Goal: Task Accomplishment & Management: Complete application form

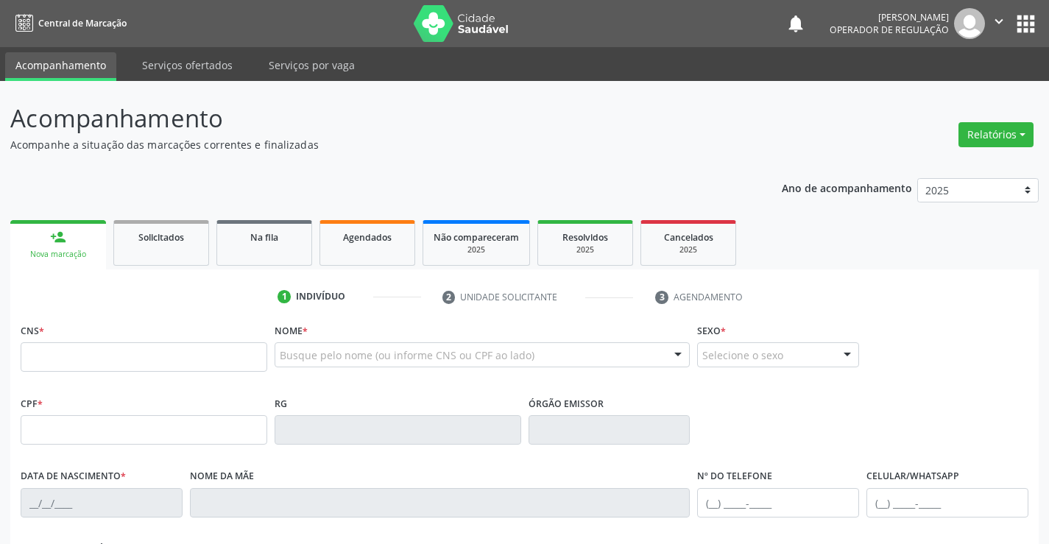
click at [166, 356] on input "text" at bounding box center [144, 356] width 247 height 29
type input "704 8085 4675 1544"
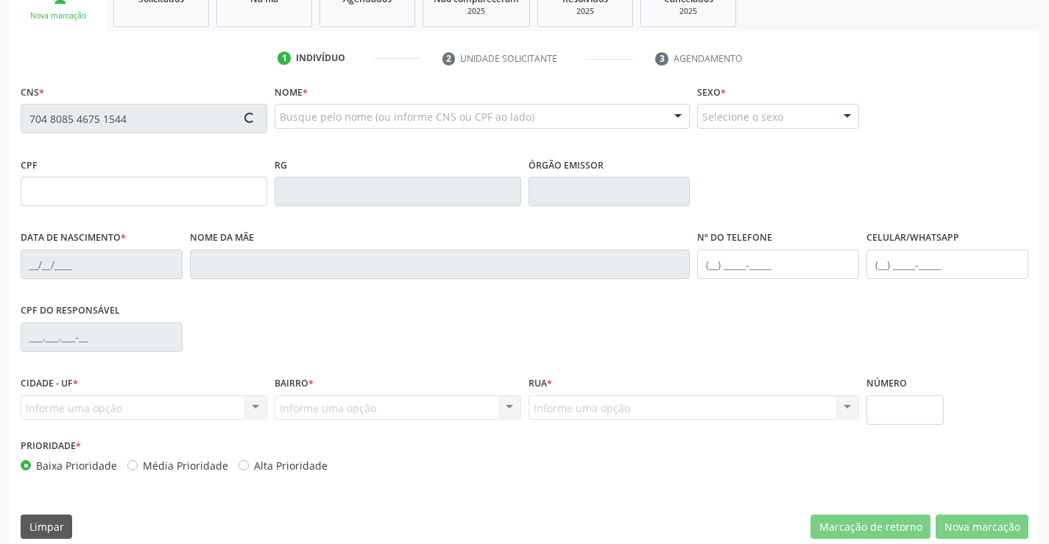
scroll to position [254, 0]
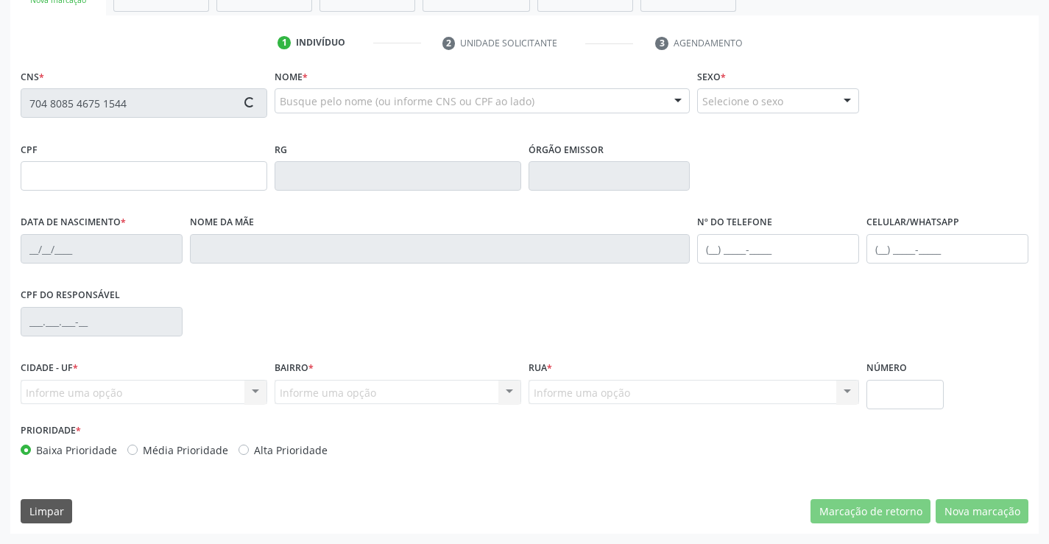
type input "19/12/1994"
type input "(74) 99106-0850"
type input "S/N"
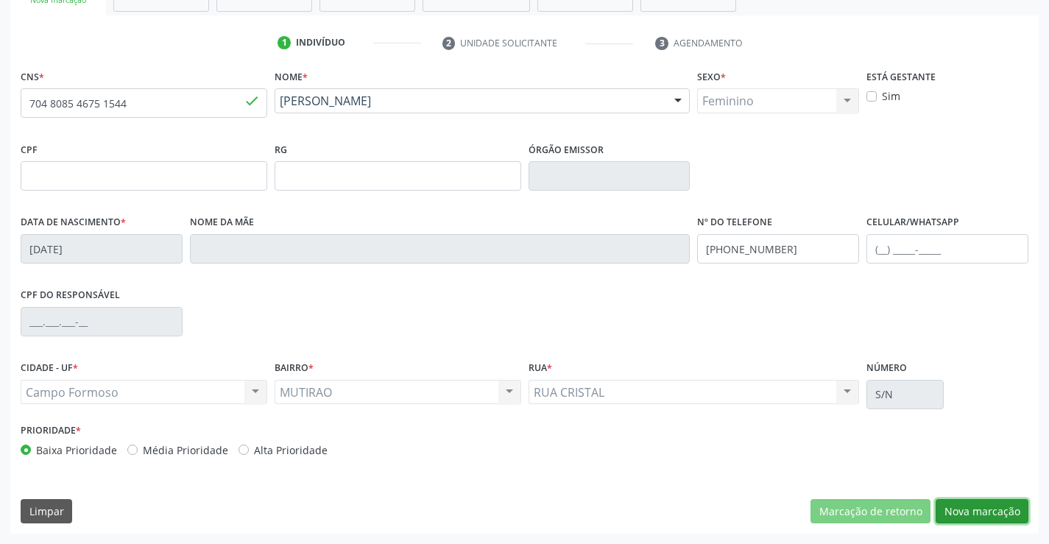
click at [978, 507] on button "Nova marcação" at bounding box center [982, 511] width 93 height 25
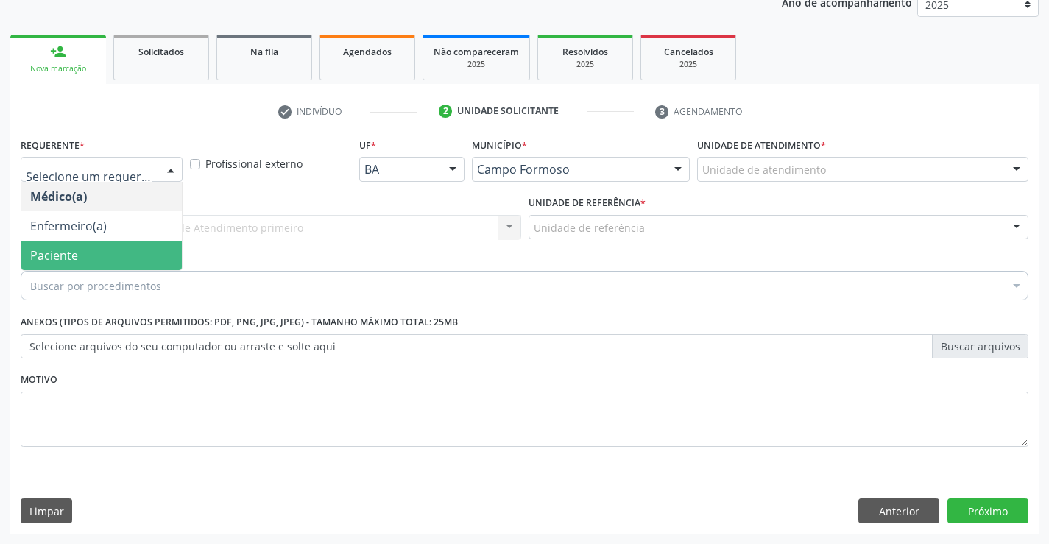
click at [56, 253] on span "Paciente" at bounding box center [54, 255] width 48 height 16
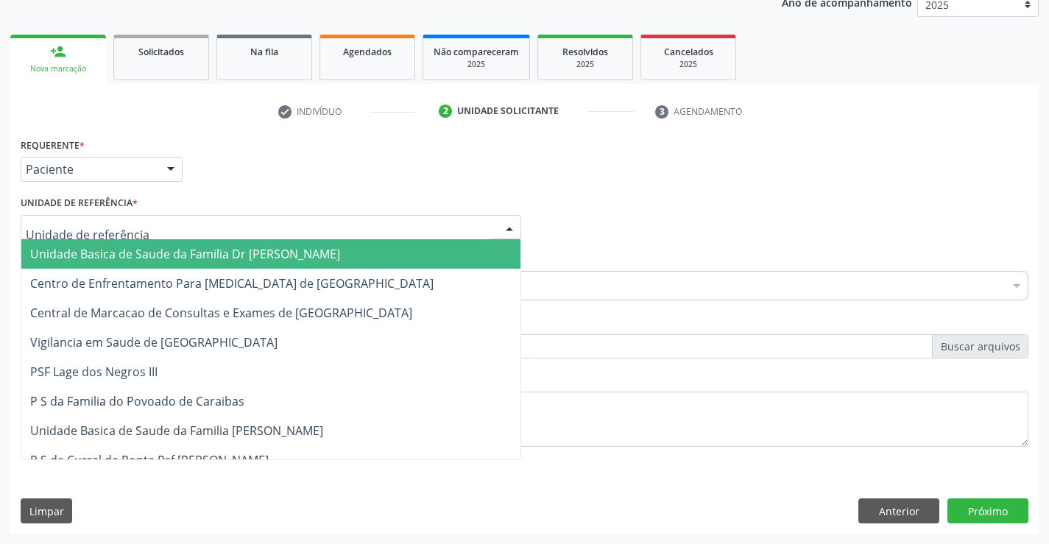
drag, startPoint x: 158, startPoint y: 228, endPoint x: 149, endPoint y: 364, distance: 136.5
click at [157, 232] on div at bounding box center [271, 227] width 501 height 25
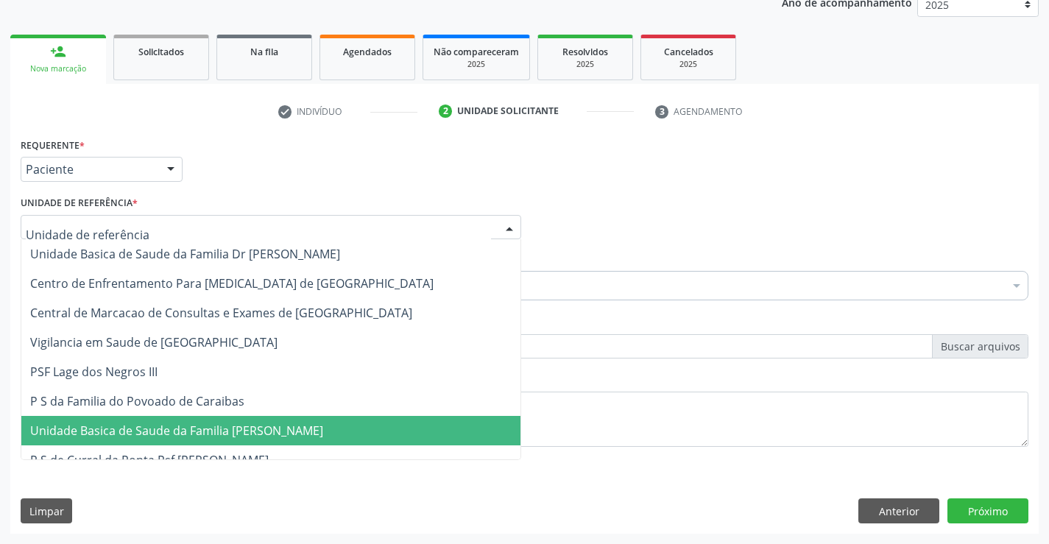
drag, startPoint x: 166, startPoint y: 440, endPoint x: 125, endPoint y: 336, distance: 111.7
click at [166, 440] on span "Unidade Basica de Saude da Familia [PERSON_NAME]" at bounding box center [270, 430] width 499 height 29
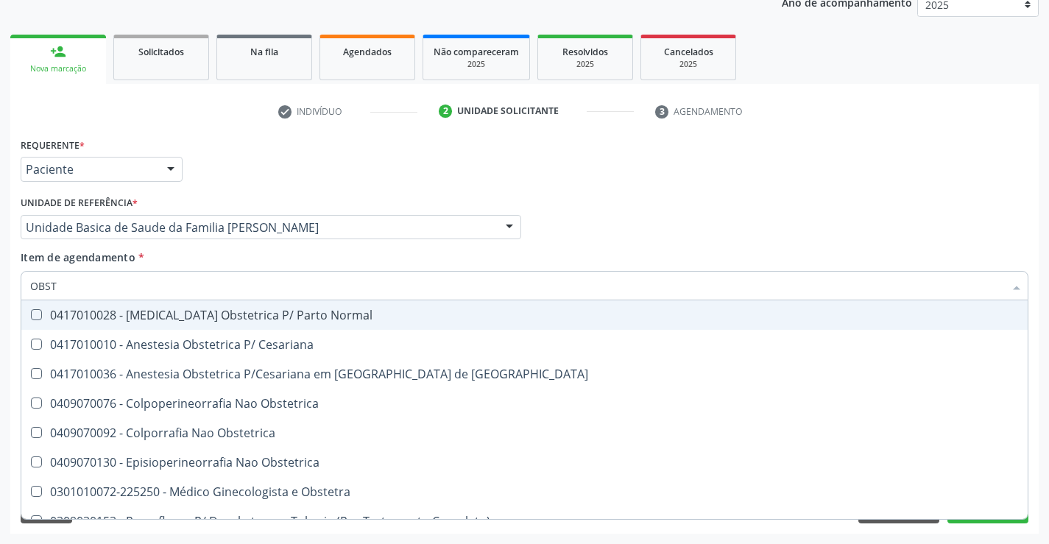
type input "OBSTE"
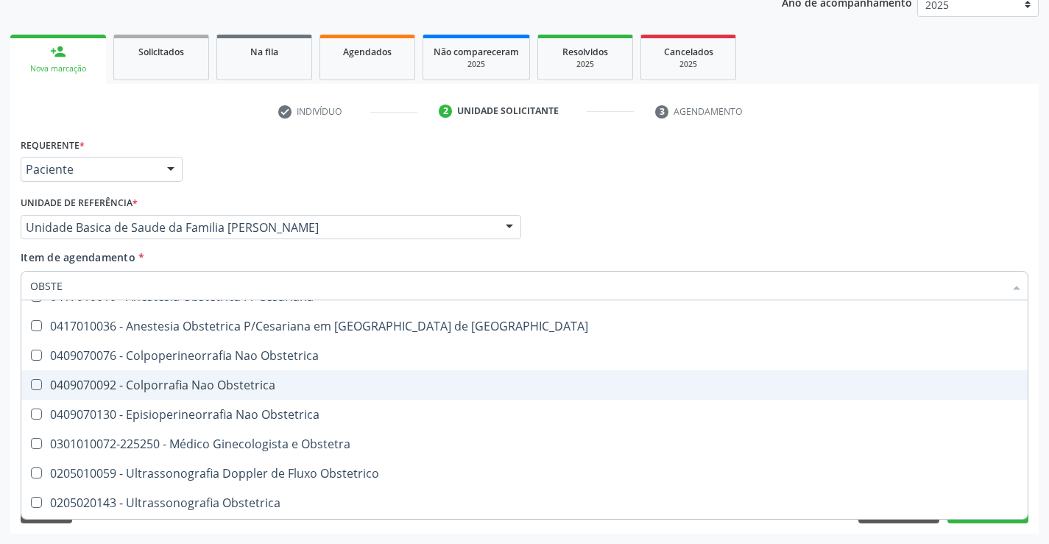
scroll to position [76, 0]
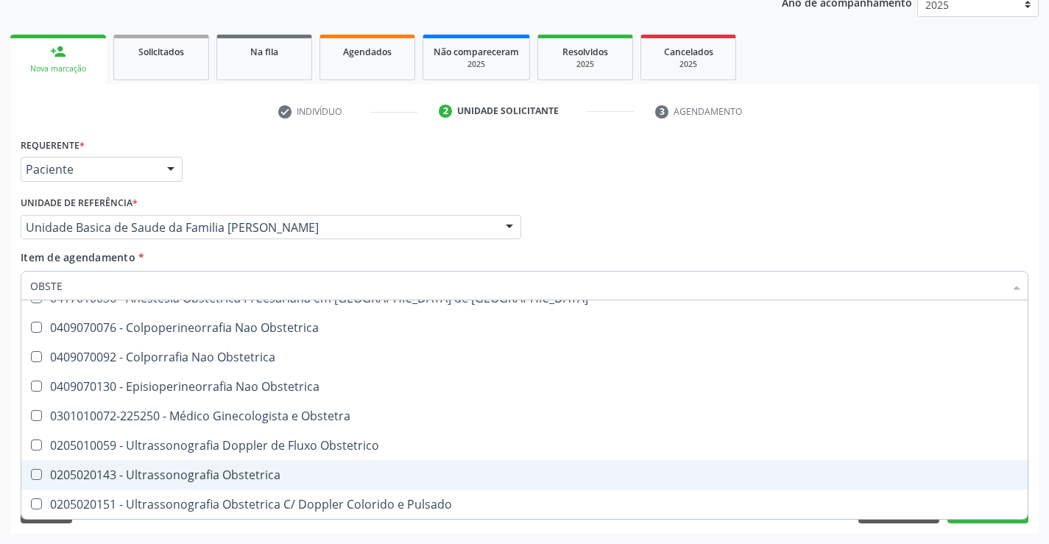
click at [239, 473] on div "0205020143 - Ultrassonografia Obstetrica" at bounding box center [524, 475] width 989 height 12
checkbox Obstetrica "true"
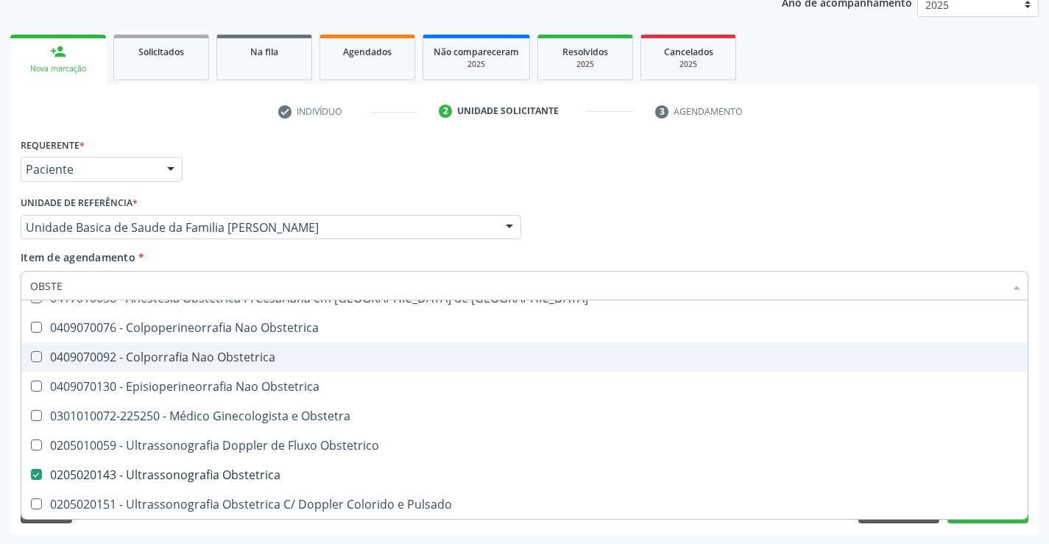
type input "OBSTE"
click at [619, 213] on div "Médico Solicitante Por favor, selecione a Unidade de Atendimento primeiro Nenhu…" at bounding box center [524, 220] width 1015 height 57
checkbox Cesariana "true"
checkbox Obstetrica "false"
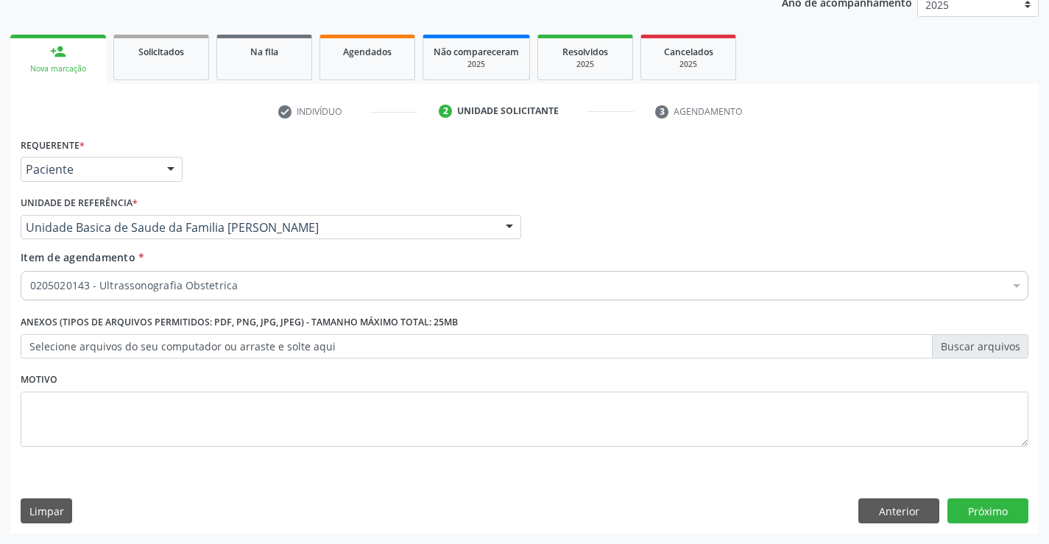
scroll to position [0, 0]
click at [988, 508] on button "Próximo" at bounding box center [988, 510] width 81 height 25
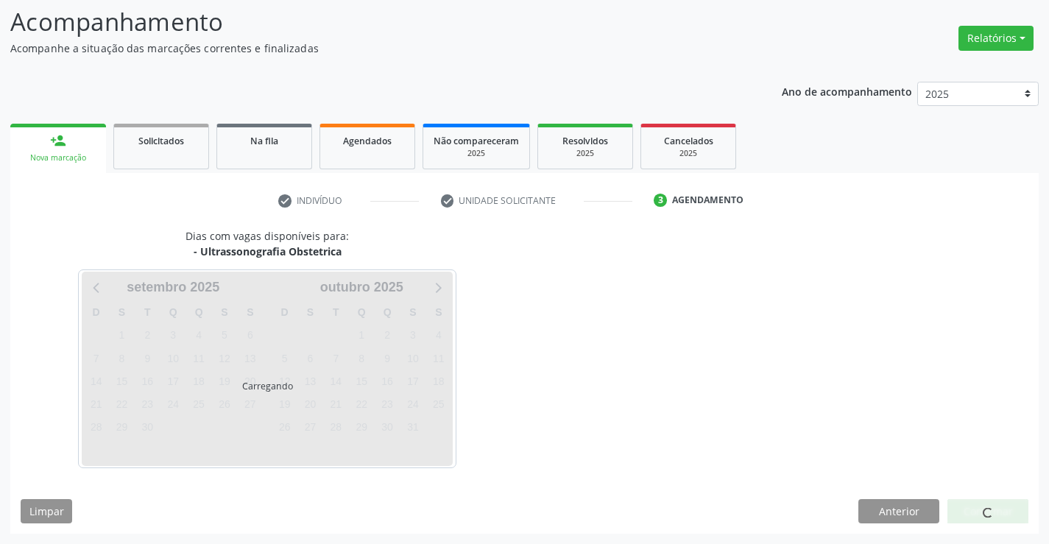
scroll to position [96, 0]
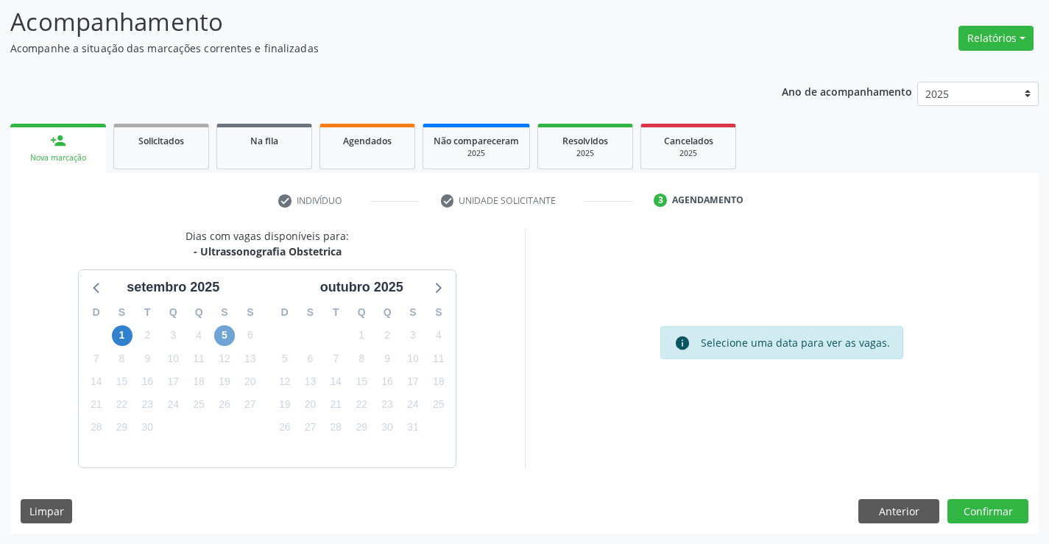
click at [230, 337] on span "5" at bounding box center [224, 335] width 21 height 21
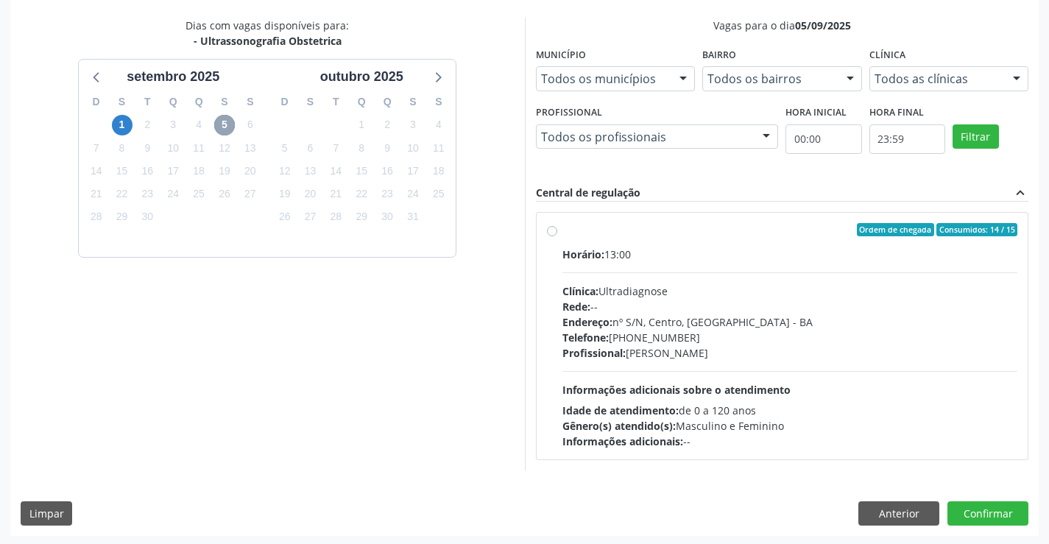
scroll to position [309, 0]
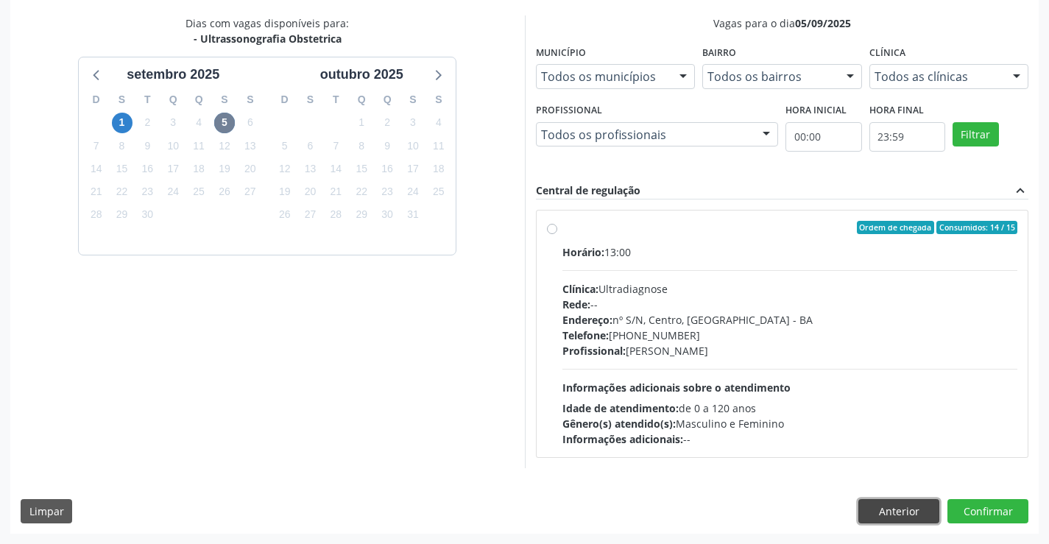
click at [887, 508] on button "Anterior" at bounding box center [899, 511] width 81 height 25
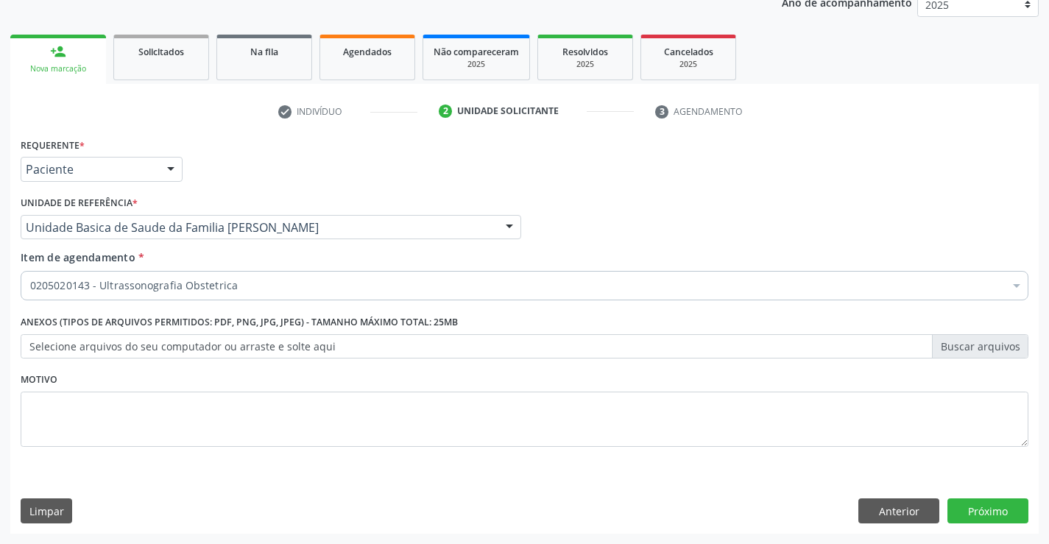
scroll to position [186, 0]
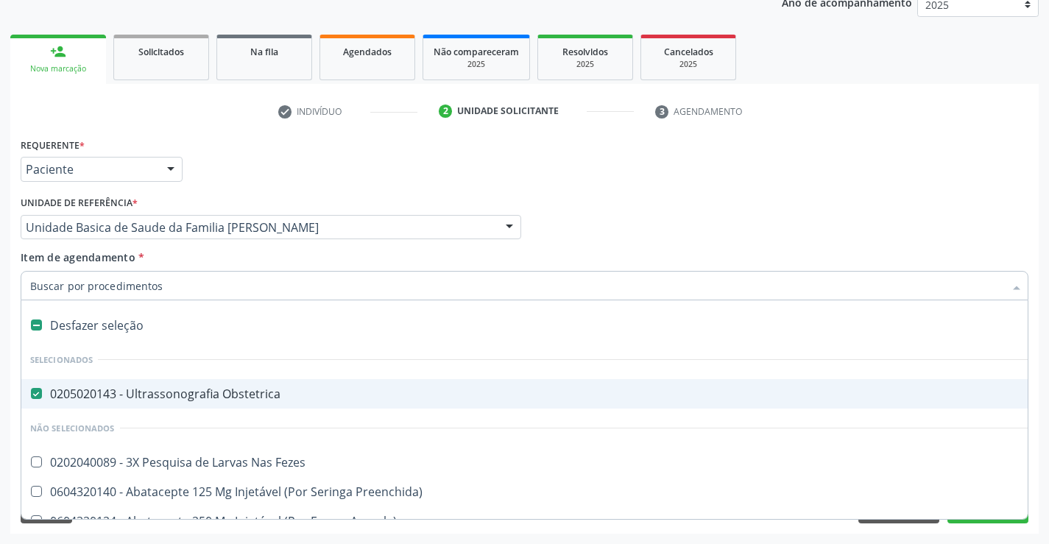
click at [42, 394] on div "0205020143 - Ultrassonografia Obstetrica" at bounding box center [603, 394] width 1146 height 12
checkbox Obstetrica "false"
click at [99, 278] on input "Item de agendamento *" at bounding box center [517, 285] width 974 height 29
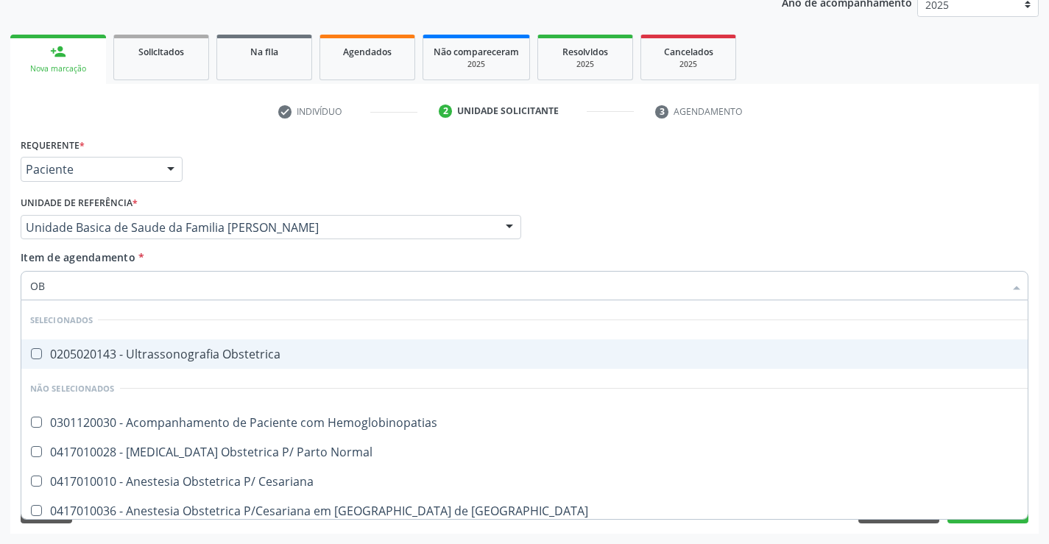
type input "OBS"
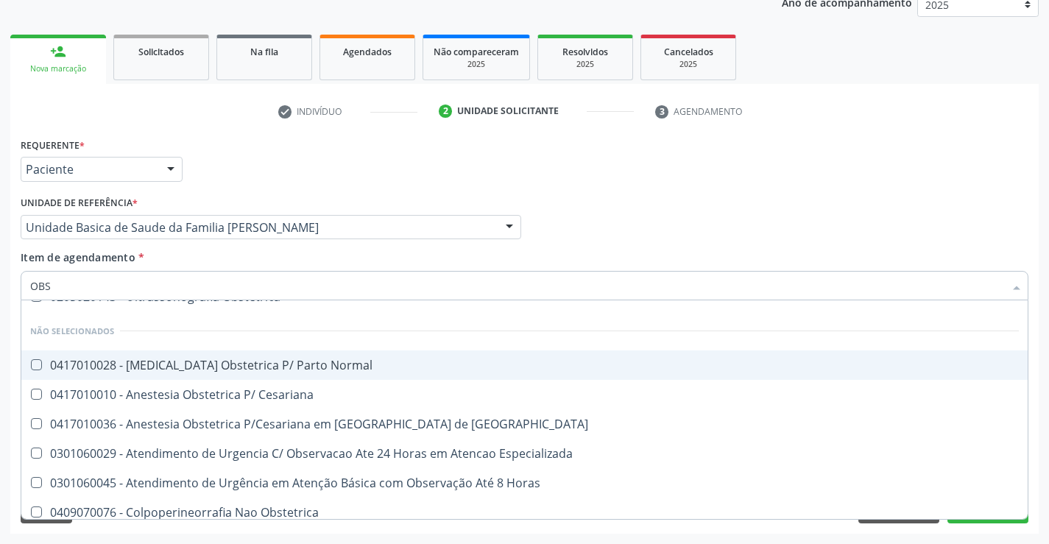
scroll to position [221, 0]
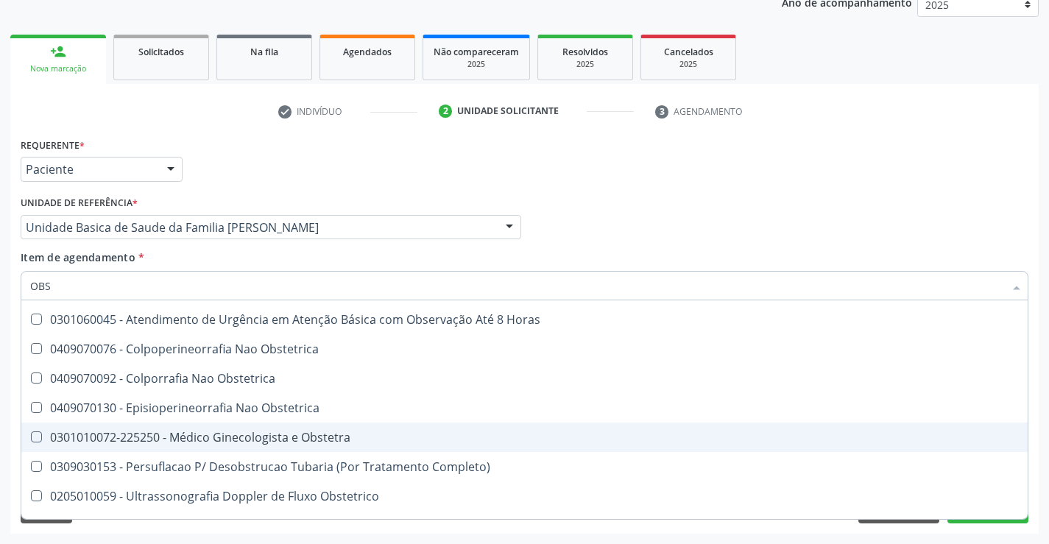
click at [350, 437] on div "0301010072-225250 - Médico Ginecologista e Obstetra" at bounding box center [524, 437] width 989 height 12
checkbox Obstetra "true"
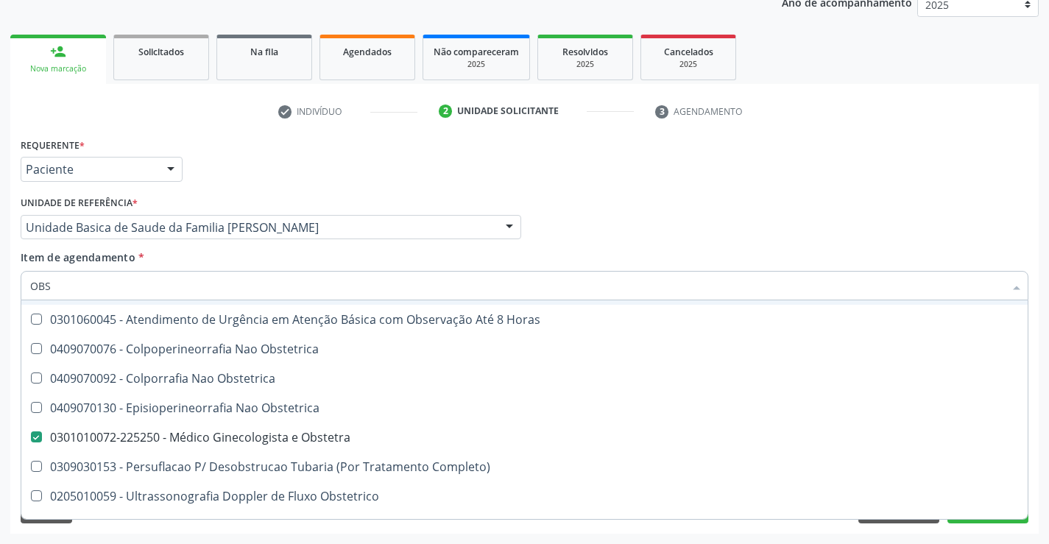
click at [845, 197] on div "Médico Solicitante Por favor, selecione a Unidade de Atendimento primeiro Nenhu…" at bounding box center [524, 220] width 1015 height 57
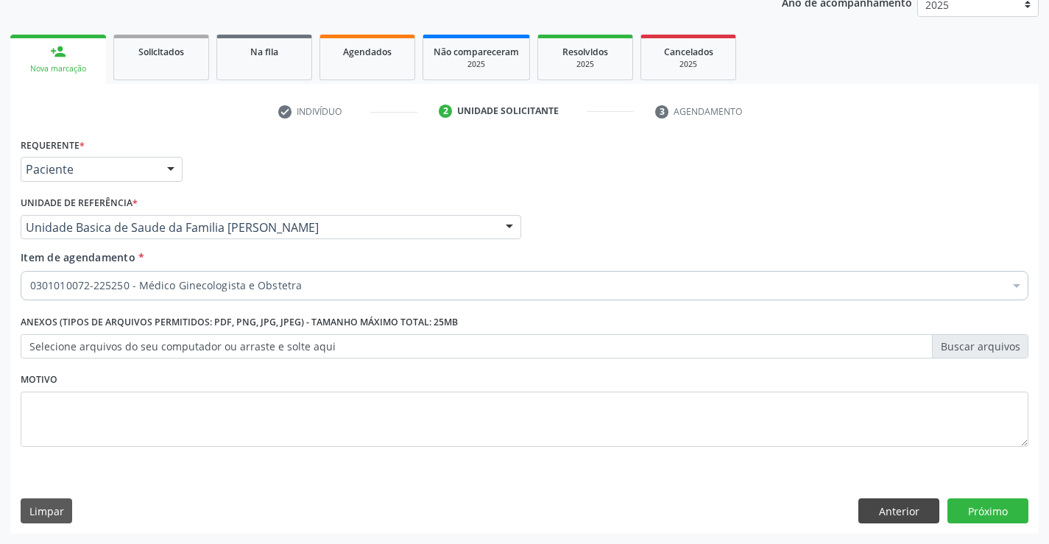
scroll to position [0, 0]
click at [980, 510] on button "Próximo" at bounding box center [988, 510] width 81 height 25
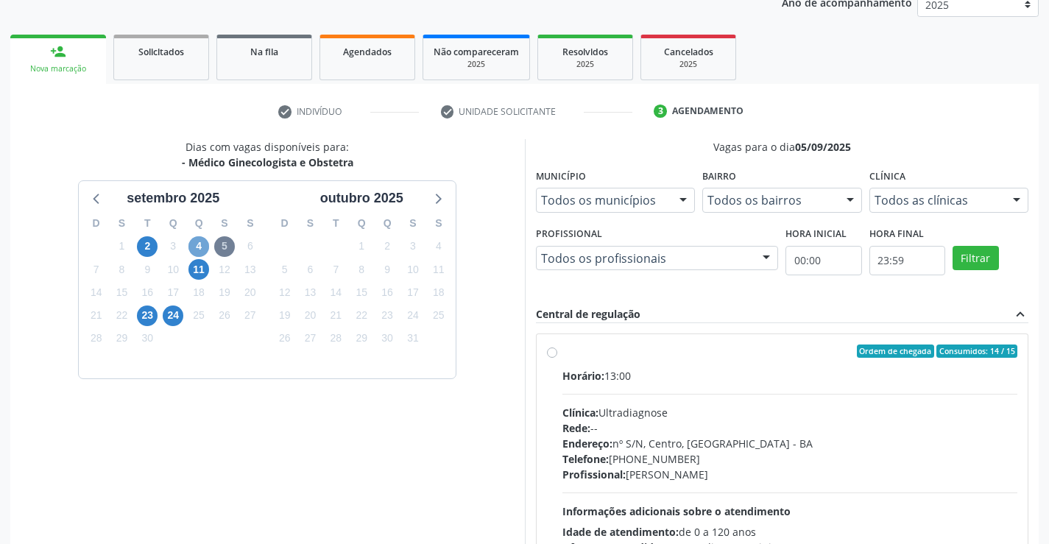
click at [199, 241] on span "4" at bounding box center [198, 246] width 21 height 21
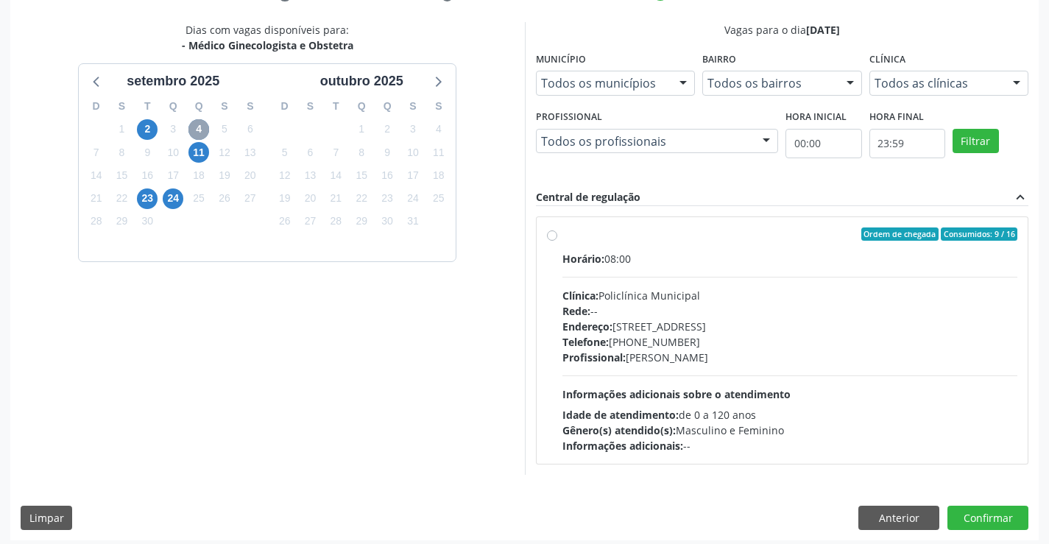
scroll to position [309, 0]
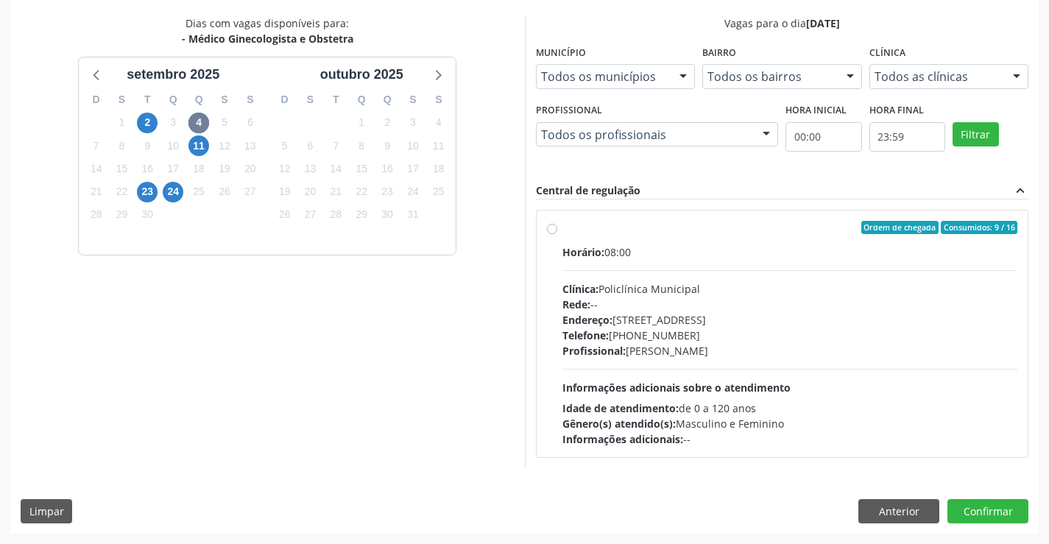
click at [723, 359] on div "Horário: 08:00 Clínica: Policlínica Municipal Rede: -- Endereço: Predio, nº 386…" at bounding box center [791, 345] width 456 height 202
click at [557, 234] on input "Ordem de chegada Consumidos: 9 / 16 Horário: 08:00 Clínica: Policlínica Municip…" at bounding box center [552, 227] width 10 height 13
radio input "true"
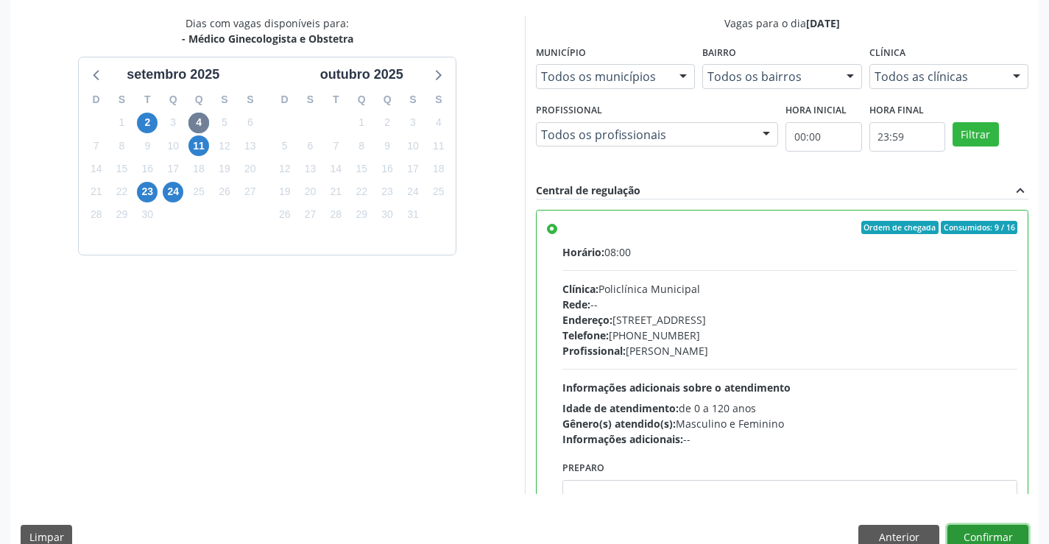
click at [974, 533] on button "Confirmar" at bounding box center [988, 537] width 81 height 25
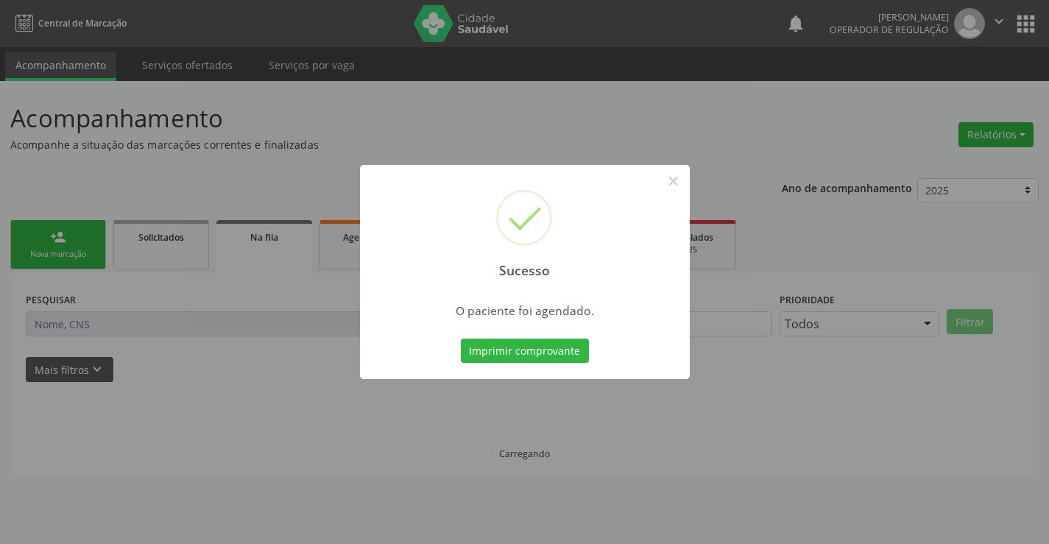
scroll to position [0, 0]
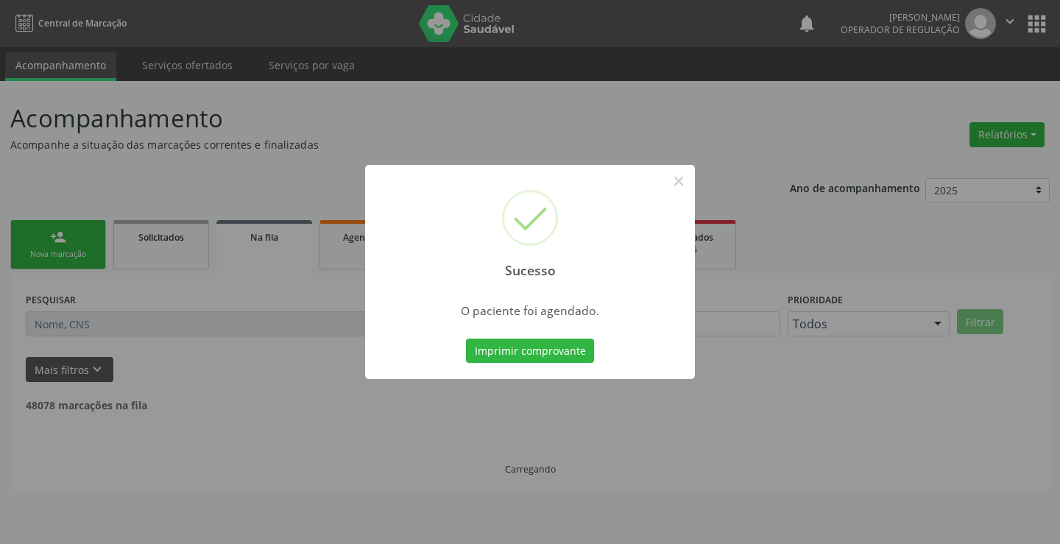
click at [548, 337] on div "Imprimir comprovante Cancel" at bounding box center [530, 351] width 135 height 31
click at [555, 350] on button "Imprimir comprovante" at bounding box center [530, 351] width 128 height 25
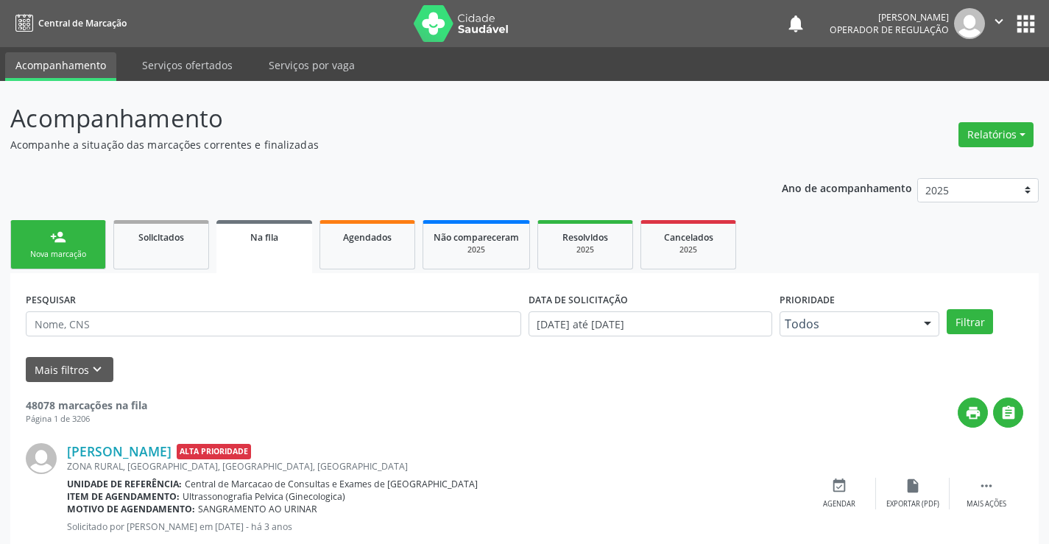
drag, startPoint x: 997, startPoint y: 21, endPoint x: 900, endPoint y: 102, distance: 127.0
click at [997, 20] on icon "" at bounding box center [999, 21] width 16 height 16
click at [937, 92] on link "Sair" at bounding box center [962, 90] width 102 height 21
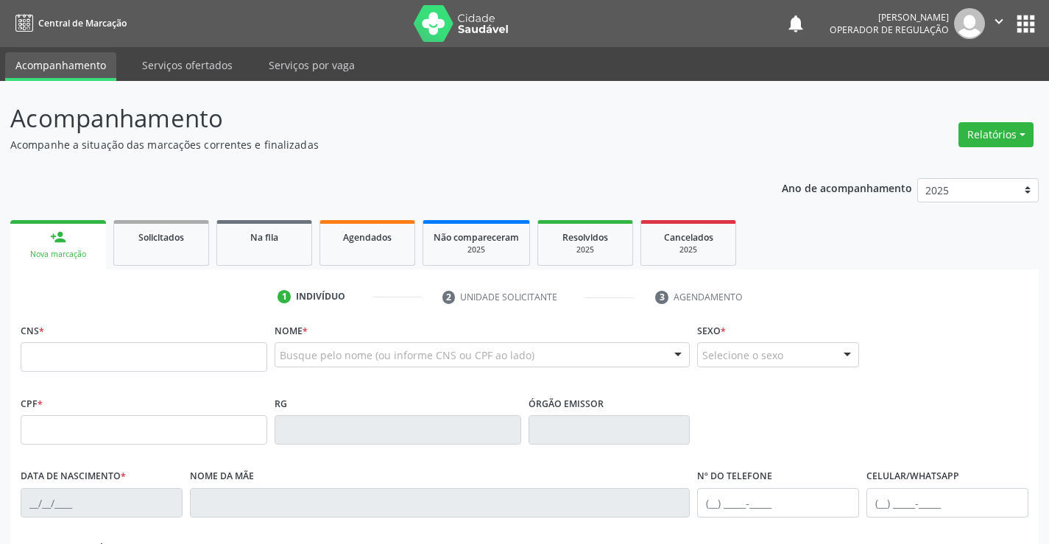
drag, startPoint x: 0, startPoint y: 0, endPoint x: 138, endPoint y: 357, distance: 382.7
click at [138, 357] on input "text" at bounding box center [144, 356] width 247 height 29
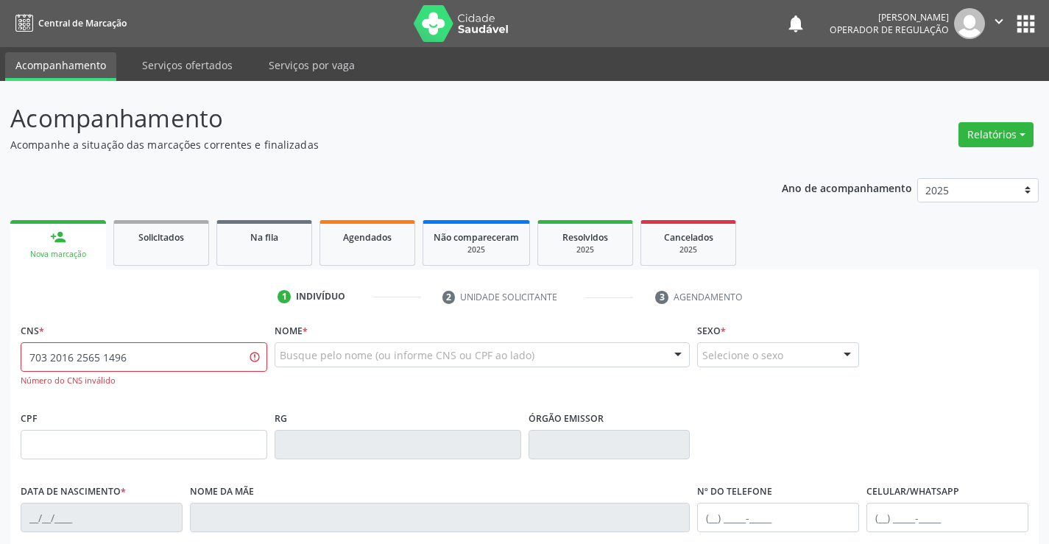
drag, startPoint x: 155, startPoint y: 354, endPoint x: 0, endPoint y: 355, distance: 154.6
click at [0, 355] on div "Acompanhamento Acompanhe a situação das marcações correntes e finalizadas Relat…" at bounding box center [524, 447] width 1049 height 732
type input "703 2016 2585 1496"
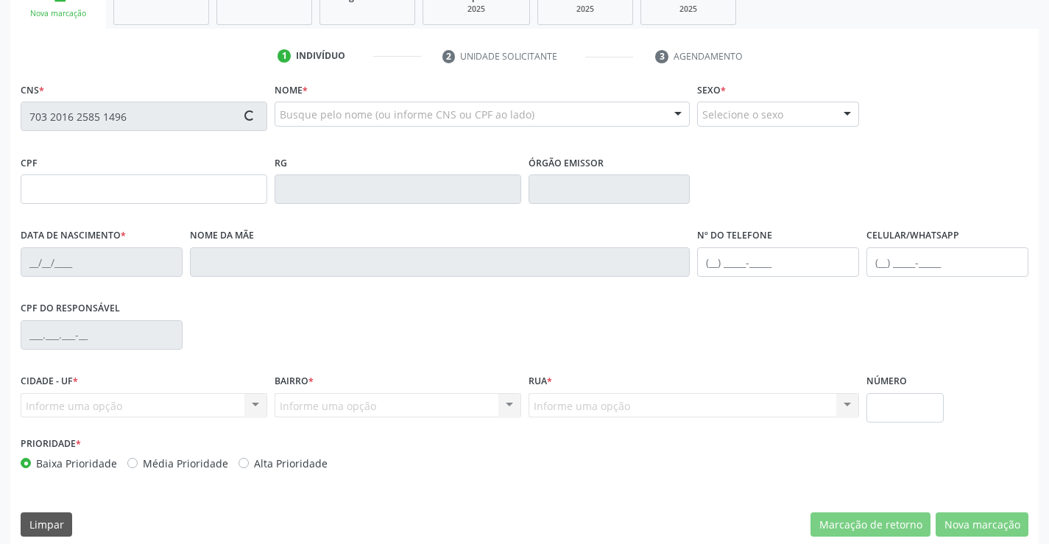
scroll to position [254, 0]
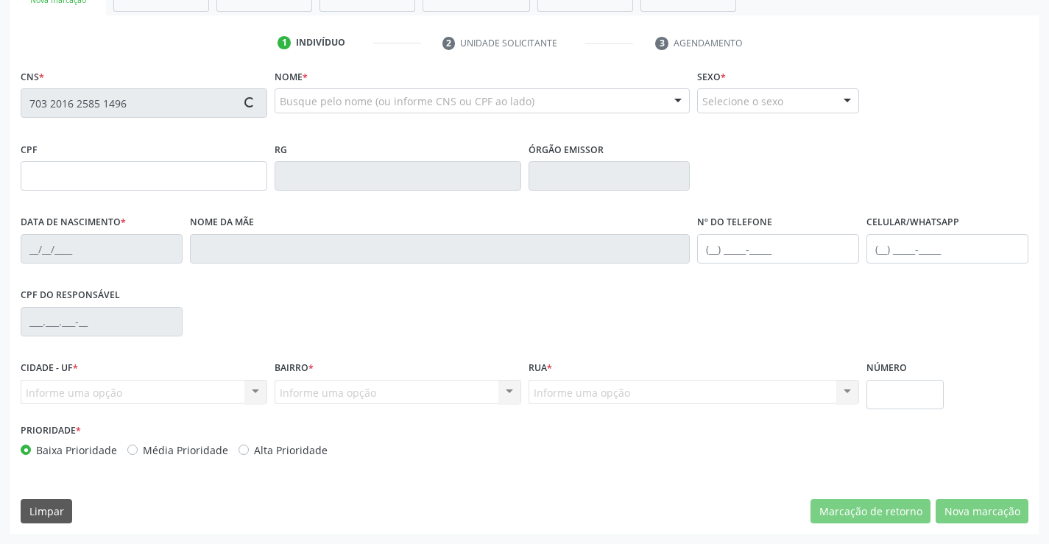
type input "28/02/1997"
type input "(74) 98873-5224"
type input "S/N"
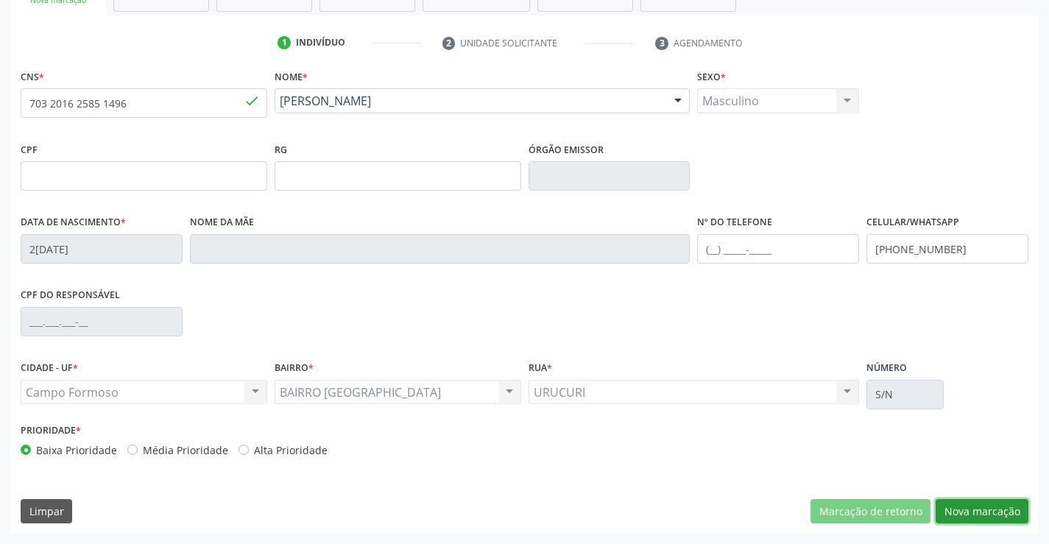
click at [988, 513] on button "Nova marcação" at bounding box center [982, 511] width 93 height 25
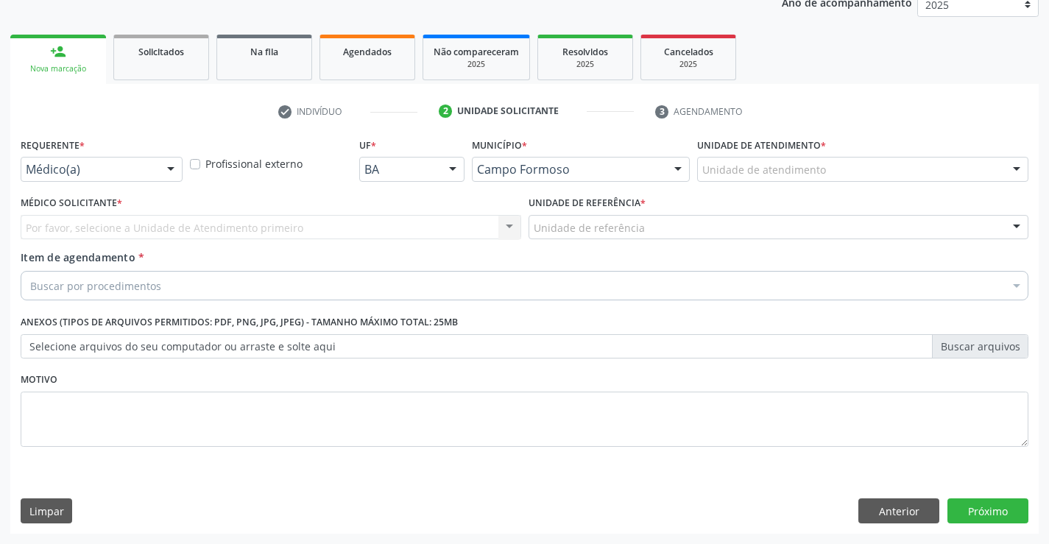
scroll to position [186, 0]
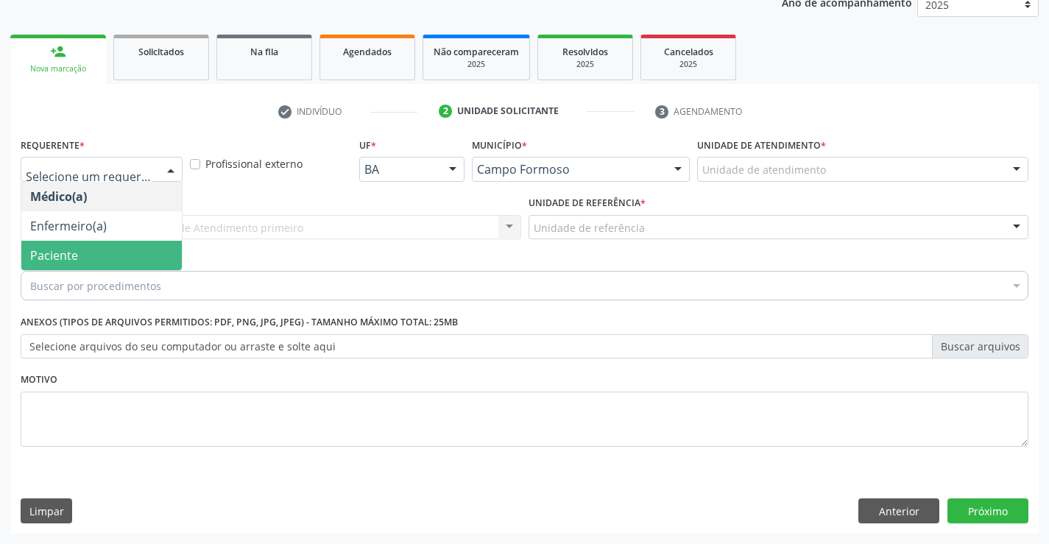
click at [82, 267] on span "Paciente" at bounding box center [101, 255] width 161 height 29
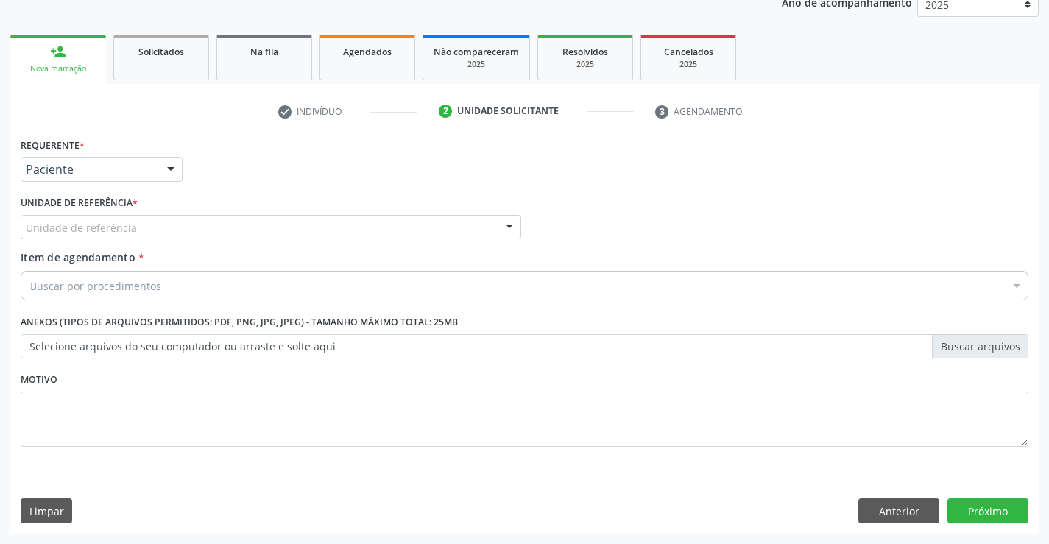
click at [161, 218] on div "Unidade de referência" at bounding box center [271, 227] width 501 height 25
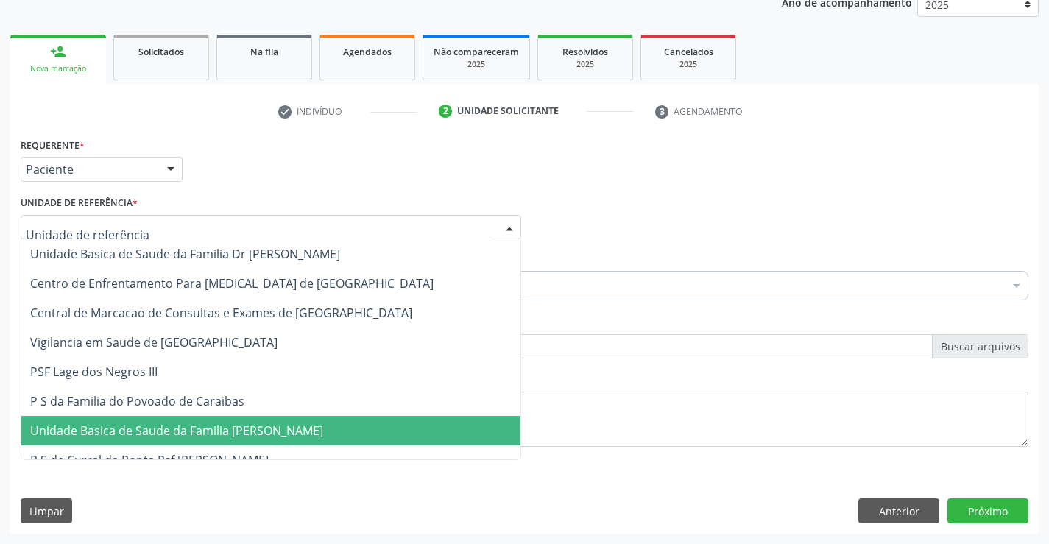
click at [202, 439] on span "Unidade Basica de Saude da Familia [PERSON_NAME]" at bounding box center [176, 431] width 293 height 16
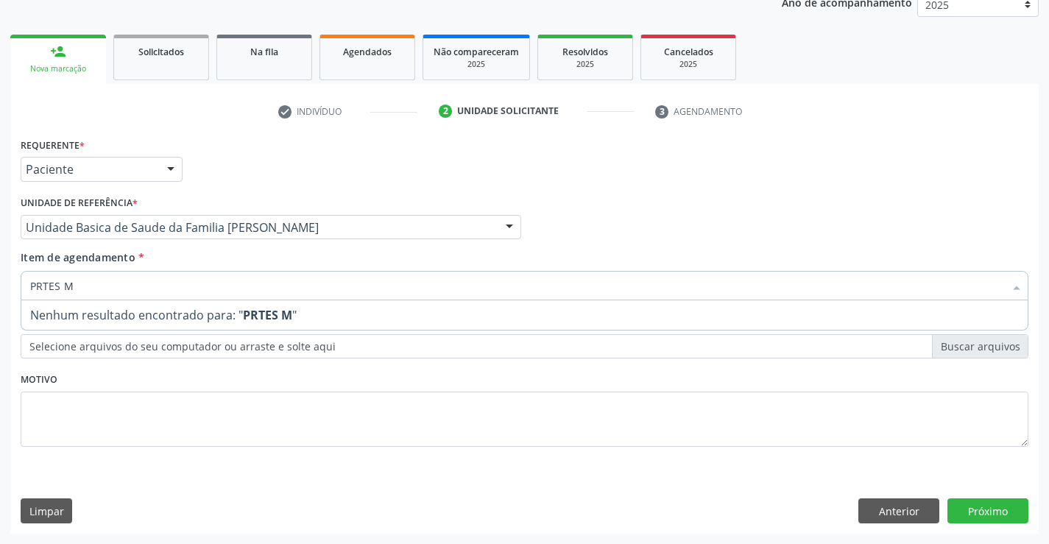
drag, startPoint x: 66, startPoint y: 295, endPoint x: 0, endPoint y: 298, distance: 65.6
click at [0, 293] on div "Acompanhamento Acompanhe a situação das marcações correntes e finalizadas Relat…" at bounding box center [524, 219] width 1049 height 649
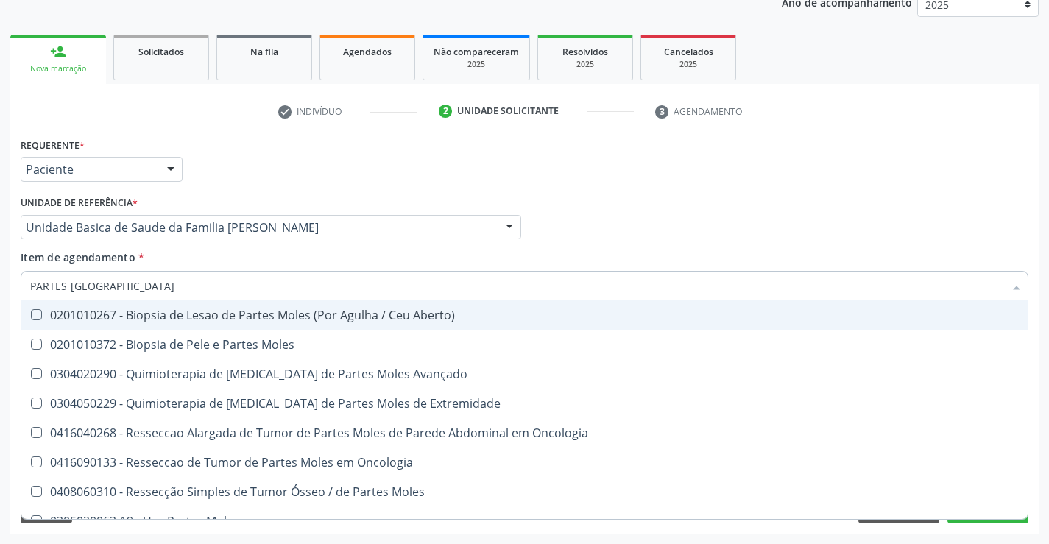
type input "PARTES MOL"
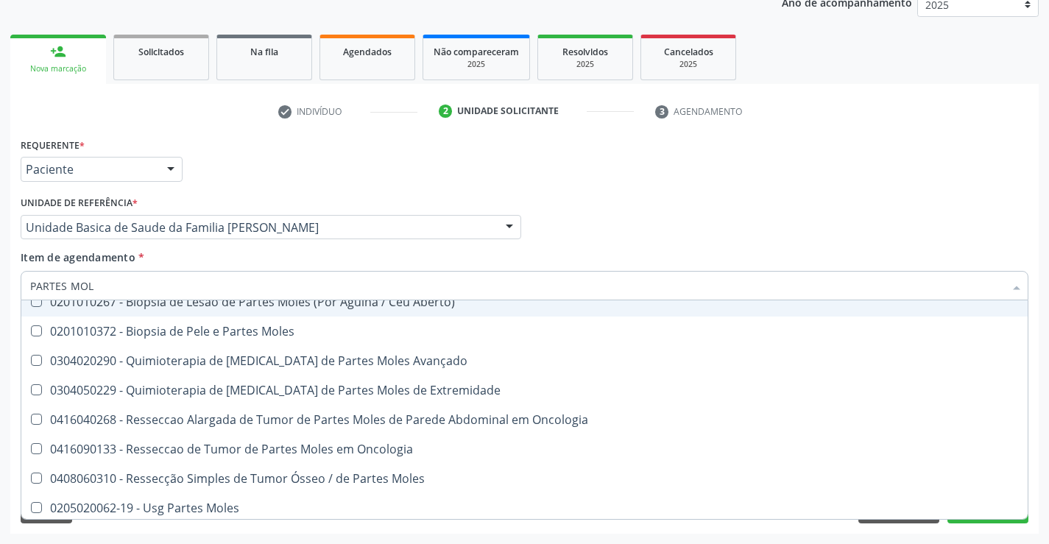
scroll to position [17, 0]
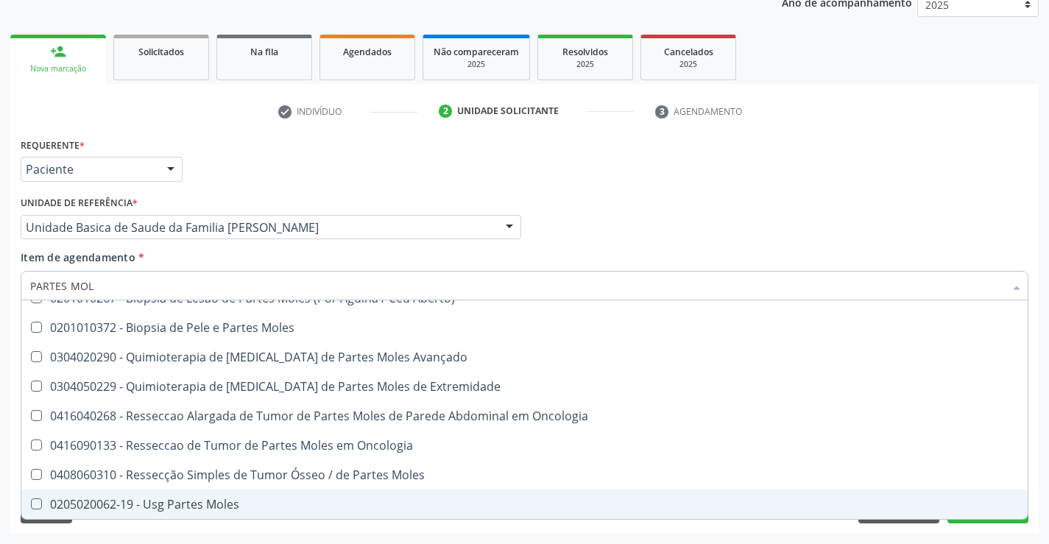
click at [210, 503] on div "0205020062-19 - Usg Partes Moles" at bounding box center [524, 504] width 989 height 12
checkbox Moles "true"
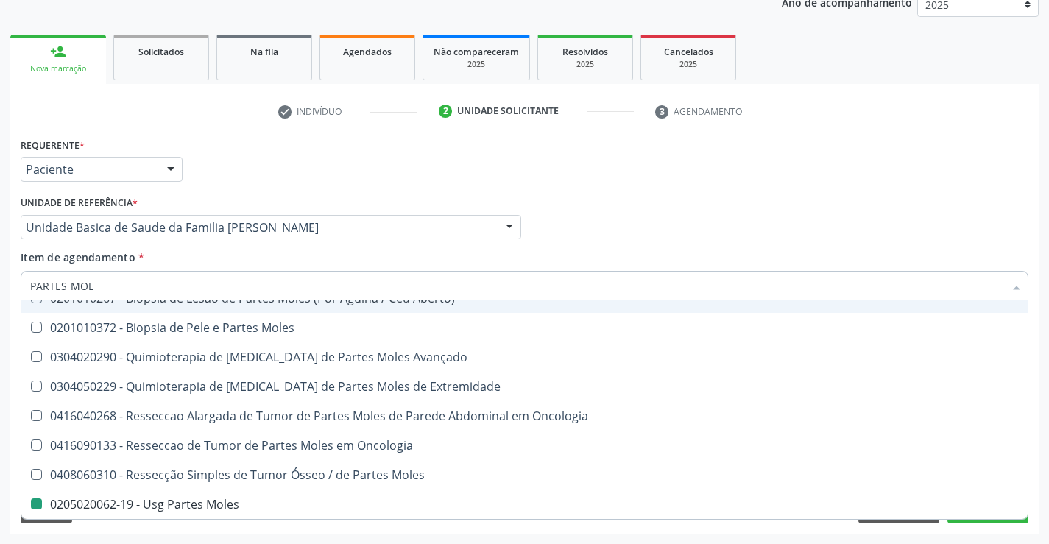
click at [675, 206] on div "Médico Solicitante Por favor, selecione a Unidade de Atendimento primeiro Nenhu…" at bounding box center [524, 220] width 1015 height 57
checkbox Moles "true"
checkbox Moles "false"
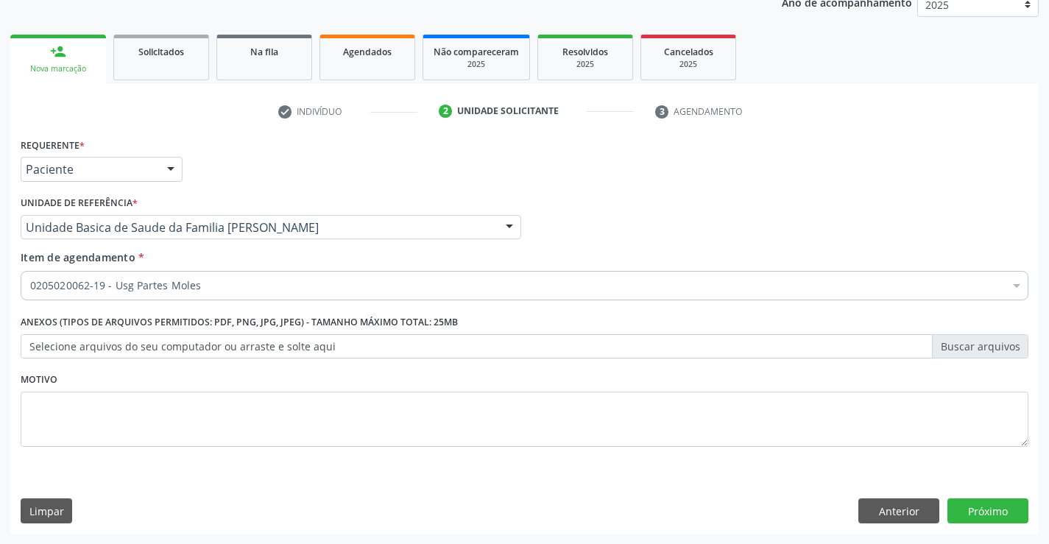
scroll to position [0, 0]
click at [990, 502] on button "Próximo" at bounding box center [988, 510] width 81 height 25
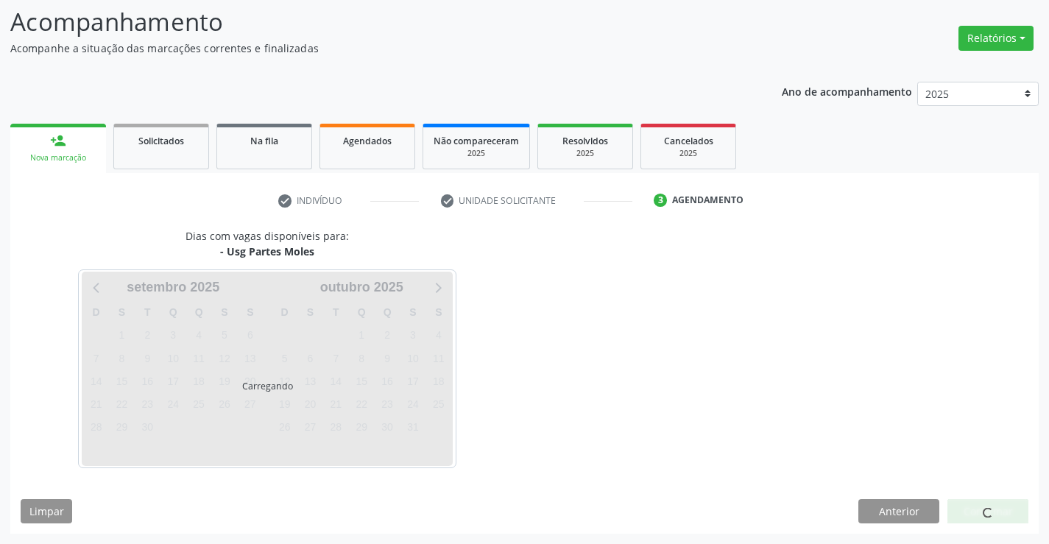
scroll to position [96, 0]
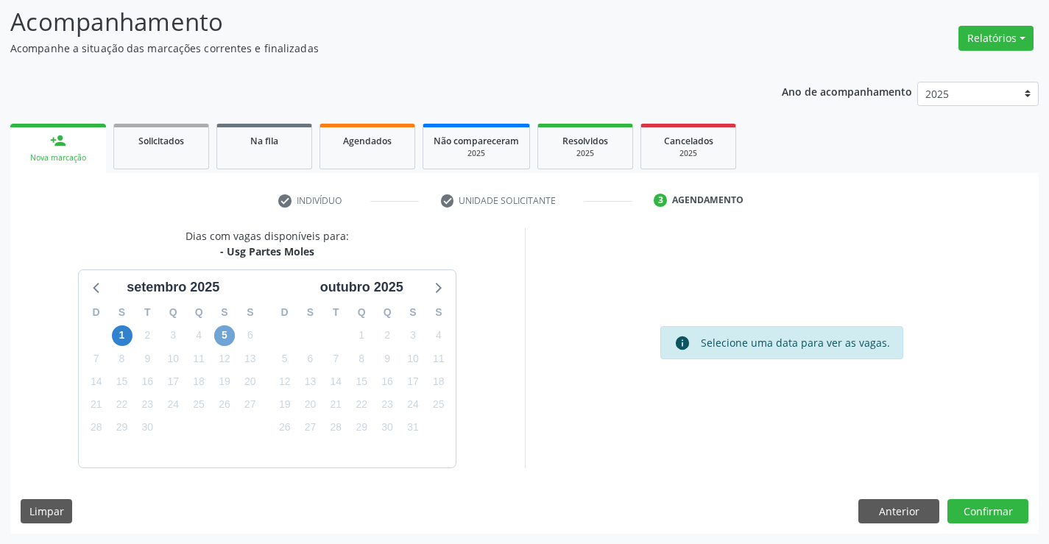
click at [228, 334] on span "5" at bounding box center [224, 335] width 21 height 21
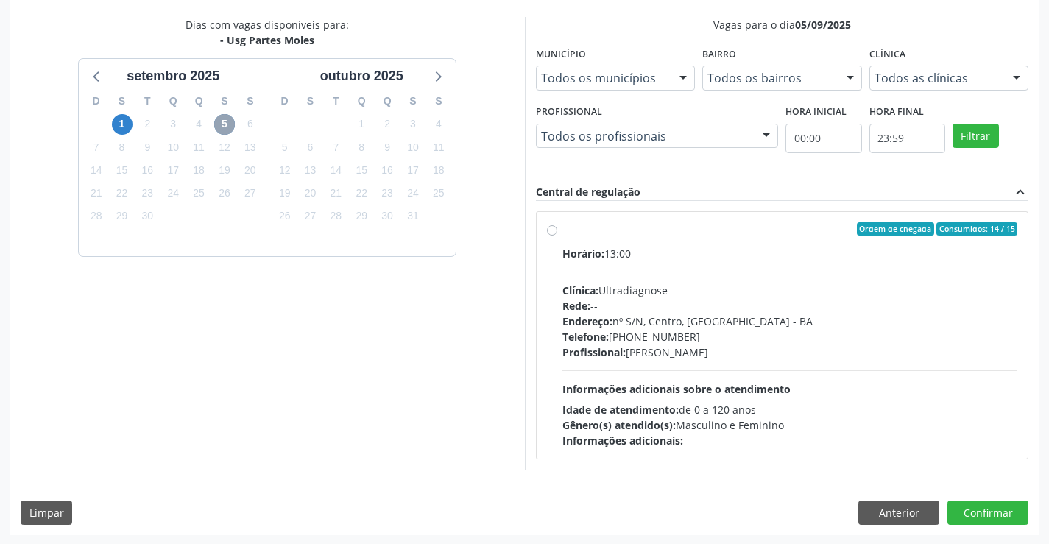
scroll to position [309, 0]
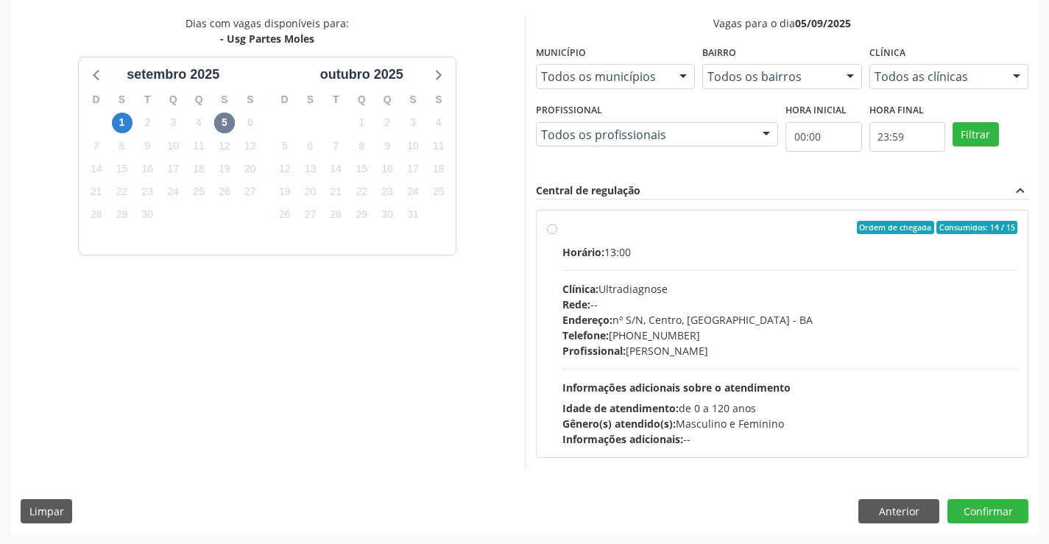
click at [653, 373] on div "Horário: 13:00 Clínica: Ultradiagnose Rede: -- Endereço: nº S/N, Centro, Campo …" at bounding box center [791, 345] width 456 height 202
click at [557, 234] on input "Ordem de chegada Consumidos: 14 / 15 Horário: 13:00 Clínica: Ultradiagnose Rede…" at bounding box center [552, 227] width 10 height 13
radio input "true"
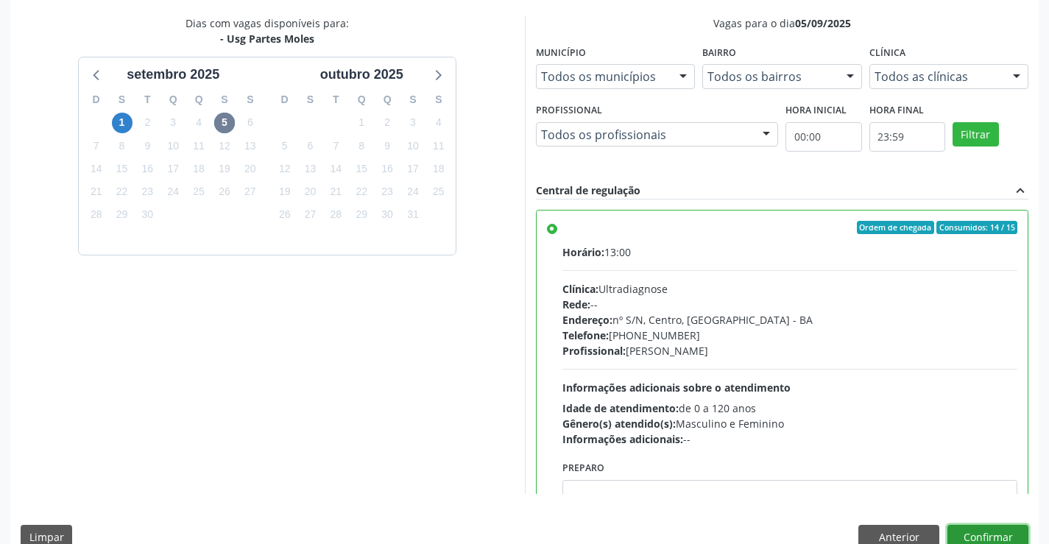
click at [981, 535] on button "Confirmar" at bounding box center [988, 537] width 81 height 25
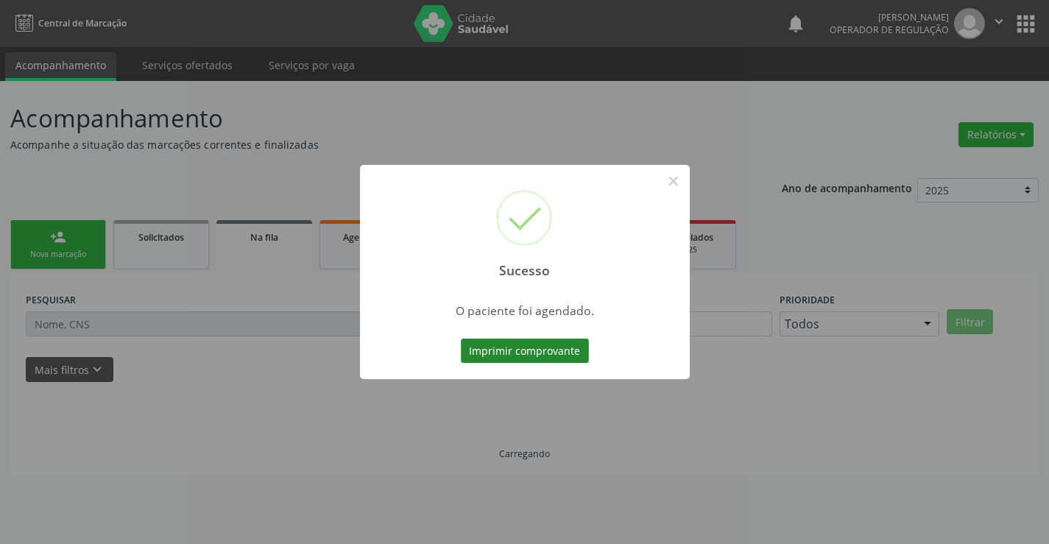
scroll to position [0, 0]
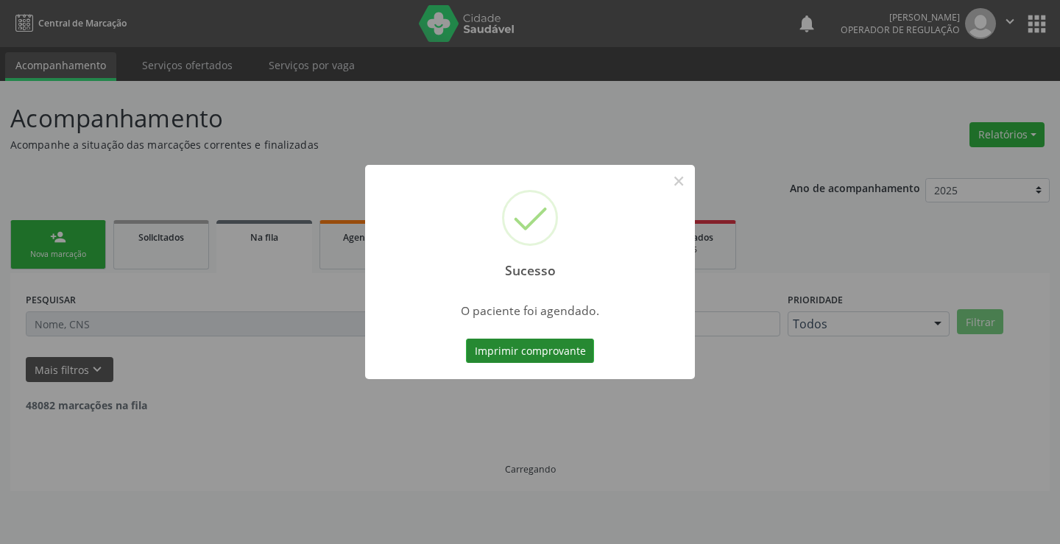
click at [560, 353] on button "Imprimir comprovante" at bounding box center [530, 351] width 128 height 25
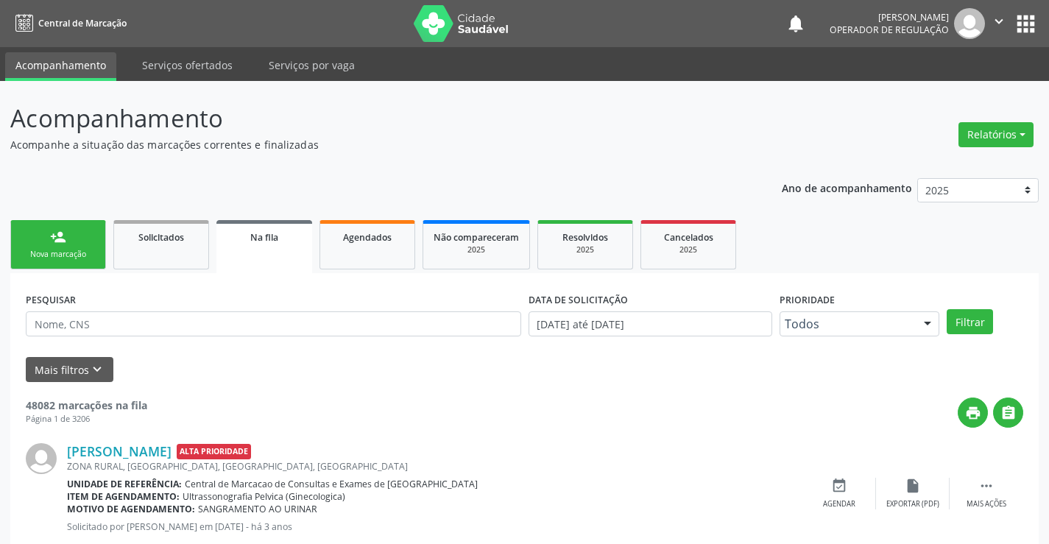
click at [57, 242] on div "person_add" at bounding box center [58, 237] width 16 height 16
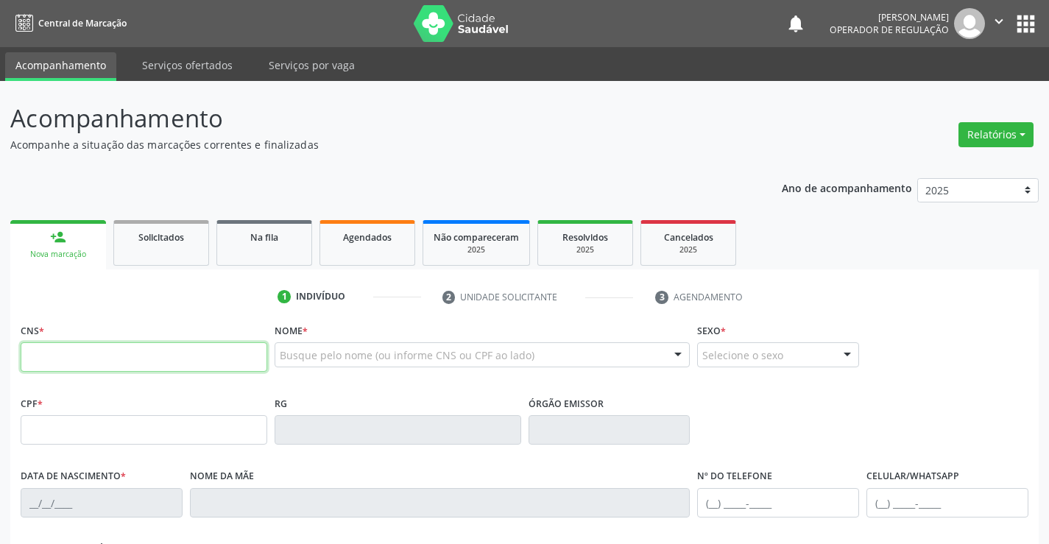
click at [88, 357] on input "text" at bounding box center [144, 356] width 247 height 29
type input "707 8046 9593 4218"
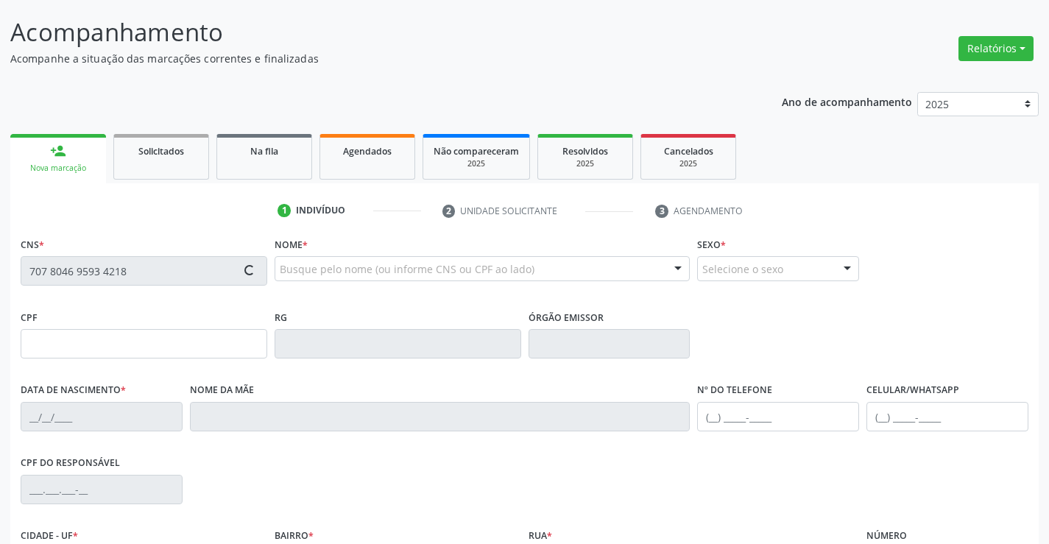
scroll to position [254, 0]
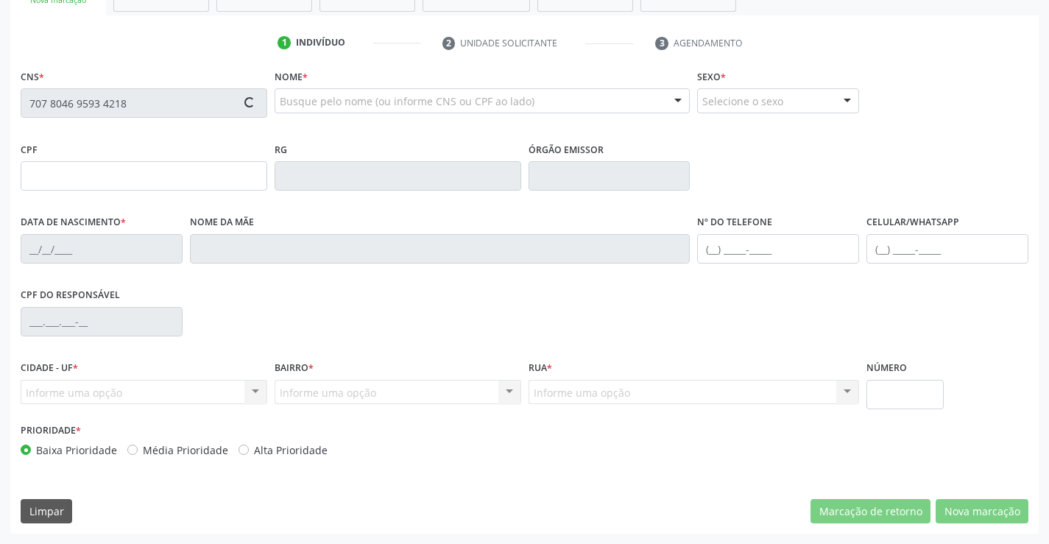
type input "1425147054"
type input "17/08/1985"
type input "(74) 99188-0188"
type input "044.157.005-43"
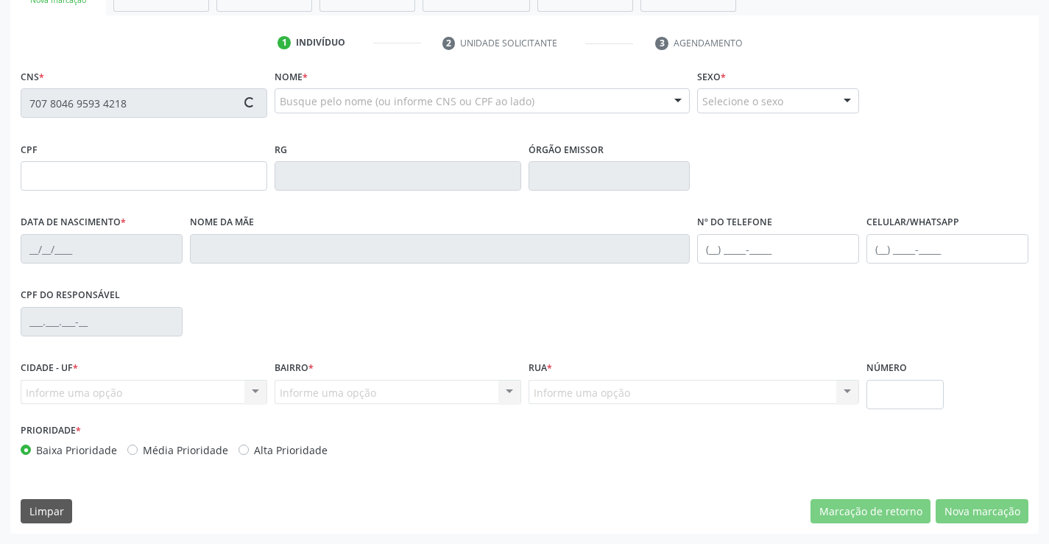
type input "SN"
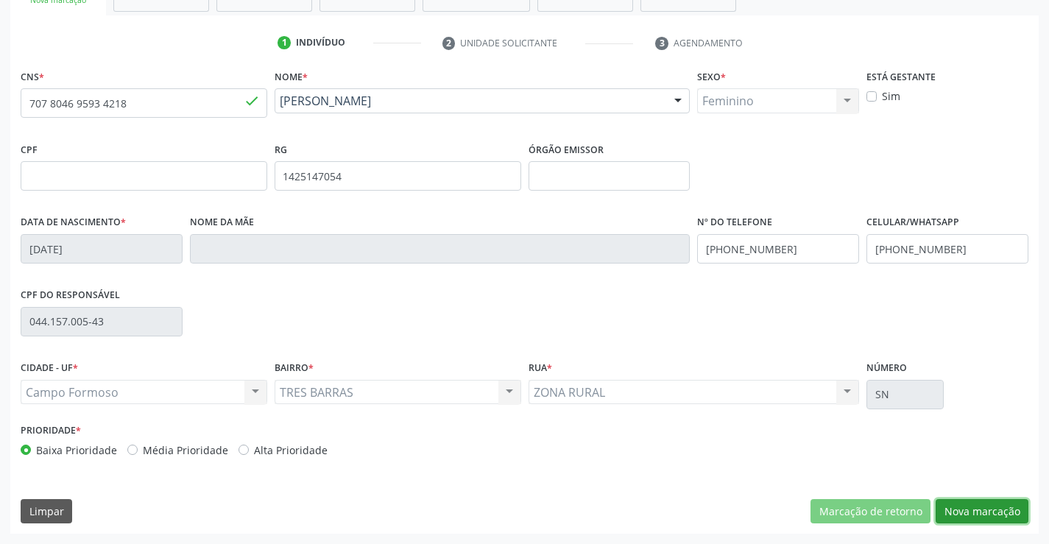
click at [972, 515] on button "Nova marcação" at bounding box center [982, 511] width 93 height 25
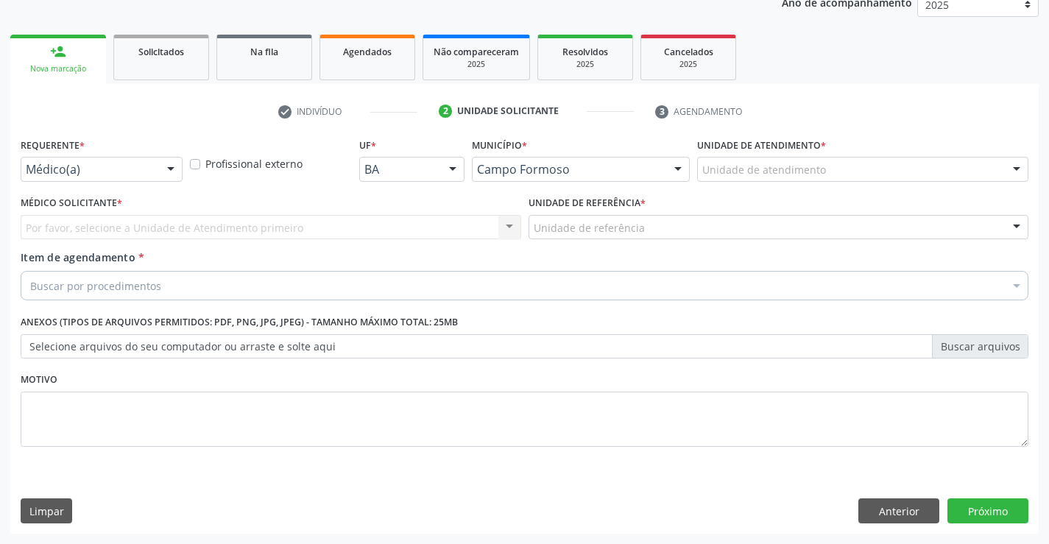
scroll to position [186, 0]
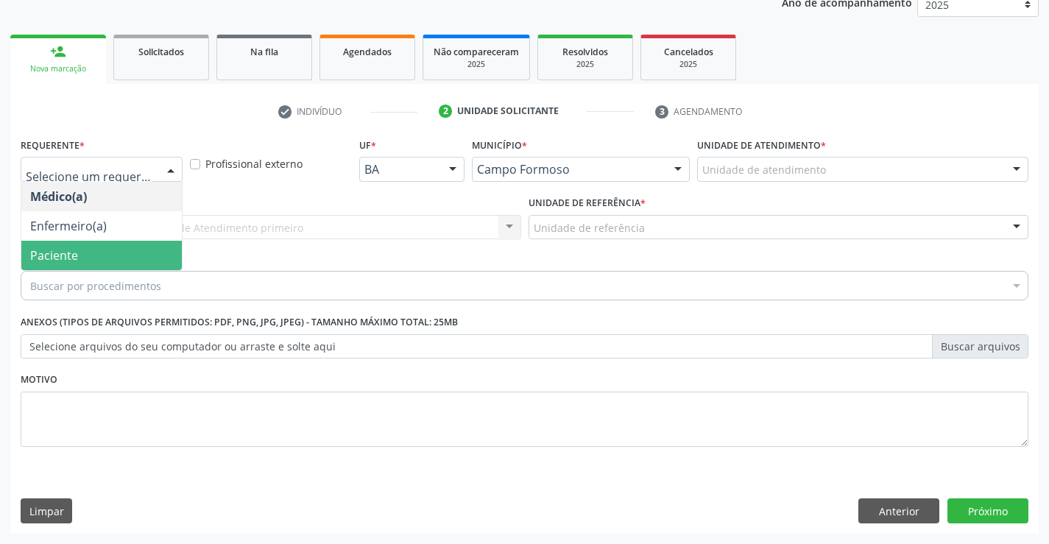
click at [74, 261] on span "Paciente" at bounding box center [54, 255] width 48 height 16
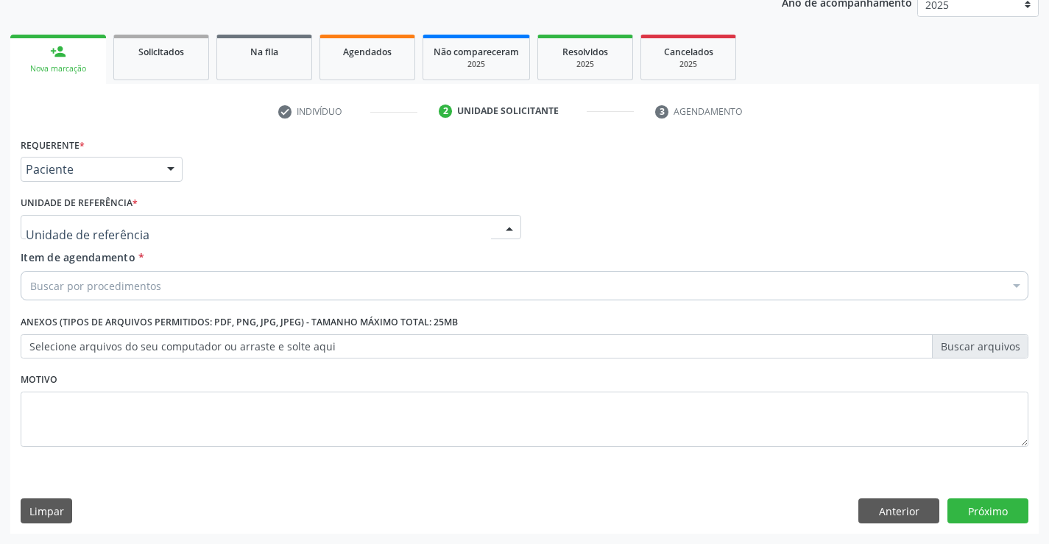
click at [218, 222] on div at bounding box center [271, 227] width 501 height 25
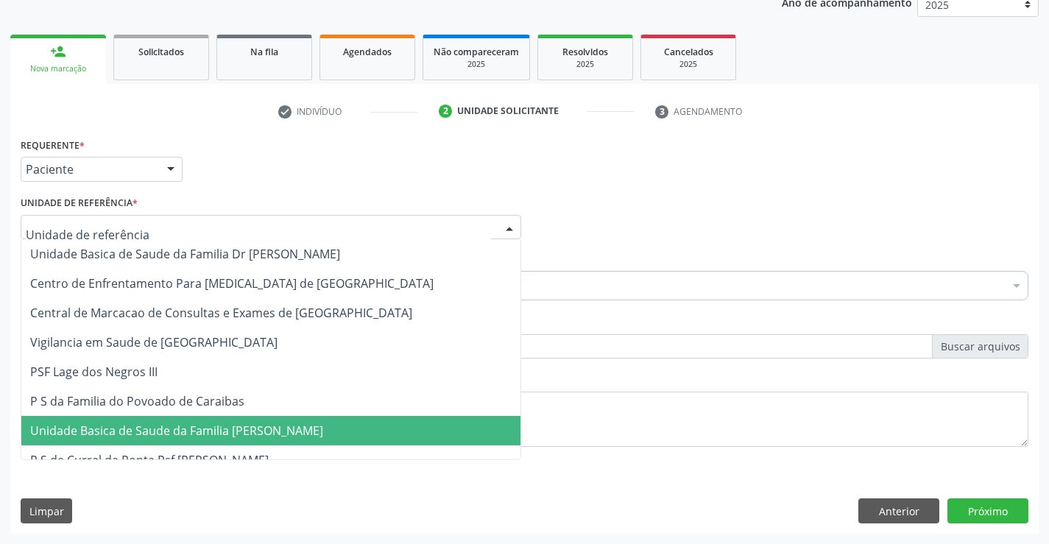
click at [233, 432] on span "Unidade Basica de Saude da Familia [PERSON_NAME]" at bounding box center [176, 431] width 293 height 16
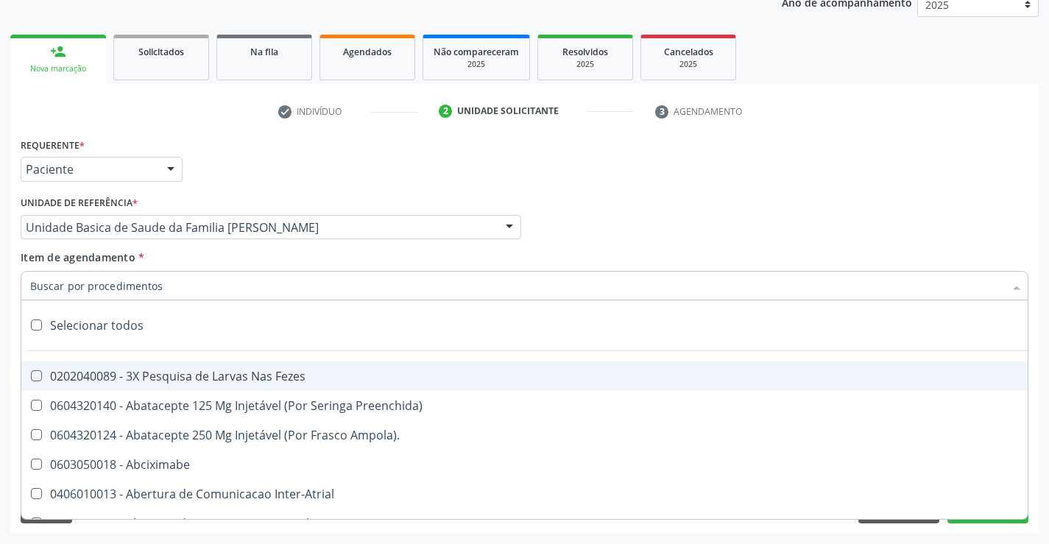
click at [190, 286] on div at bounding box center [525, 285] width 1008 height 29
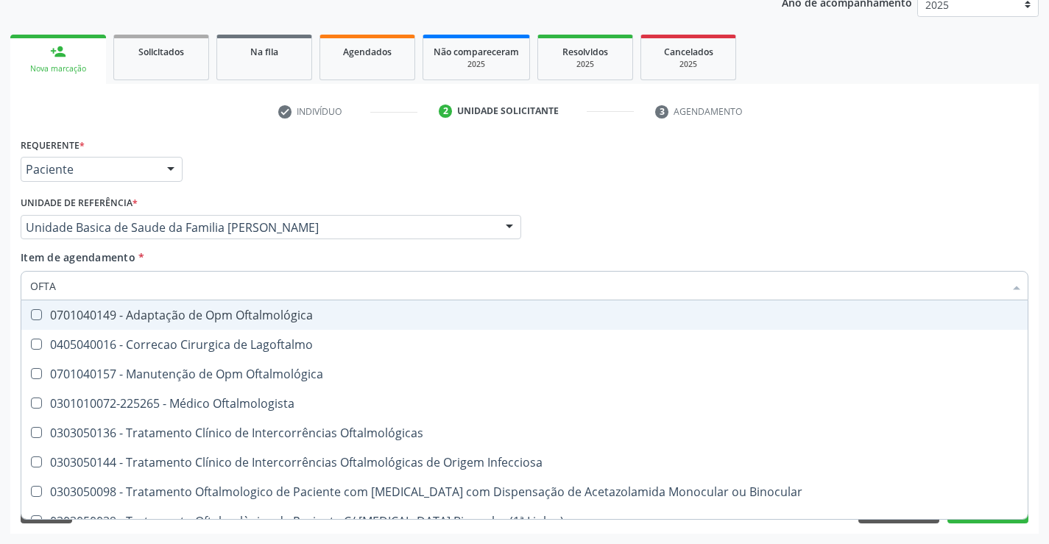
type input "OFTAL"
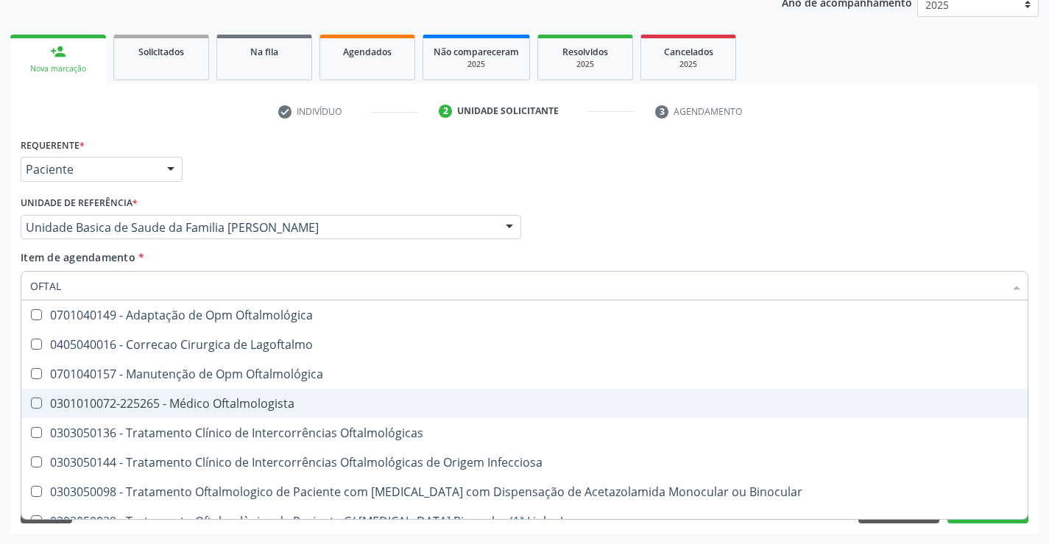
click at [253, 401] on div "0301010072-225265 - Médico Oftalmologista" at bounding box center [524, 404] width 989 height 12
checkbox Oftalmologista "true"
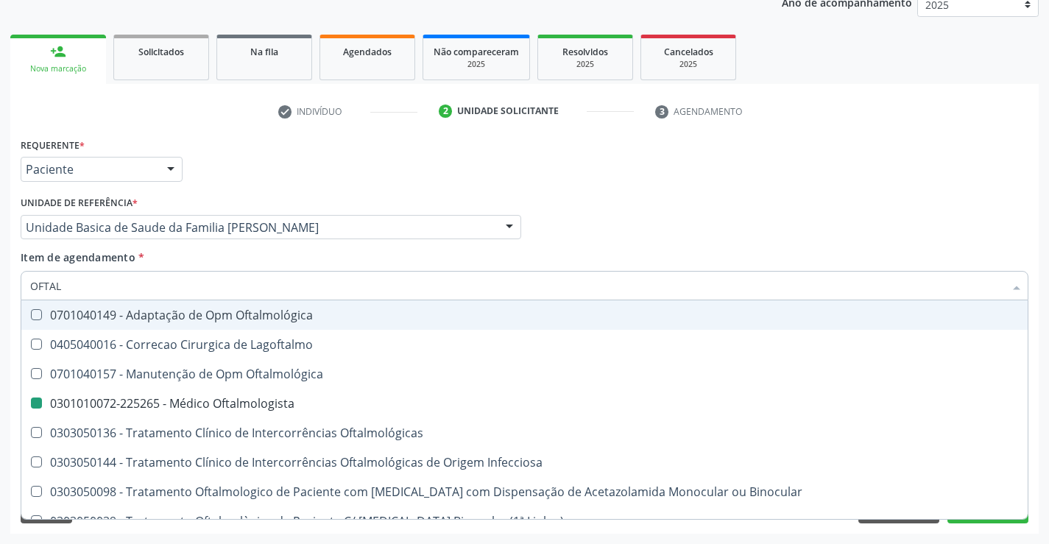
click at [359, 177] on div "Requerente * Paciente Médico(a) Enfermeiro(a) Paciente Nenhum resultado encontr…" at bounding box center [524, 162] width 1015 height 57
checkbox Lagoftalmo "true"
checkbox Oftalmologista "false"
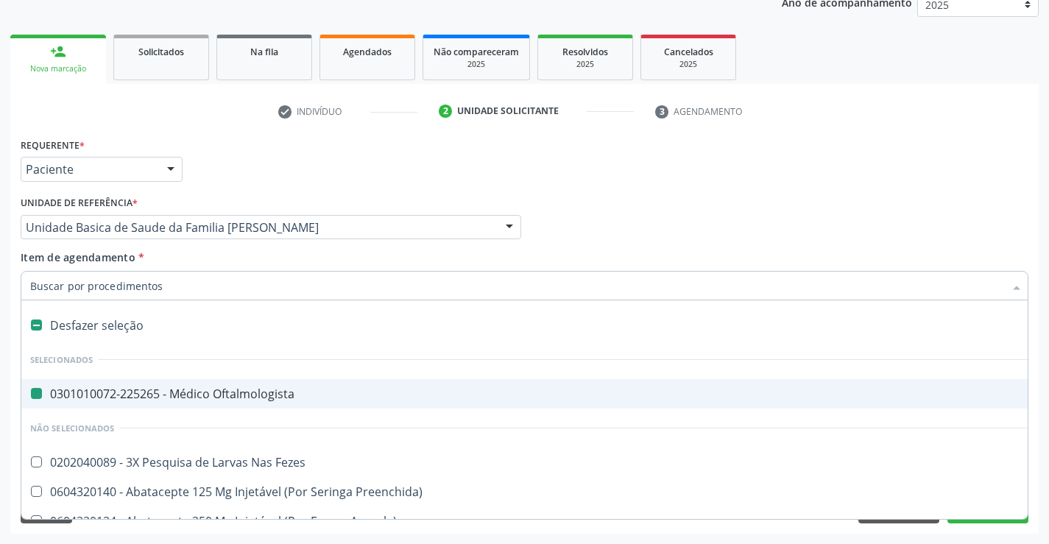
type input "R"
checkbox Oftalmologista "false"
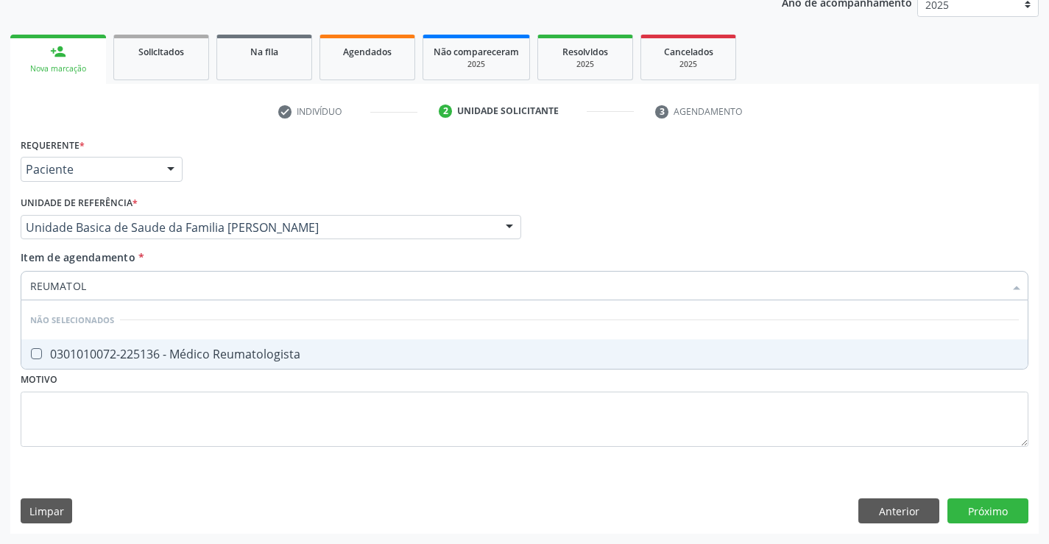
type input "REUMATOLO"
click at [151, 359] on div "0301010072-225136 - Médico Reumatologista" at bounding box center [524, 354] width 989 height 12
checkbox Reumatologista "true"
click at [987, 512] on div "Requerente * Paciente Médico(a) Enfermeiro(a) Paciente Nenhum resultado encontr…" at bounding box center [524, 334] width 1029 height 400
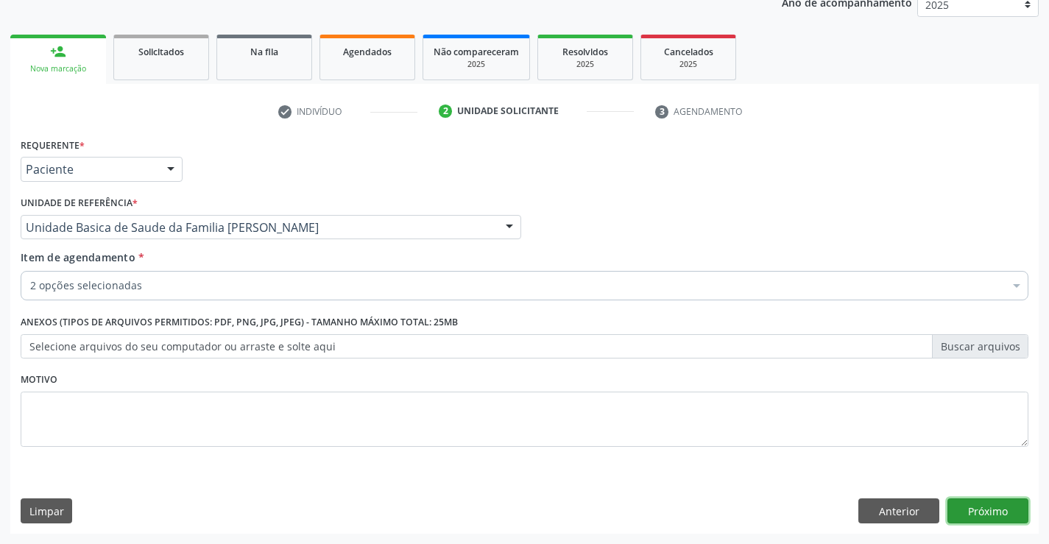
click at [969, 506] on button "Próximo" at bounding box center [988, 510] width 81 height 25
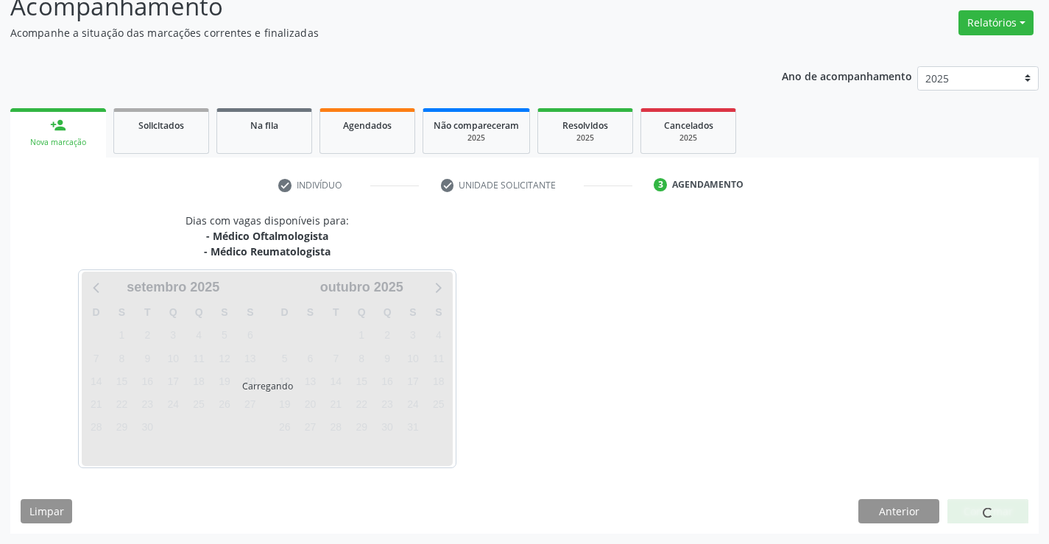
scroll to position [155, 0]
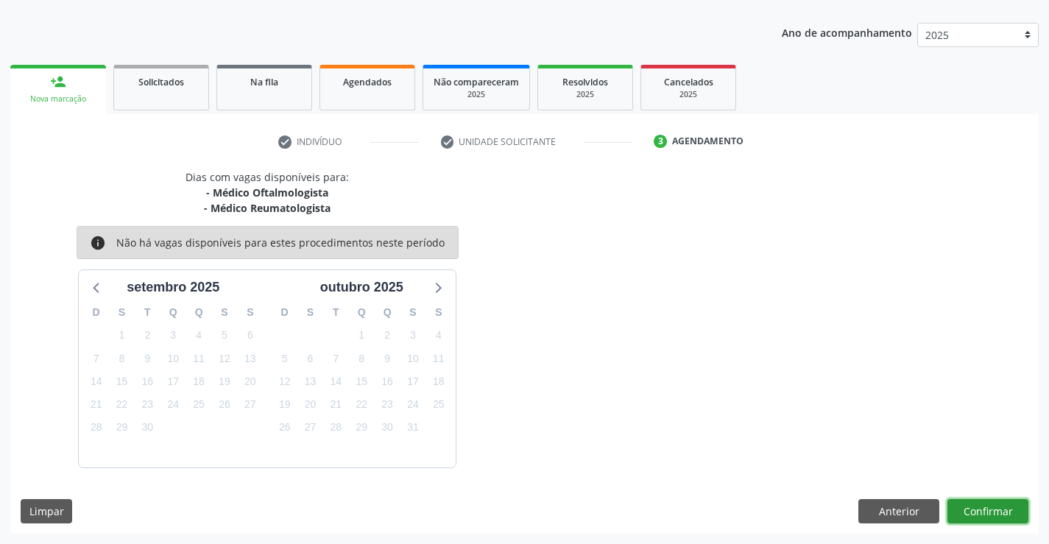
click at [982, 510] on button "Confirmar" at bounding box center [988, 511] width 81 height 25
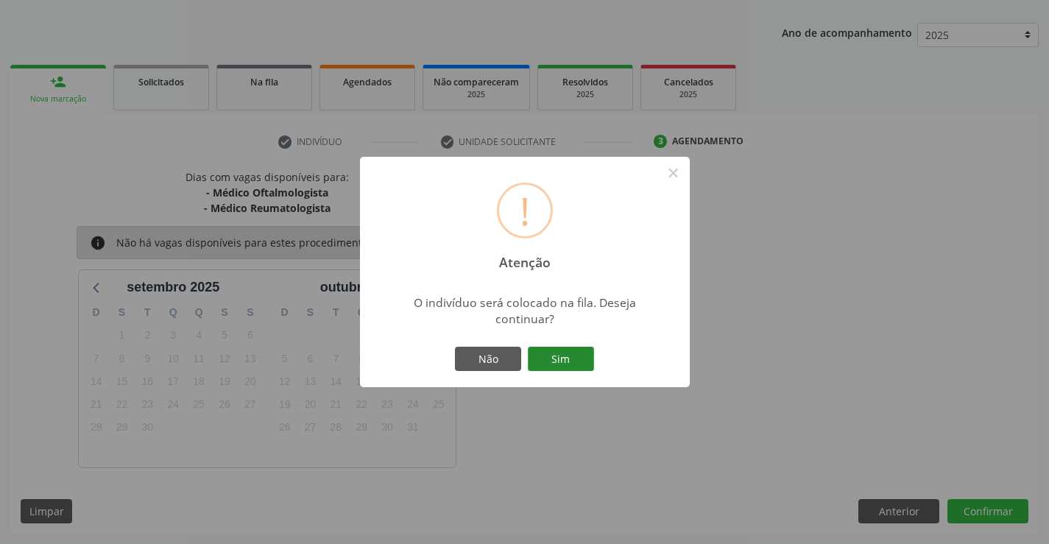
click at [560, 363] on button "Sim" at bounding box center [561, 359] width 66 height 25
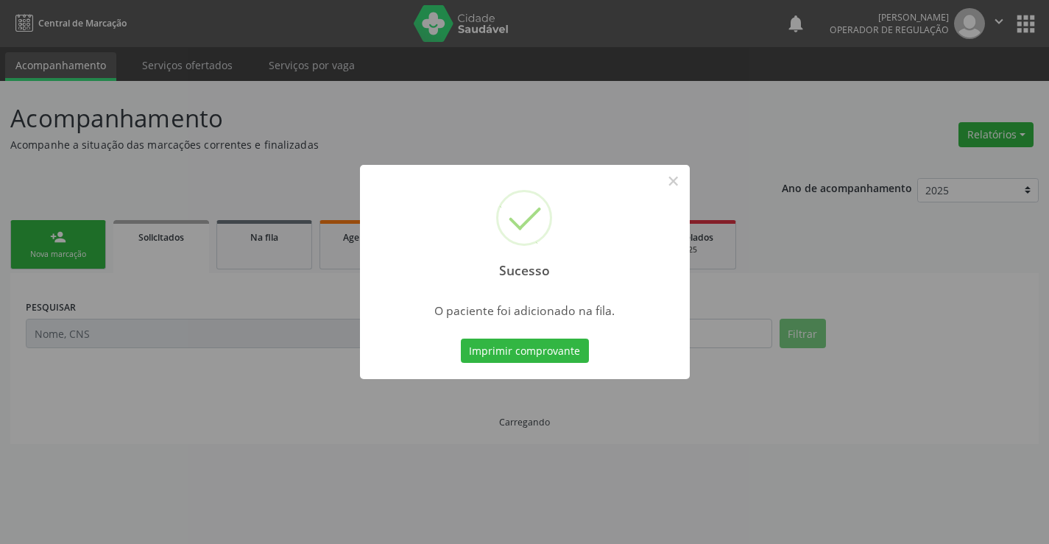
scroll to position [0, 0]
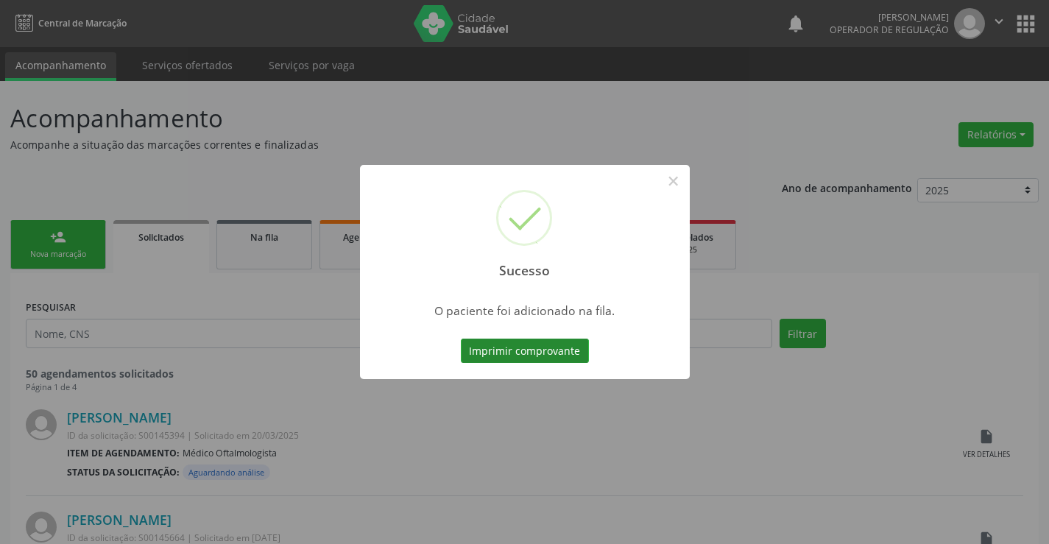
click at [537, 352] on button "Imprimir comprovante" at bounding box center [525, 351] width 128 height 25
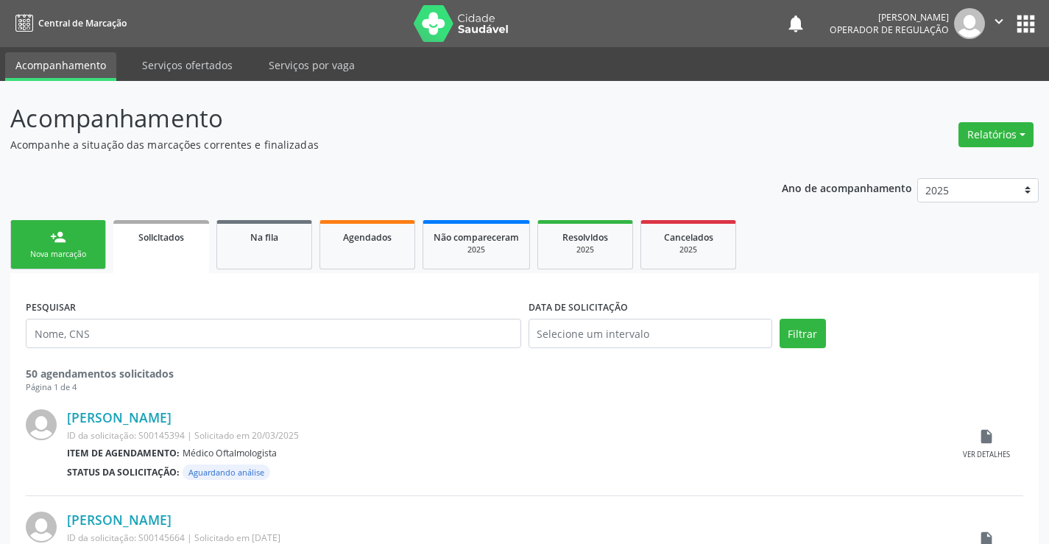
click at [75, 240] on link "person_add Nova marcação" at bounding box center [58, 244] width 96 height 49
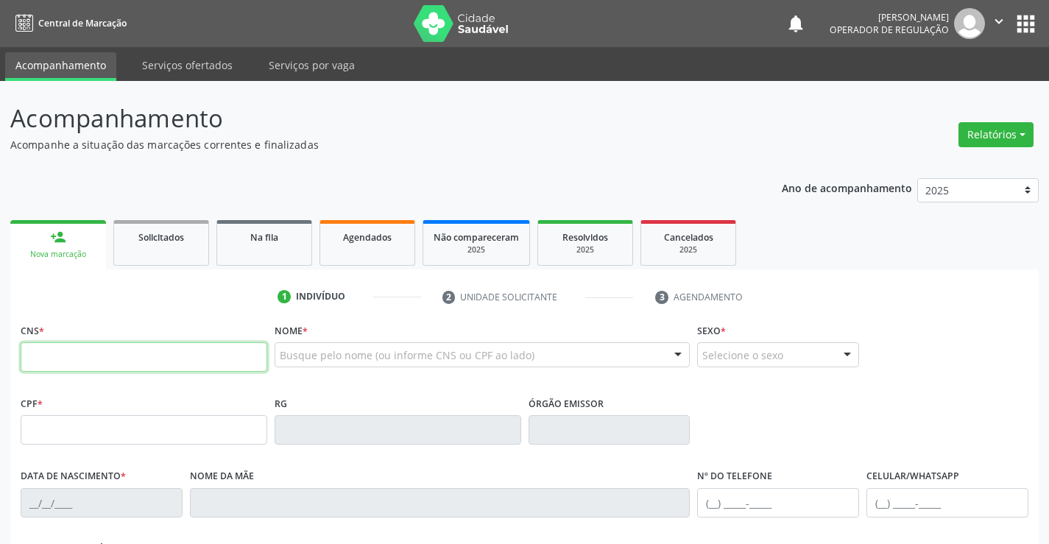
click at [127, 363] on input "text" at bounding box center [144, 356] width 247 height 29
type input "708 0028 5083 5625"
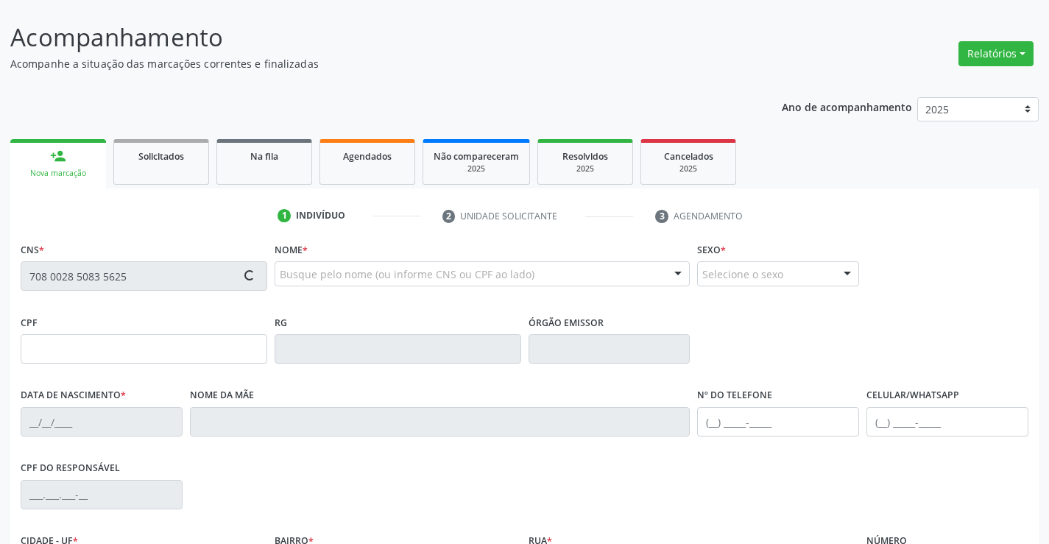
scroll to position [254, 0]
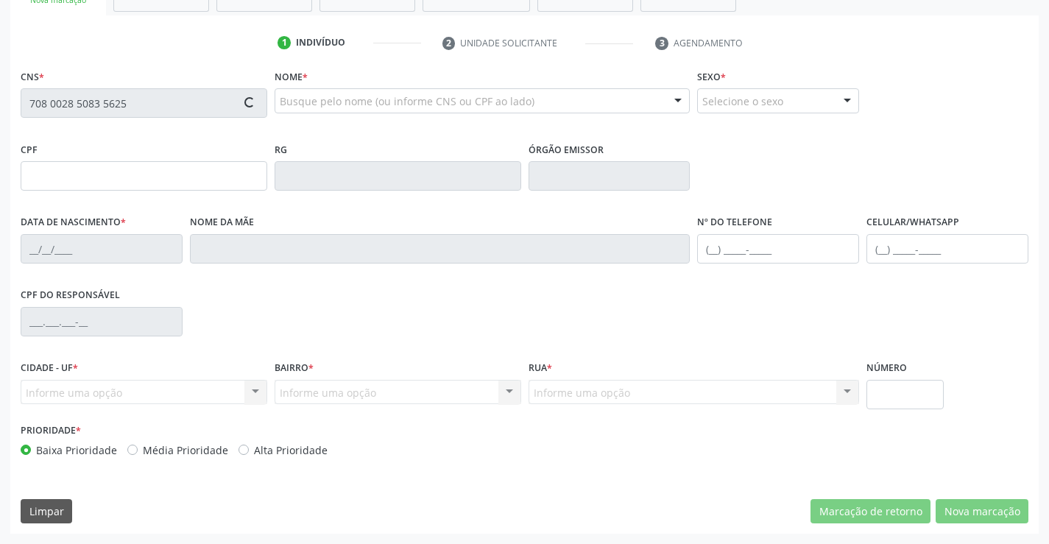
type input "0559820429"
type input "15/05/1968"
type input "000.458.345-04"
type input "S/N"
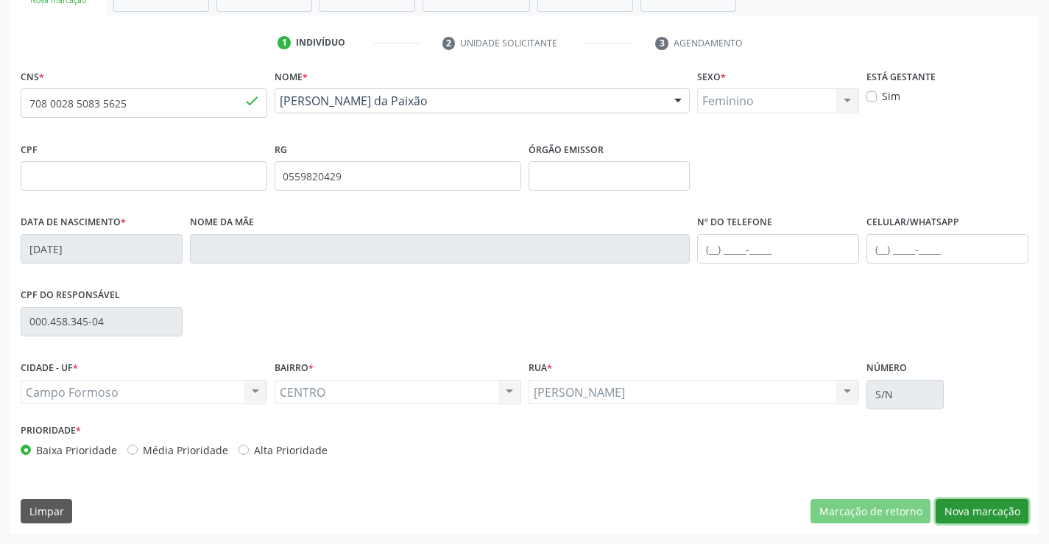
click at [992, 515] on button "Nova marcação" at bounding box center [982, 511] width 93 height 25
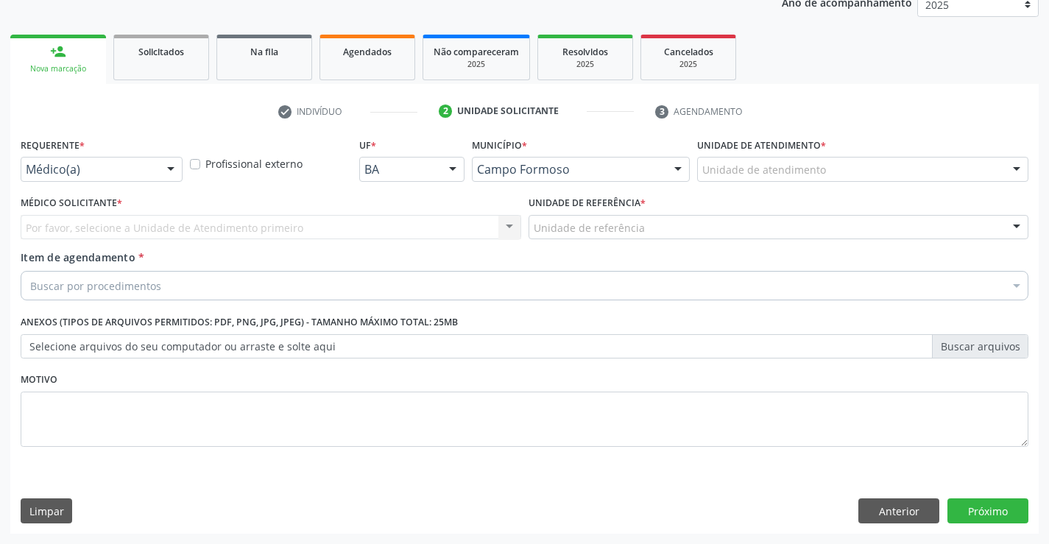
scroll to position [186, 0]
drag, startPoint x: 106, startPoint y: 166, endPoint x: 55, endPoint y: 237, distance: 87.0
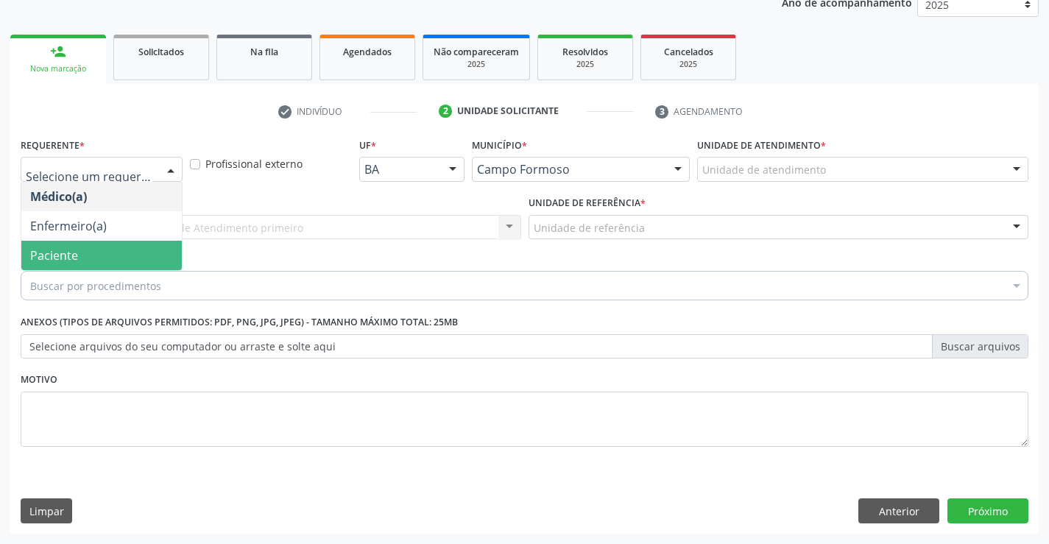
click at [58, 248] on span "Paciente" at bounding box center [54, 255] width 48 height 16
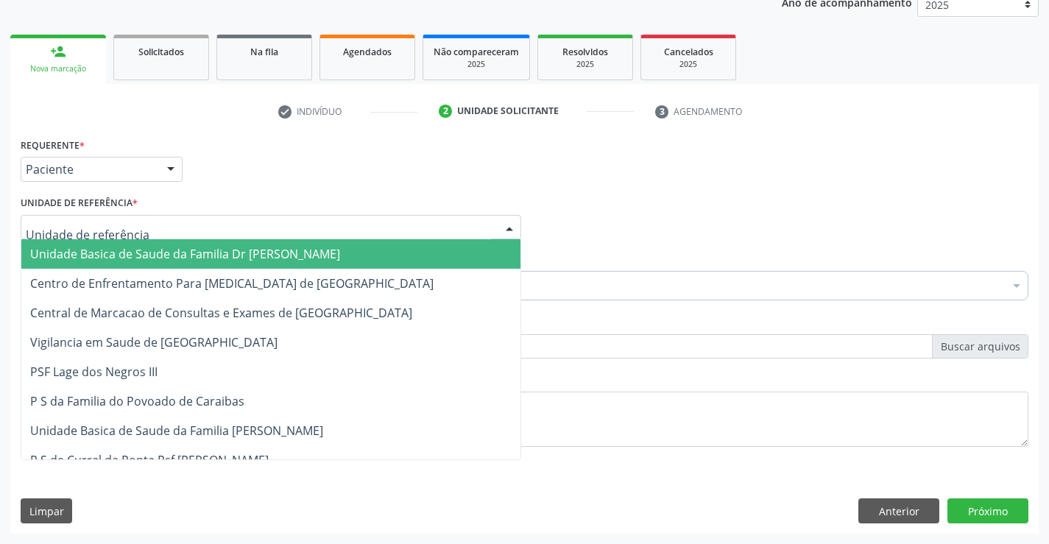
click at [182, 221] on div at bounding box center [271, 227] width 501 height 25
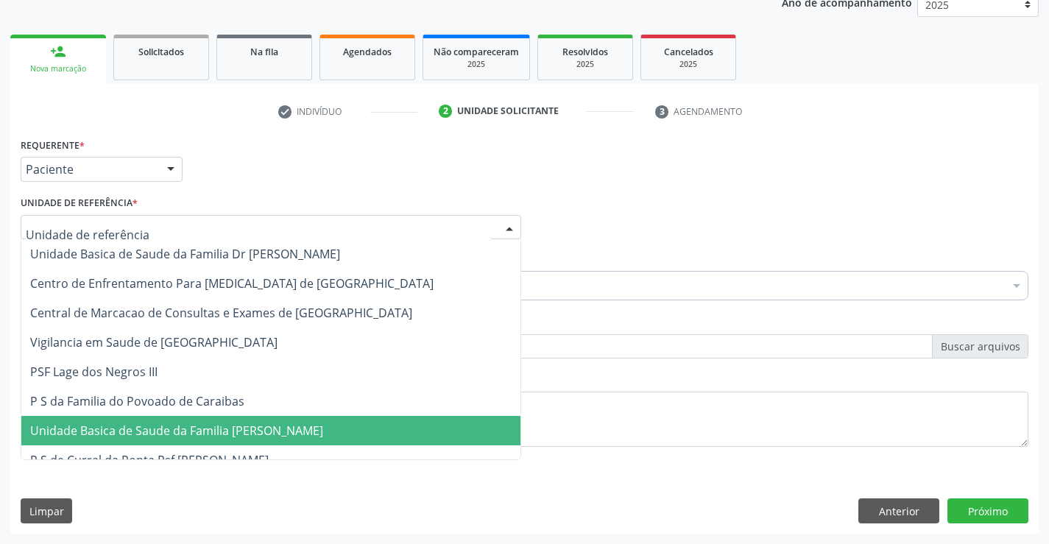
click at [205, 429] on span "Unidade Basica de Saude da Familia [PERSON_NAME]" at bounding box center [176, 431] width 293 height 16
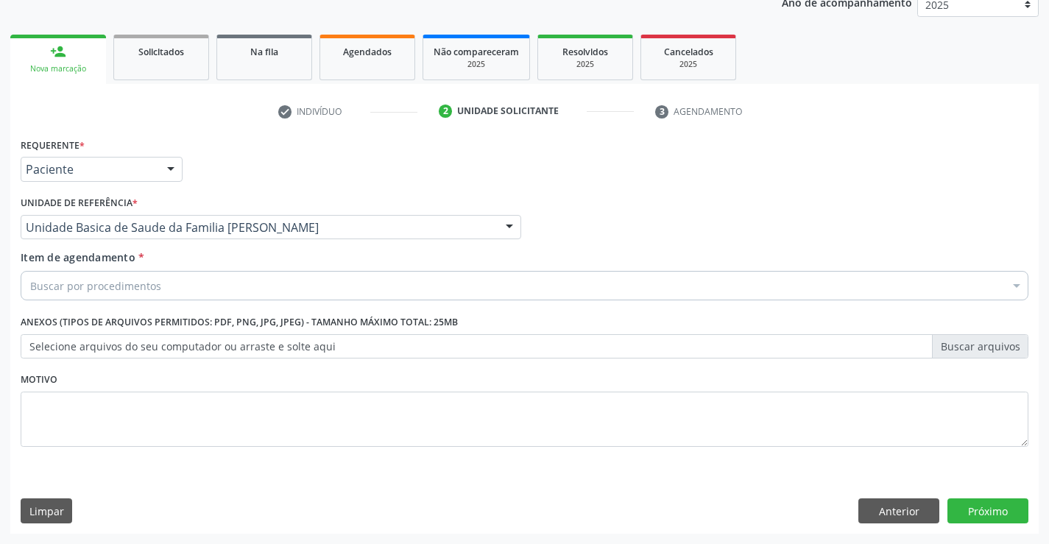
click at [216, 278] on div "Buscar por procedimentos" at bounding box center [525, 285] width 1008 height 29
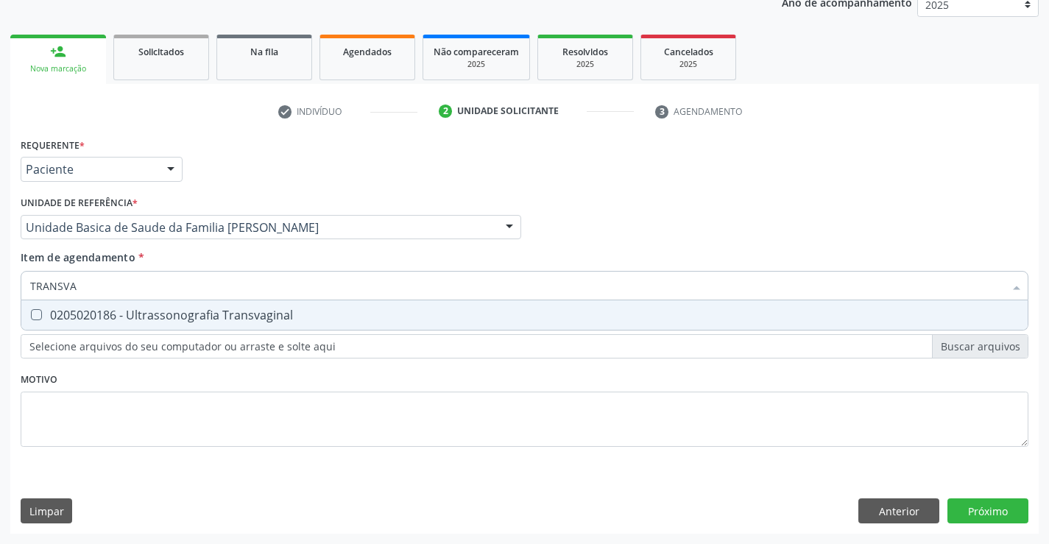
type input "TRANSVAG"
click at [205, 317] on div "0205020186 - Ultrassonografia Transvaginal" at bounding box center [524, 315] width 989 height 12
checkbox Transvaginal "true"
click at [1004, 507] on div "Requerente * Paciente Médico(a) Enfermeiro(a) Paciente Nenhum resultado encontr…" at bounding box center [524, 334] width 1029 height 400
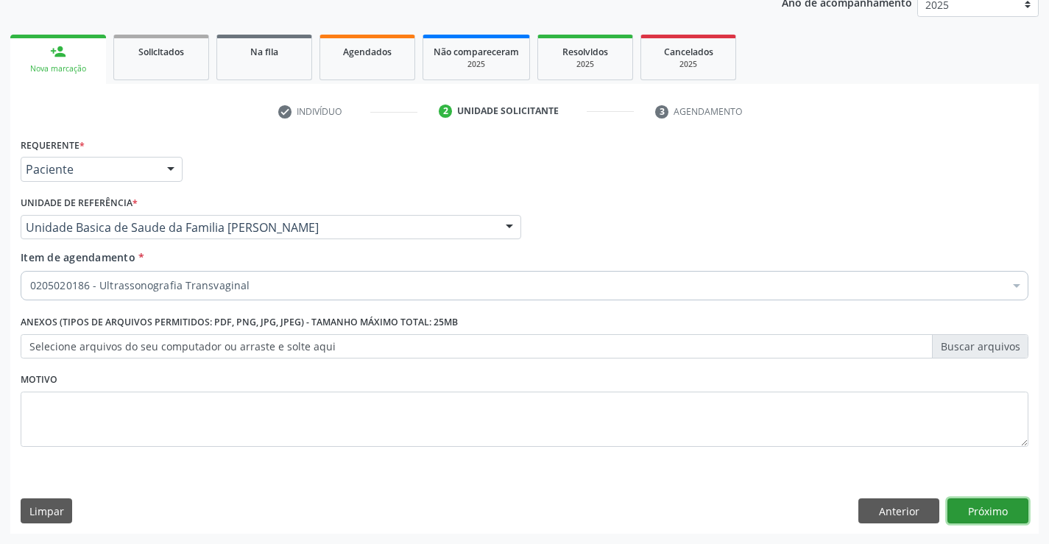
click at [998, 518] on button "Próximo" at bounding box center [988, 510] width 81 height 25
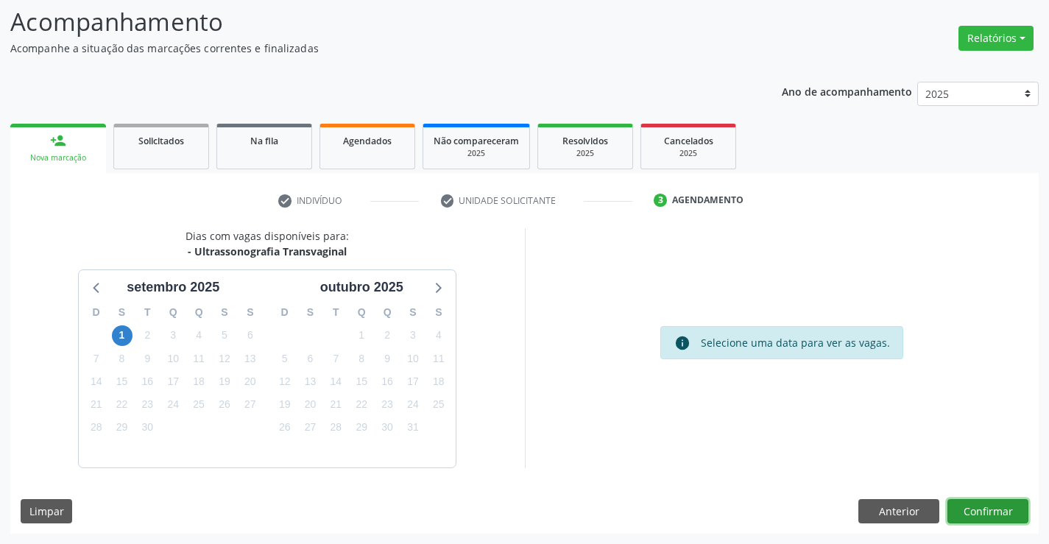
click at [984, 512] on button "Confirmar" at bounding box center [988, 511] width 81 height 25
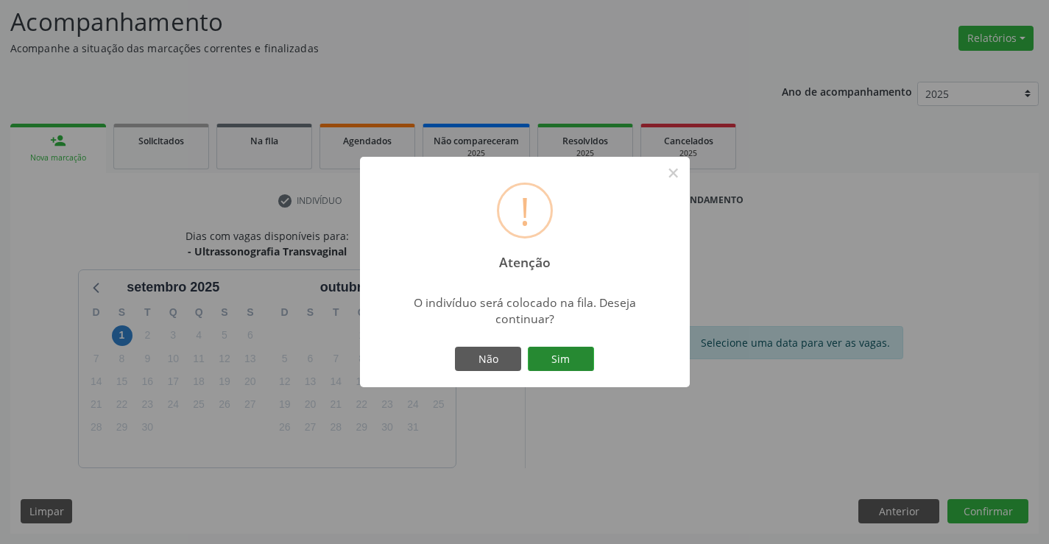
click at [573, 361] on button "Sim" at bounding box center [561, 359] width 66 height 25
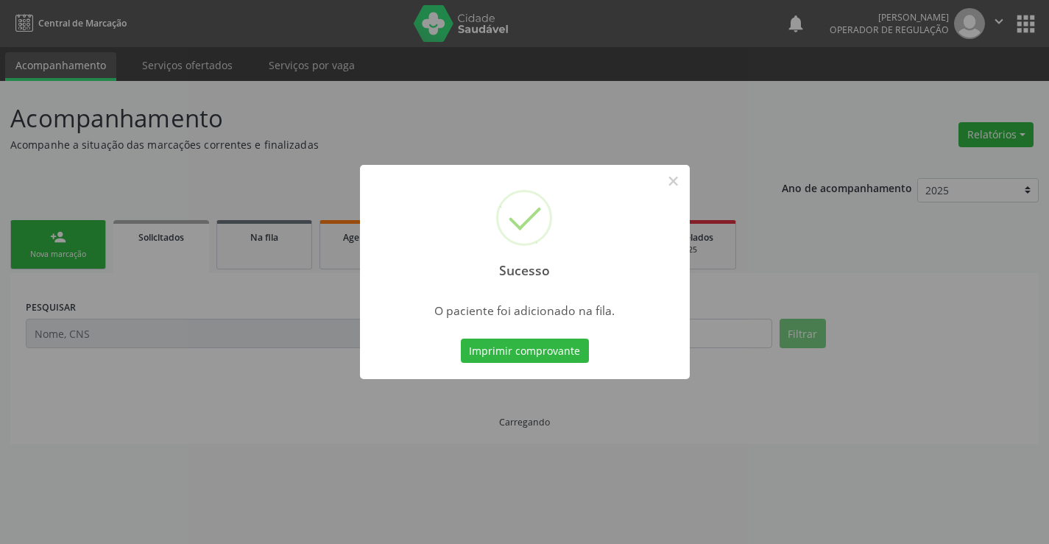
scroll to position [0, 0]
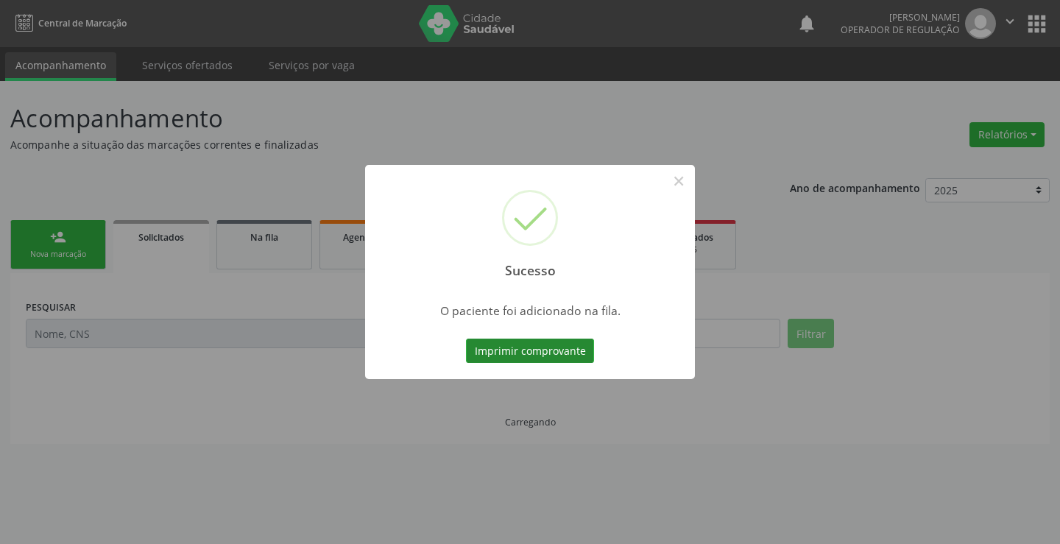
click at [574, 348] on button "Imprimir comprovante" at bounding box center [530, 351] width 128 height 25
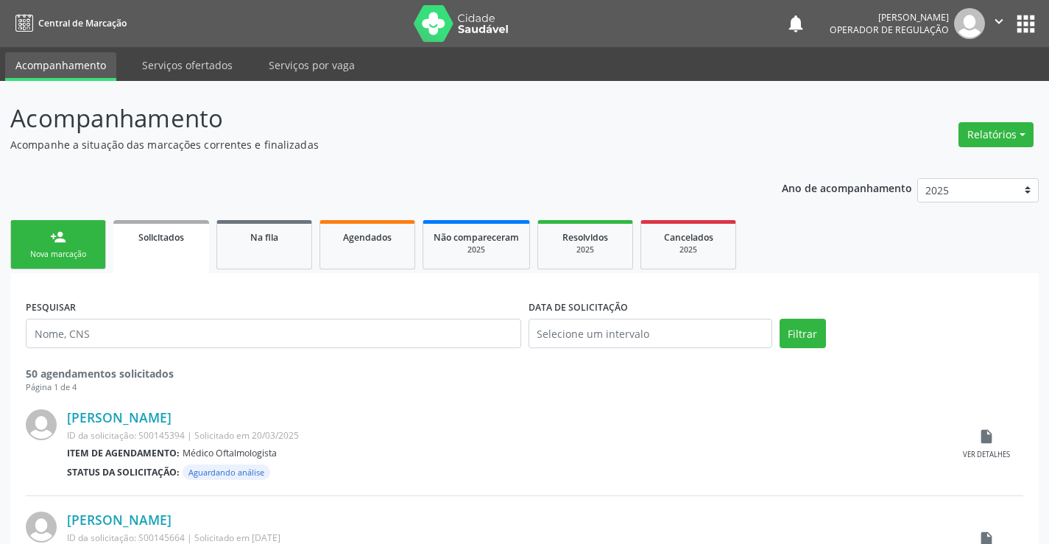
click at [55, 251] on div "Nova marcação" at bounding box center [58, 254] width 74 height 11
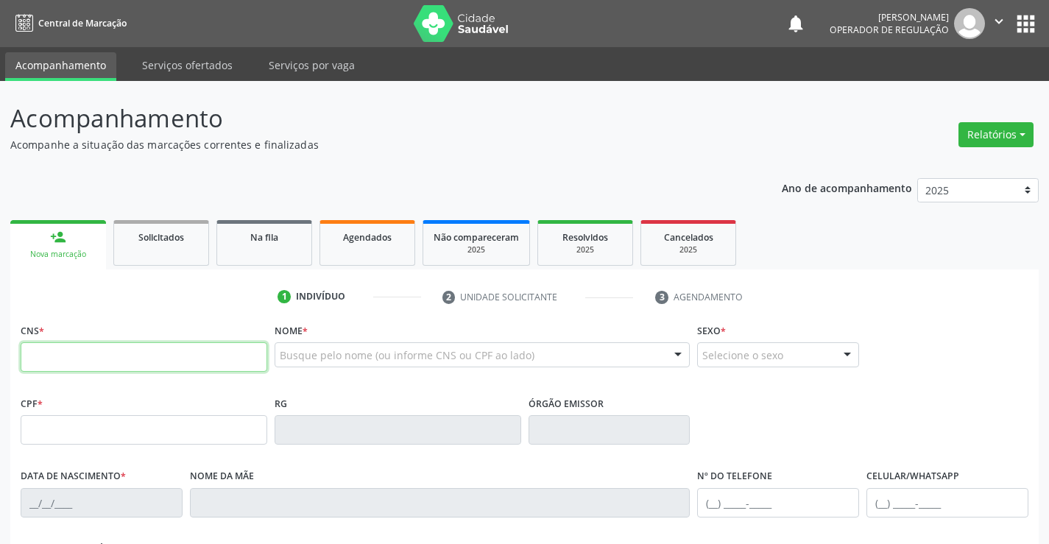
click at [115, 364] on input "text" at bounding box center [144, 356] width 247 height 29
type input "707 1083 8060 4920"
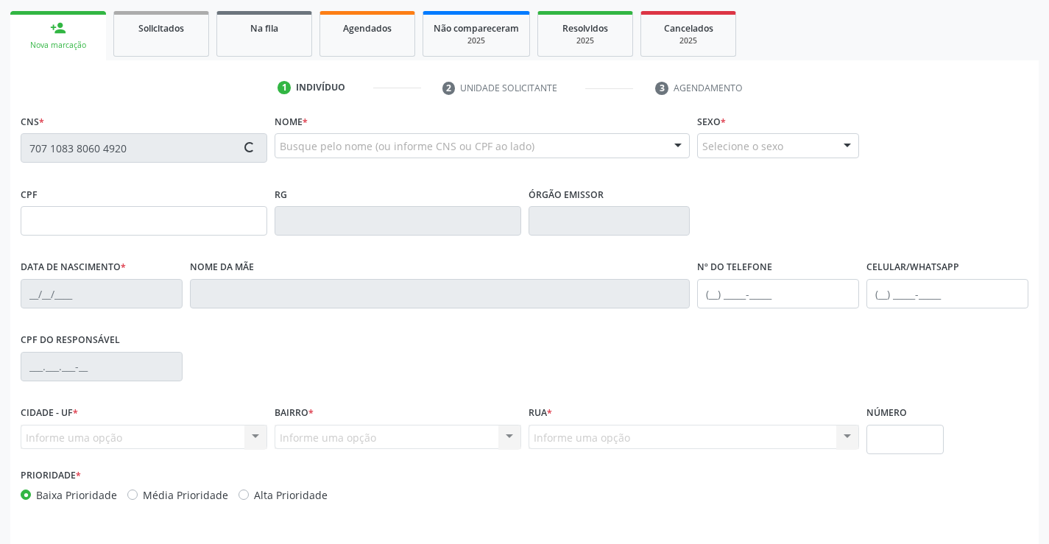
scroll to position [221, 0]
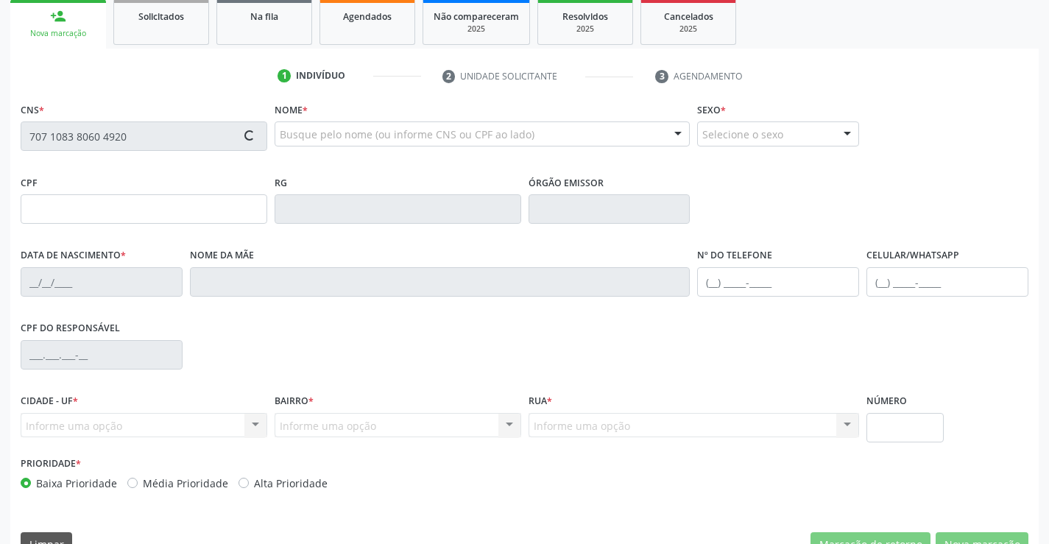
type input "059257289"
type input "03/01/1966"
type input "907.003.685-15"
type input "S/N"
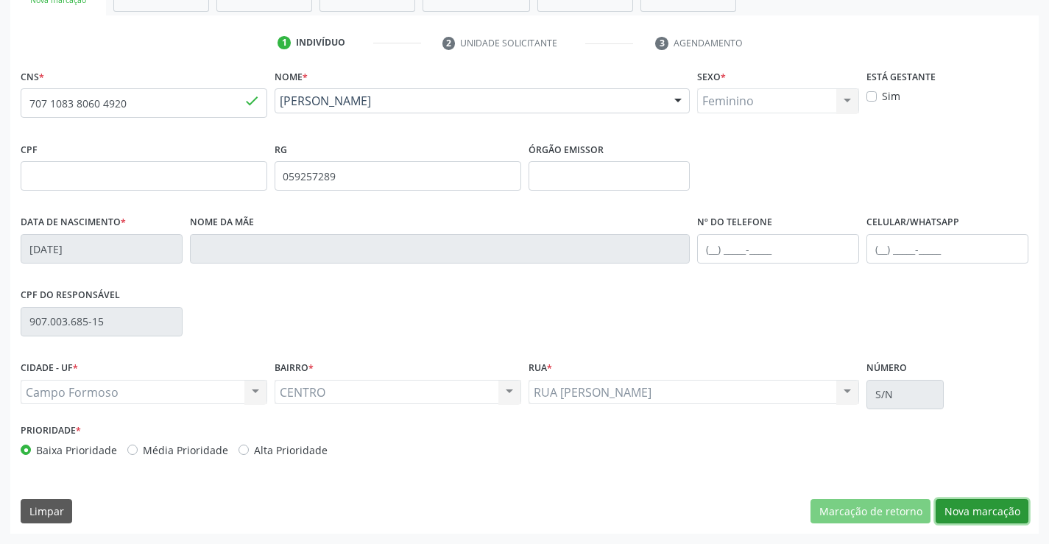
click at [969, 499] on button "Nova marcação" at bounding box center [982, 511] width 93 height 25
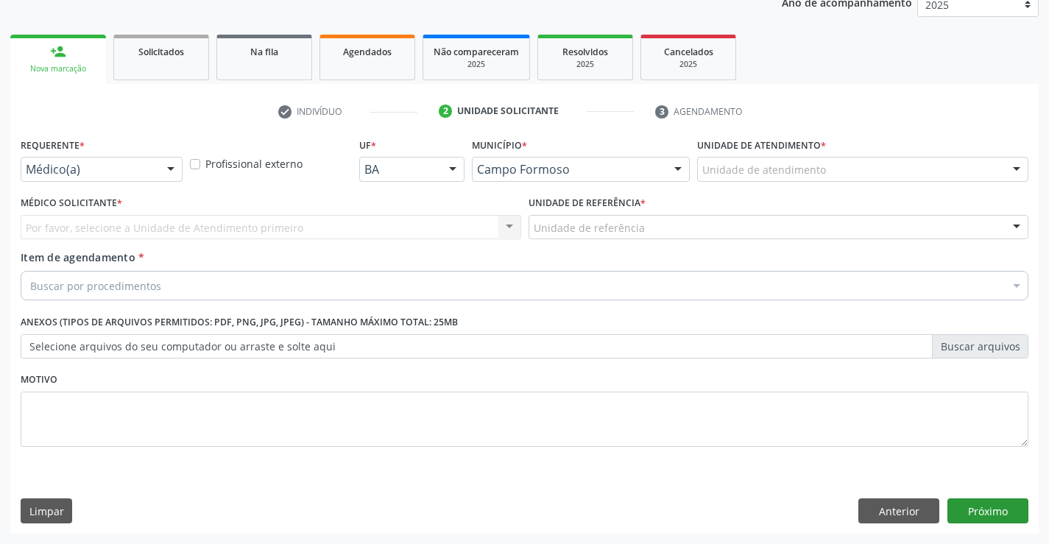
scroll to position [186, 0]
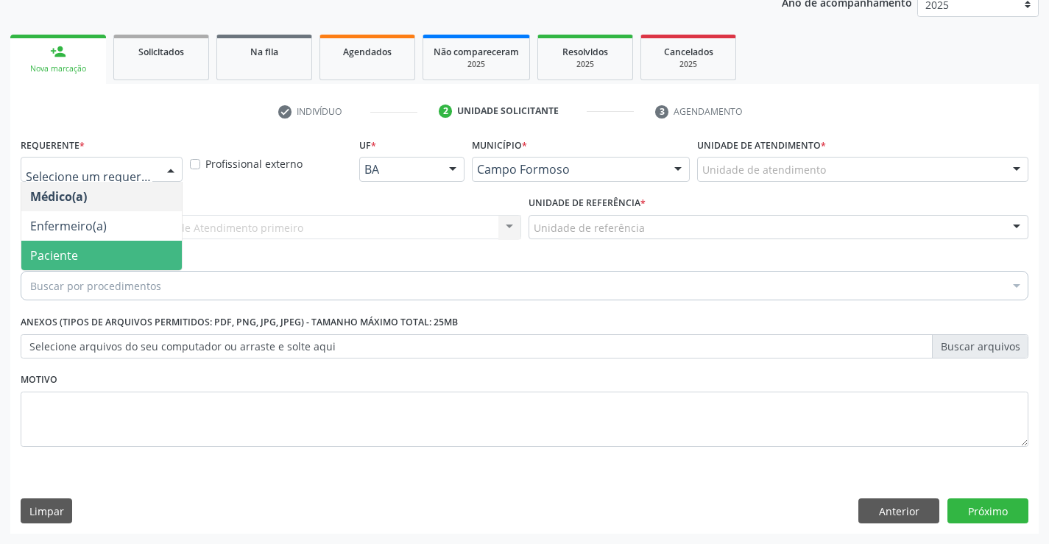
click at [76, 252] on span "Paciente" at bounding box center [54, 255] width 48 height 16
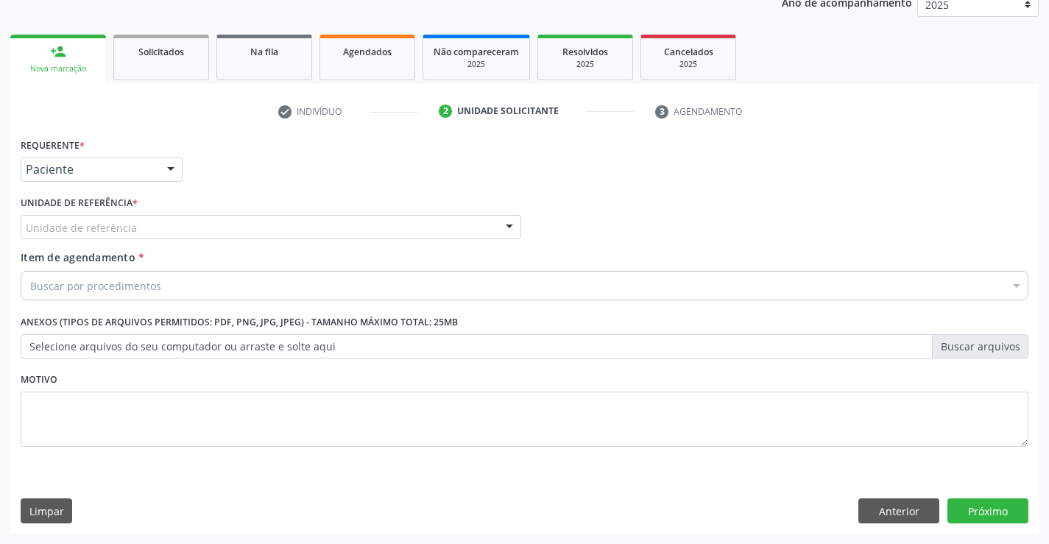
click at [164, 228] on div "Unidade de referência" at bounding box center [271, 227] width 501 height 25
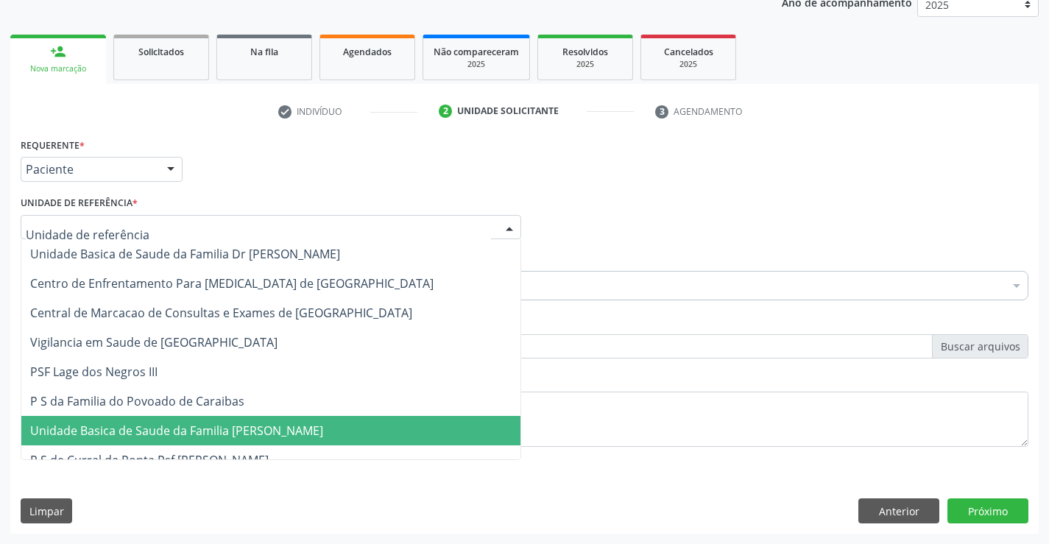
click at [186, 438] on span "Unidade Basica de Saude da Familia [PERSON_NAME]" at bounding box center [176, 431] width 293 height 16
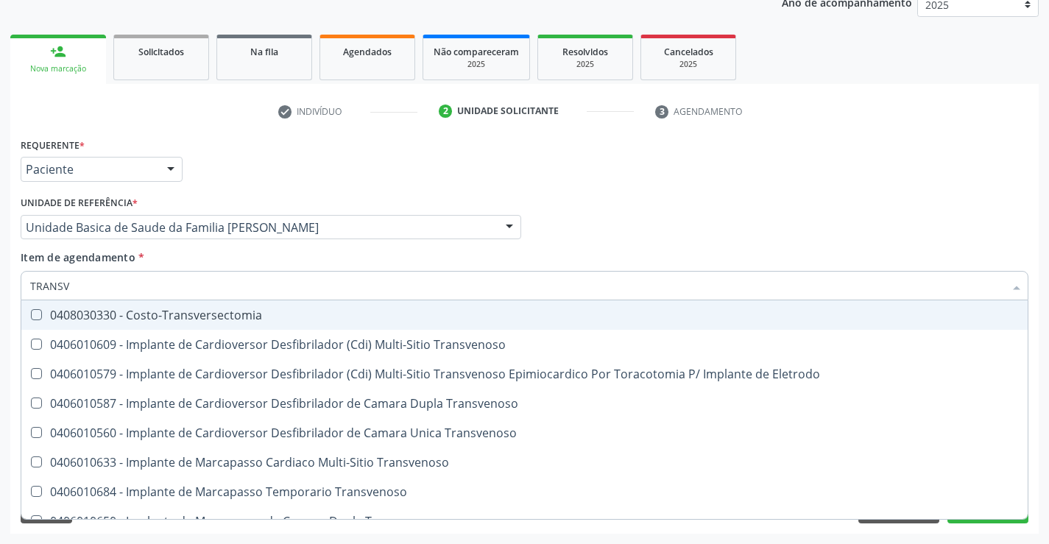
type input "TRANSVA"
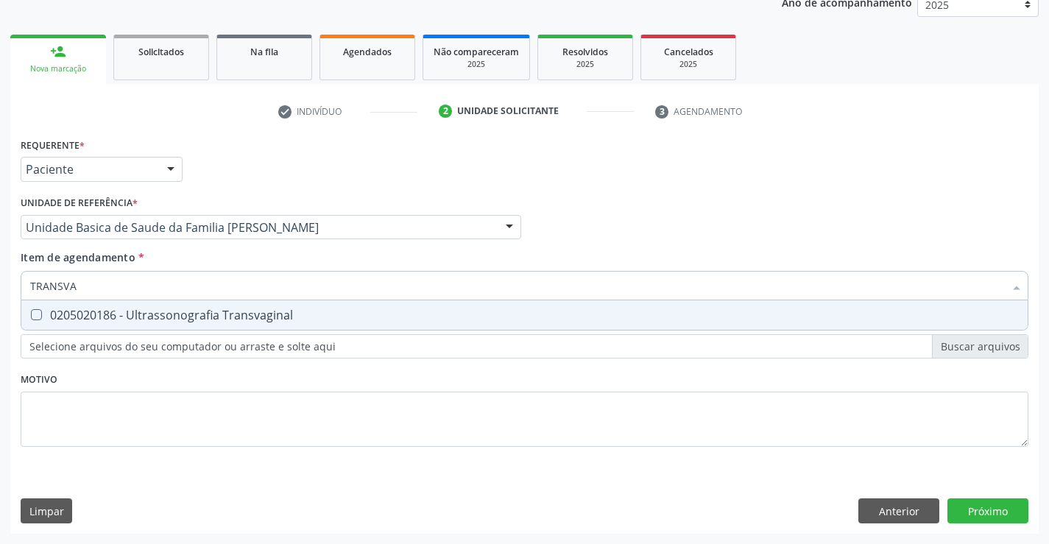
drag, startPoint x: 149, startPoint y: 321, endPoint x: 221, endPoint y: 200, distance: 140.3
click at [152, 313] on div "0205020186 - Ultrassonografia Transvaginal" at bounding box center [524, 315] width 989 height 12
checkbox Transvaginal "true"
click at [257, 170] on div "Requerente * Paciente Médico(a) Enfermeiro(a) Paciente Nenhum resultado encontr…" at bounding box center [524, 162] width 1015 height 57
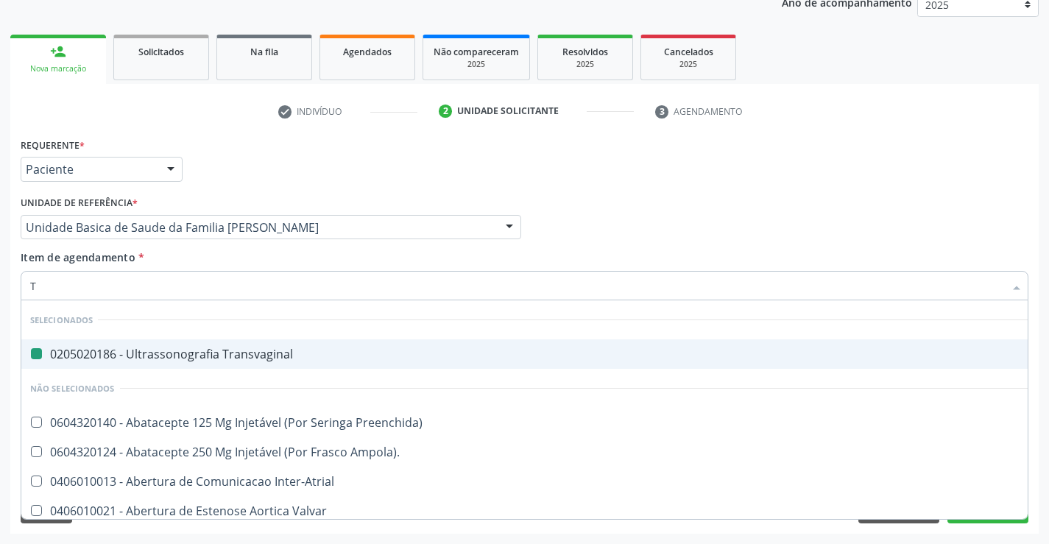
type input "TO"
checkbox Transvaginal "false"
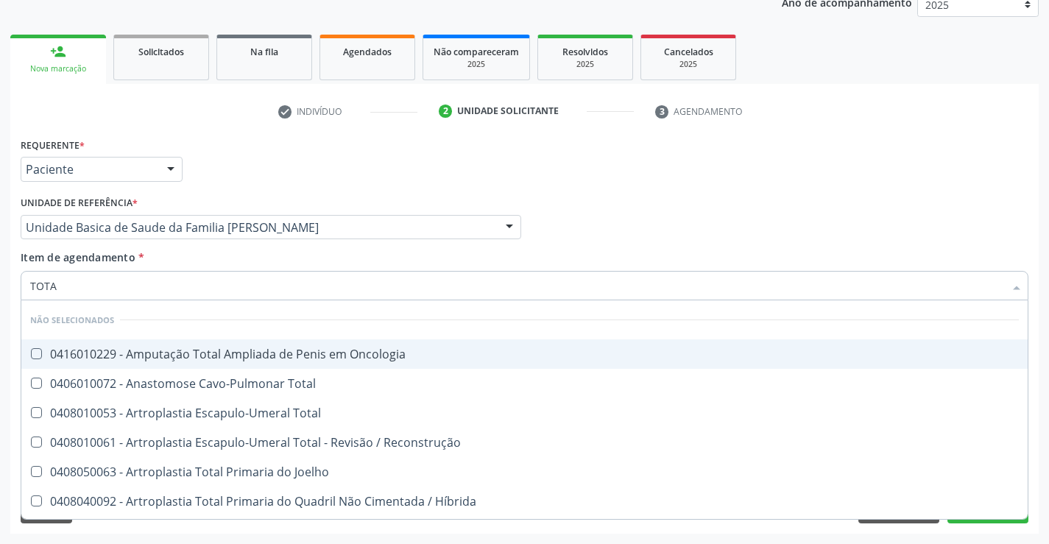
type input "TOTAL"
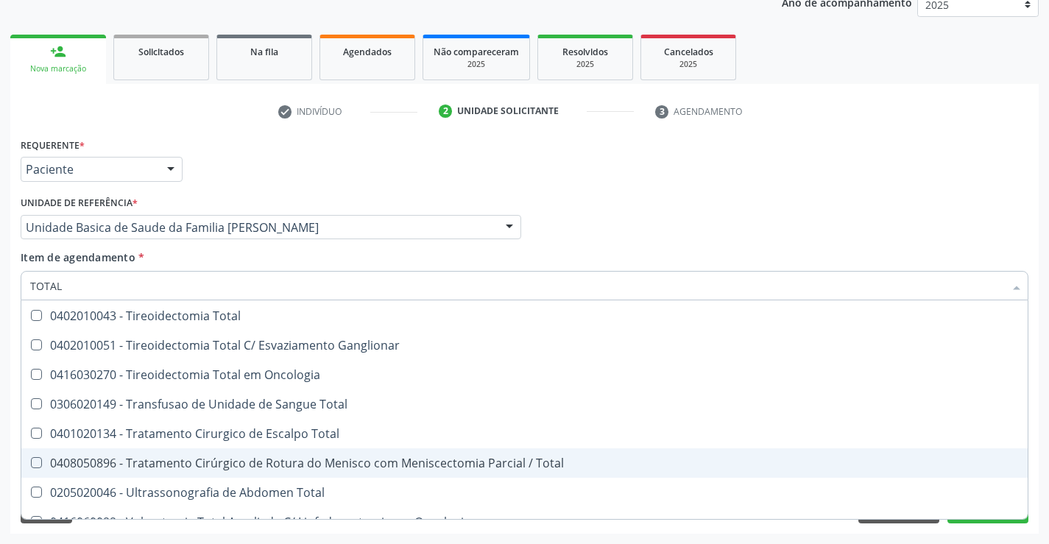
scroll to position [2442, 0]
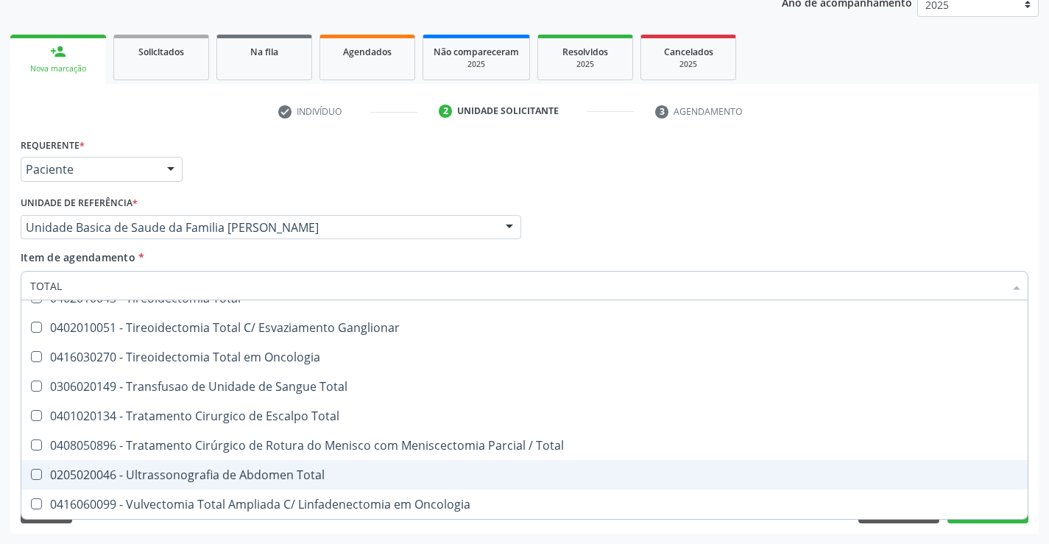
click at [280, 478] on div "0205020046 - Ultrassonografia de Abdomen Total" at bounding box center [524, 475] width 989 height 12
checkbox Total "true"
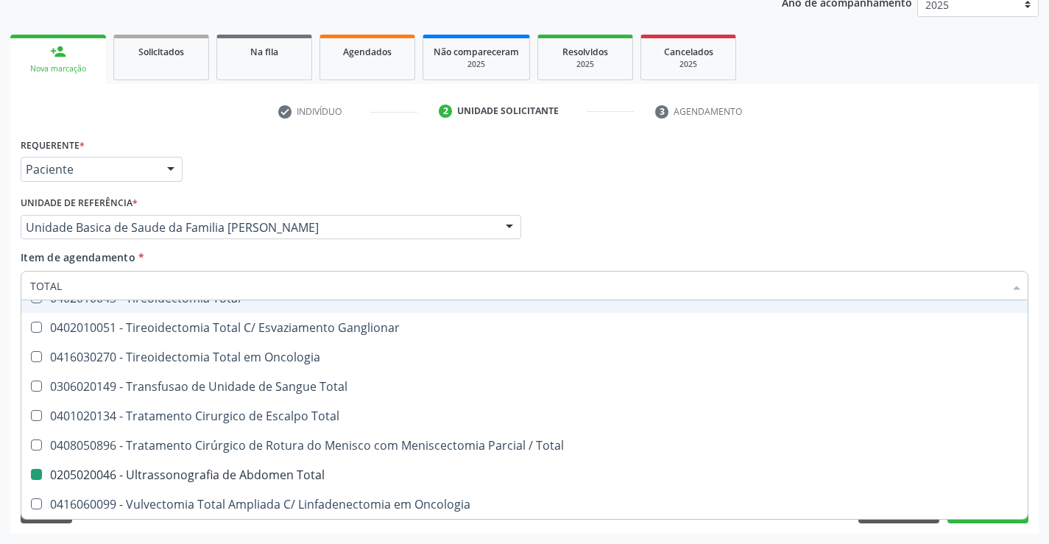
click at [778, 128] on div "check Indivíduo 2 Unidade solicitante 3 Agendamento CNS * 707 1083 8060 4920 do…" at bounding box center [524, 316] width 1029 height 434
checkbox Oncologia "true"
checkbox Total "false"
checkbox Total "true"
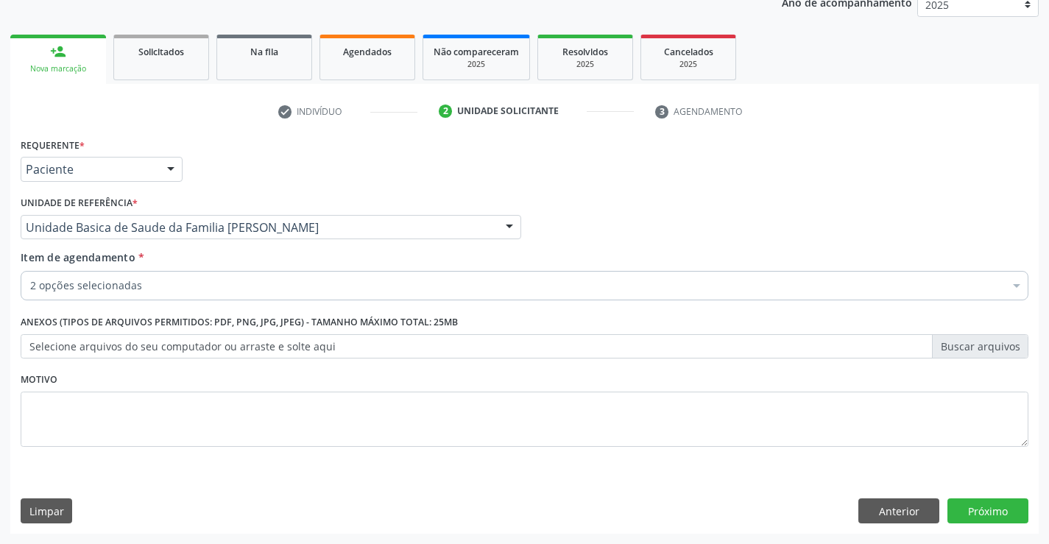
scroll to position [0, 0]
click at [984, 517] on button "Próximo" at bounding box center [988, 510] width 81 height 25
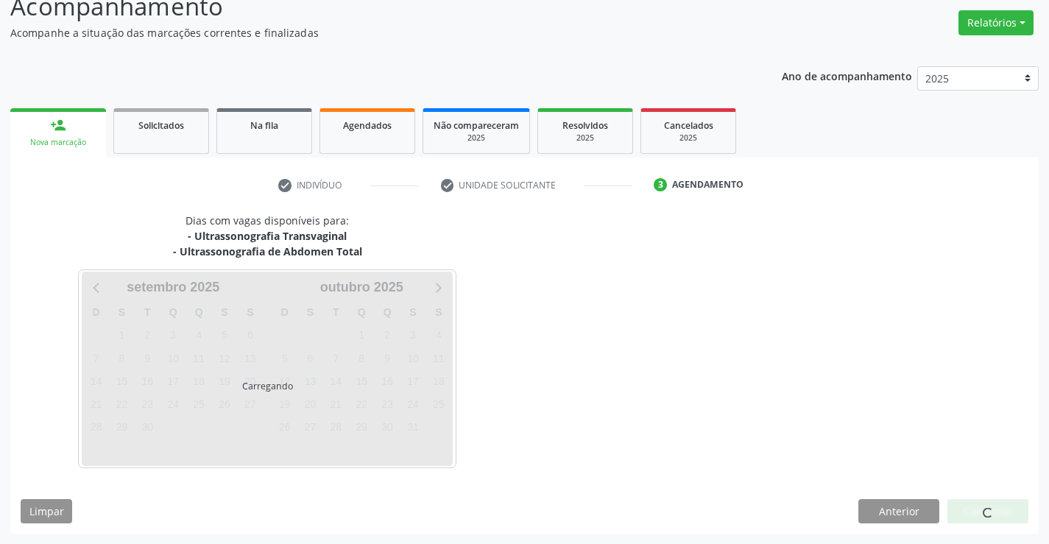
scroll to position [112, 0]
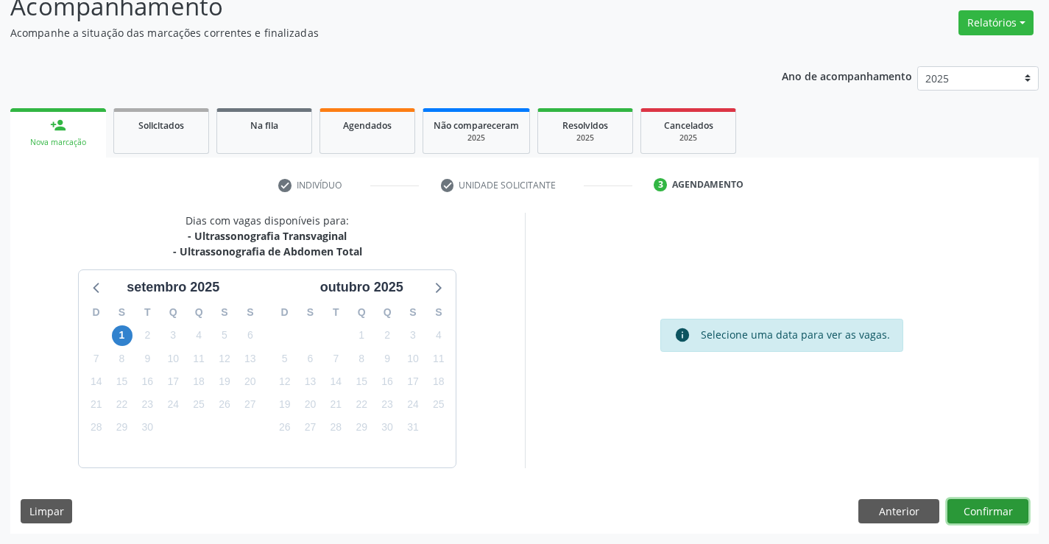
click at [1007, 520] on button "Confirmar" at bounding box center [988, 511] width 81 height 25
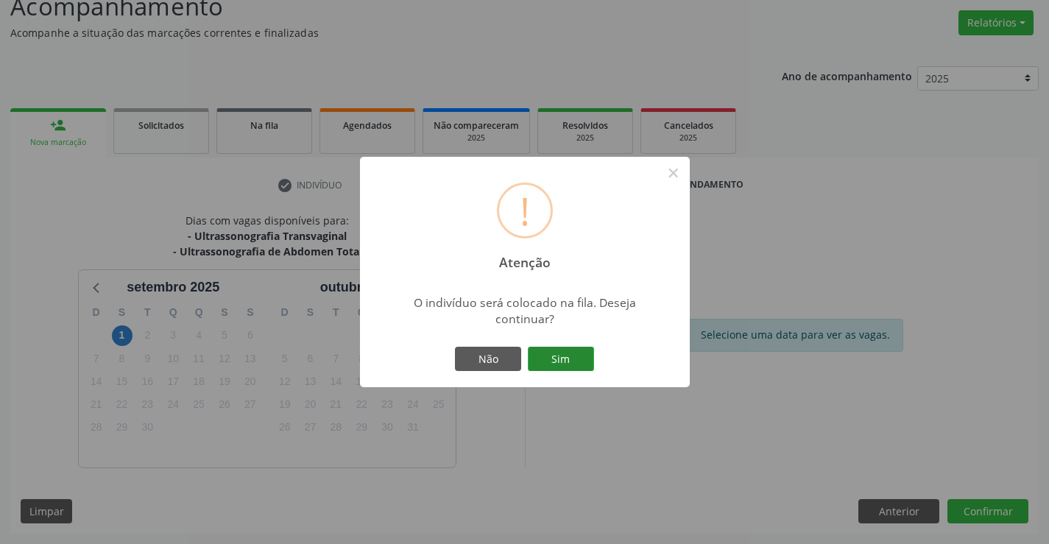
click at [560, 369] on button "Sim" at bounding box center [561, 359] width 66 height 25
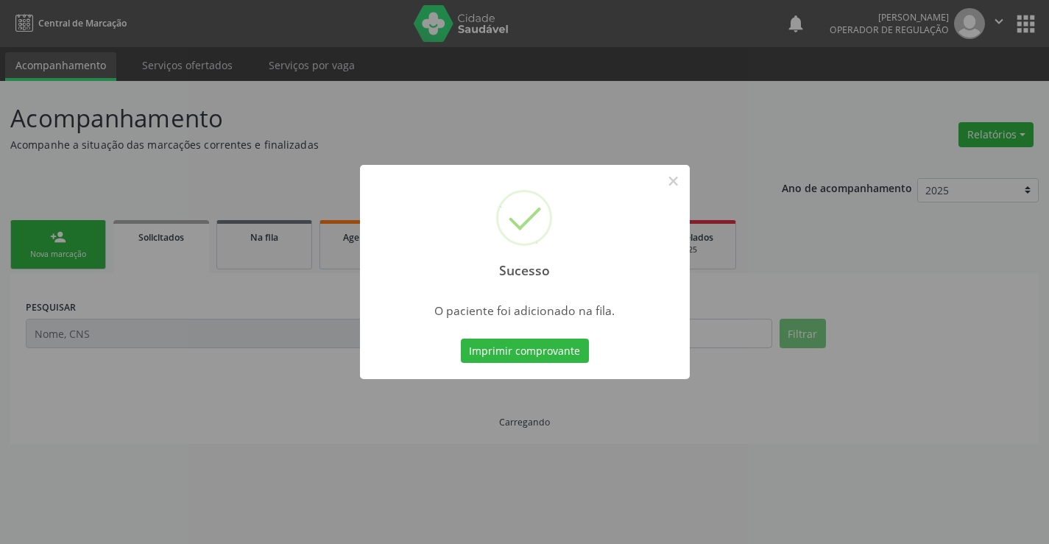
scroll to position [0, 0]
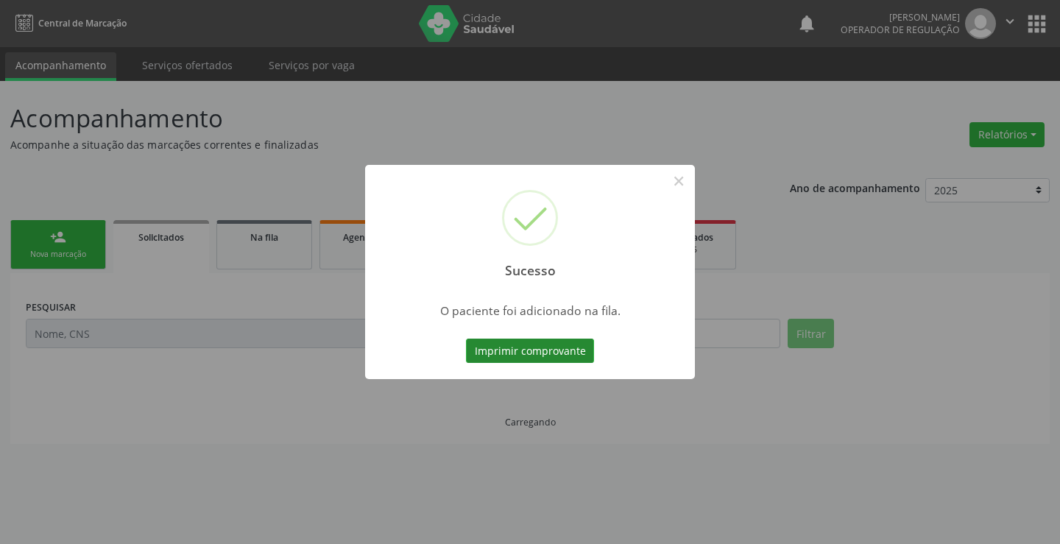
click at [564, 349] on button "Imprimir comprovante" at bounding box center [530, 351] width 128 height 25
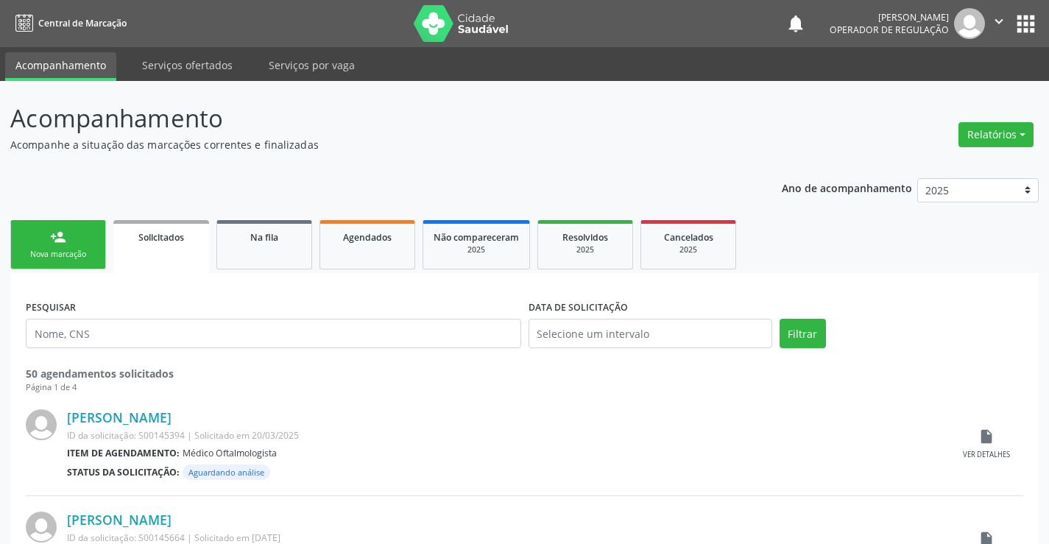
click at [70, 245] on link "person_add Nova marcação" at bounding box center [58, 244] width 96 height 49
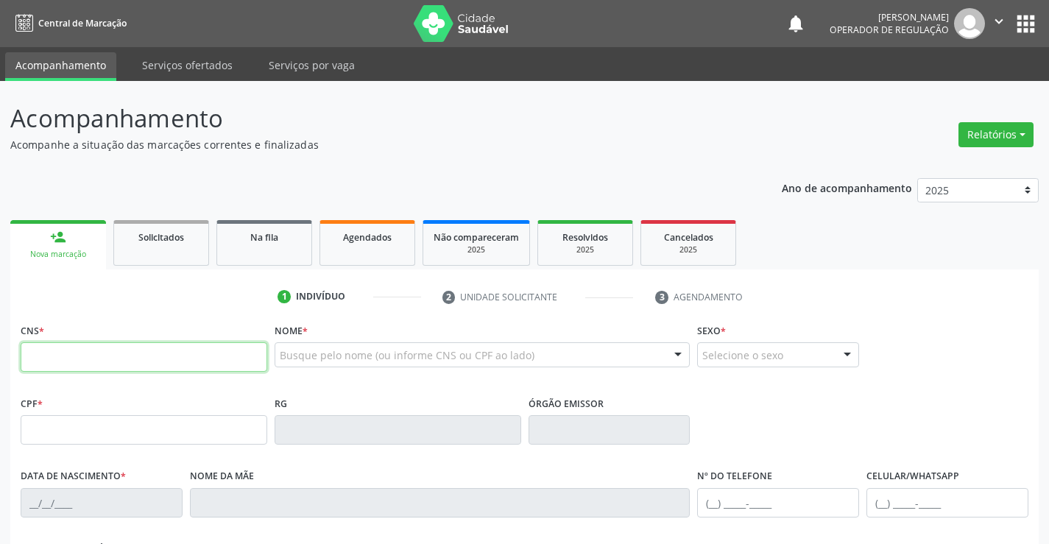
click at [91, 352] on input "text" at bounding box center [144, 356] width 247 height 29
type input "70"
type input "706 4041 7519 3189"
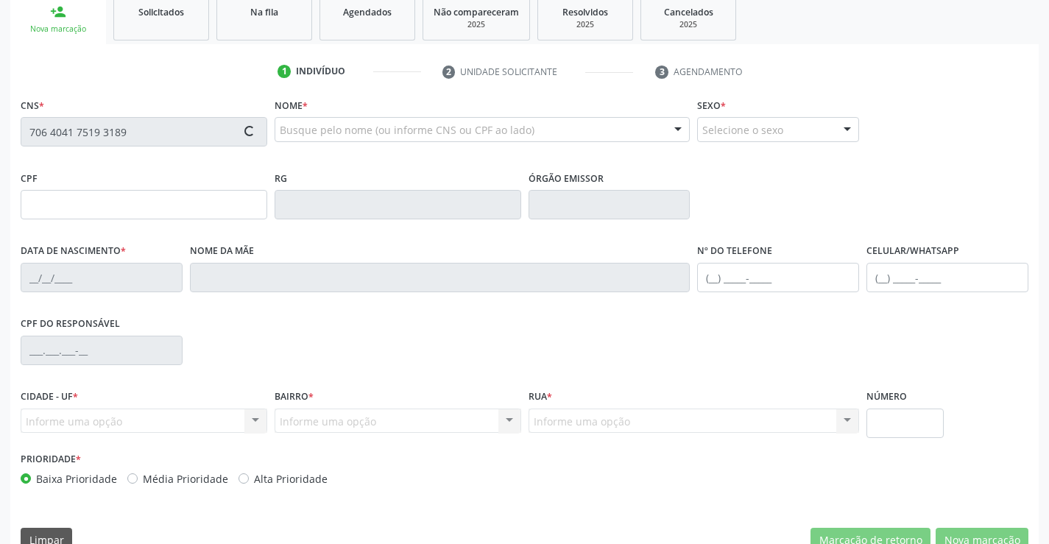
scroll to position [254, 0]
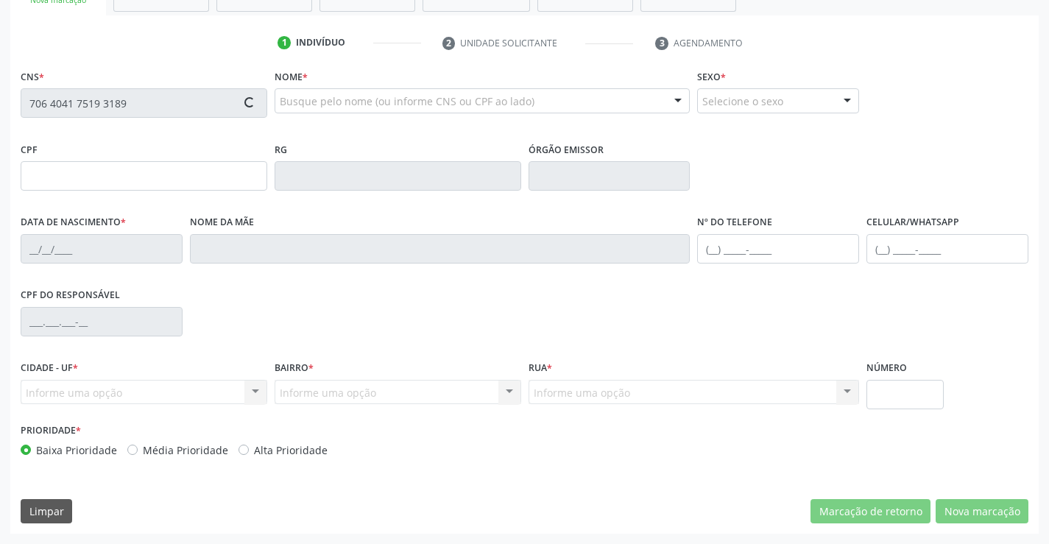
type input "0293257140"
type input "[DATE]"
type input "[PHONE_NUMBER]"
type input "S/N"
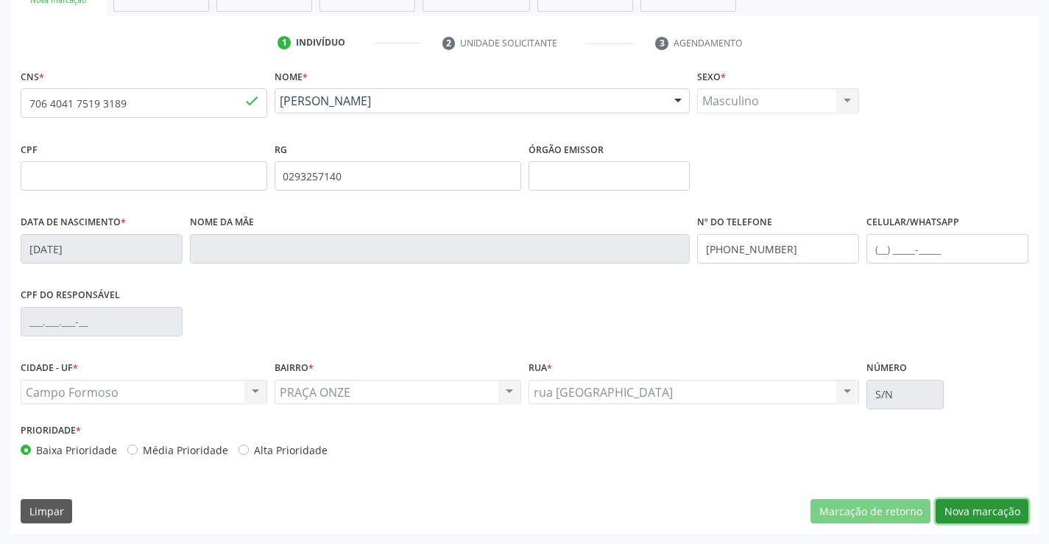
click at [984, 521] on button "Nova marcação" at bounding box center [982, 511] width 93 height 25
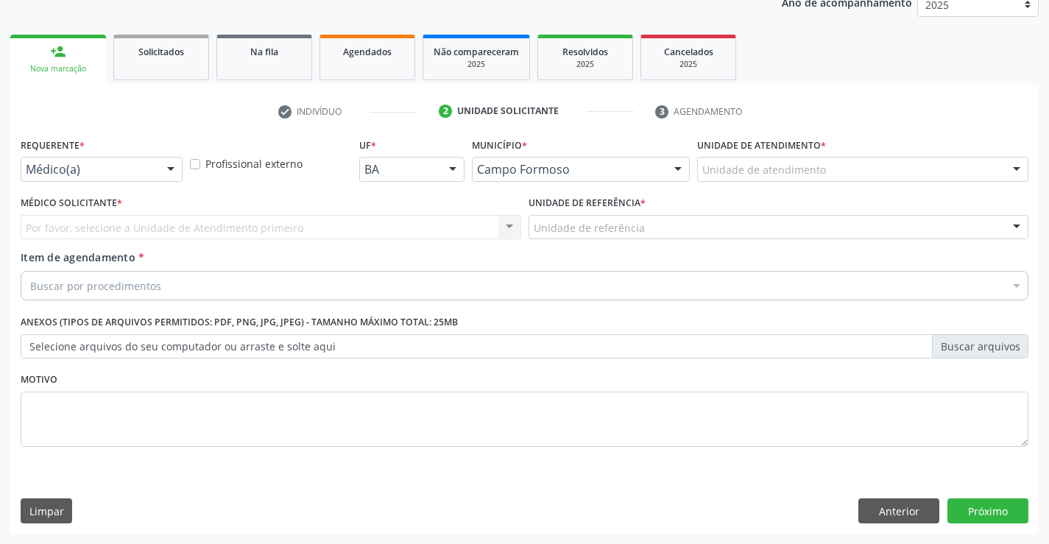
scroll to position [186, 0]
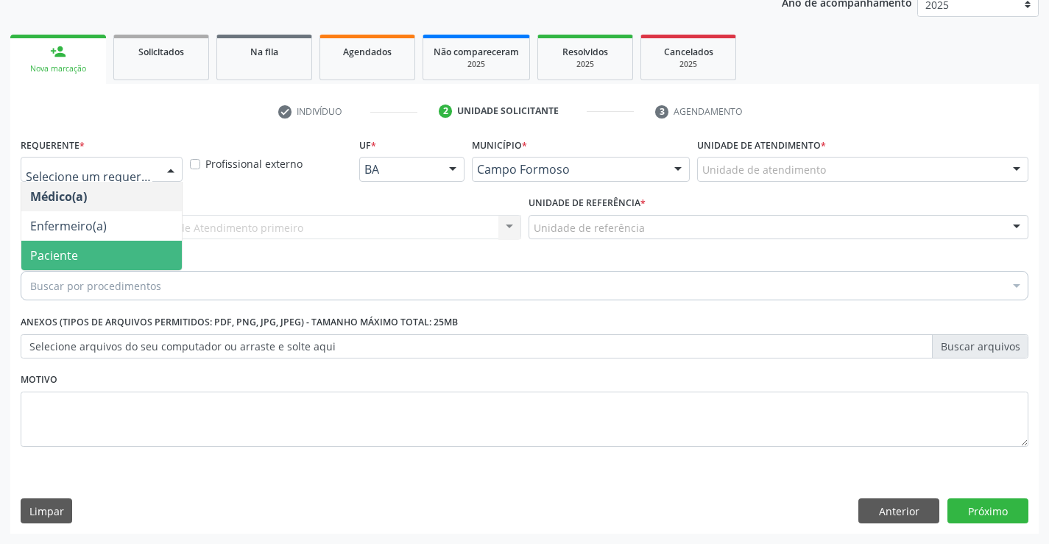
click at [74, 257] on span "Paciente" at bounding box center [54, 255] width 48 height 16
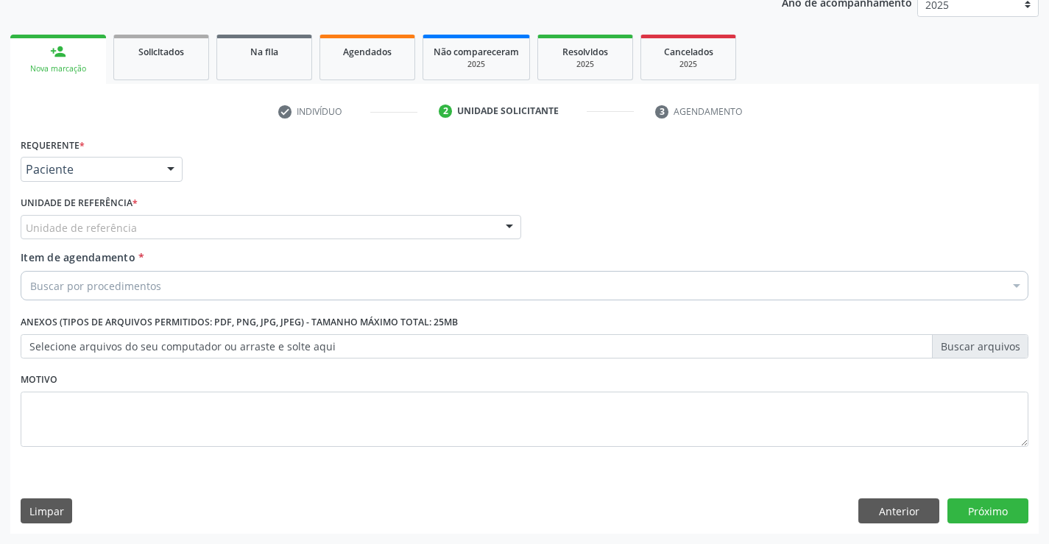
click at [157, 229] on div "Unidade de referência" at bounding box center [271, 227] width 501 height 25
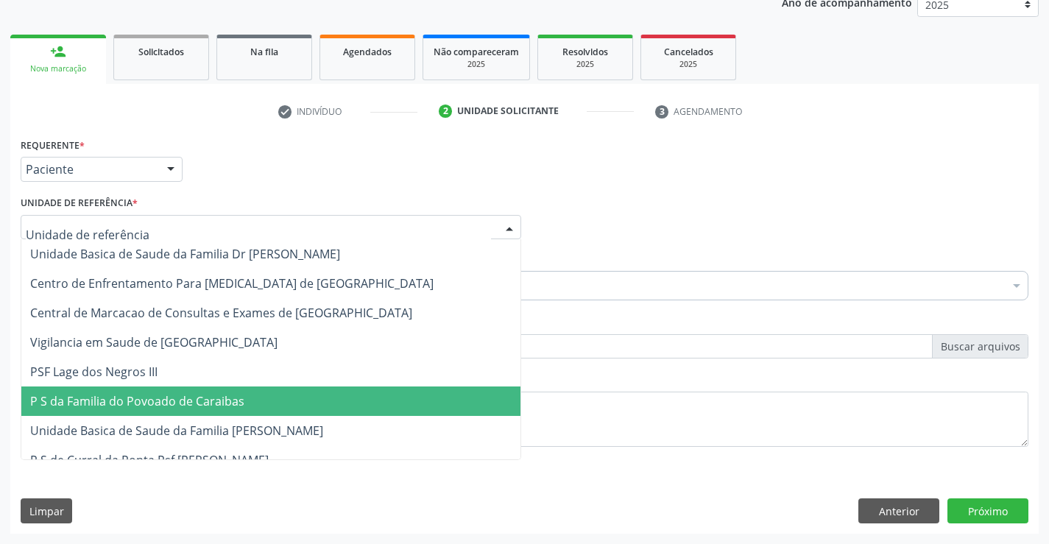
click at [157, 412] on span "P S da Familia do Povoado de Caraibas" at bounding box center [270, 401] width 499 height 29
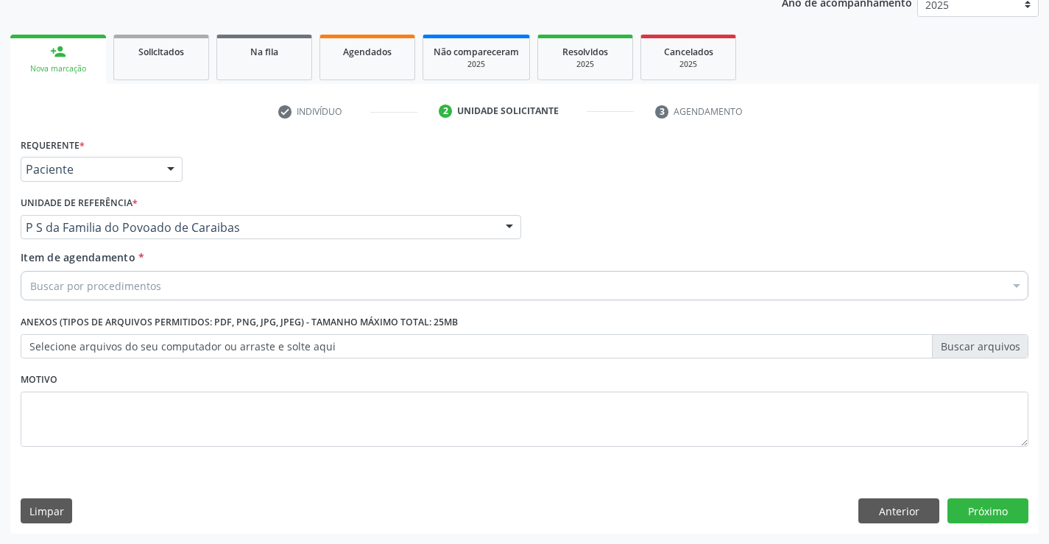
click at [161, 283] on div "Buscar por procedimentos" at bounding box center [525, 285] width 1008 height 29
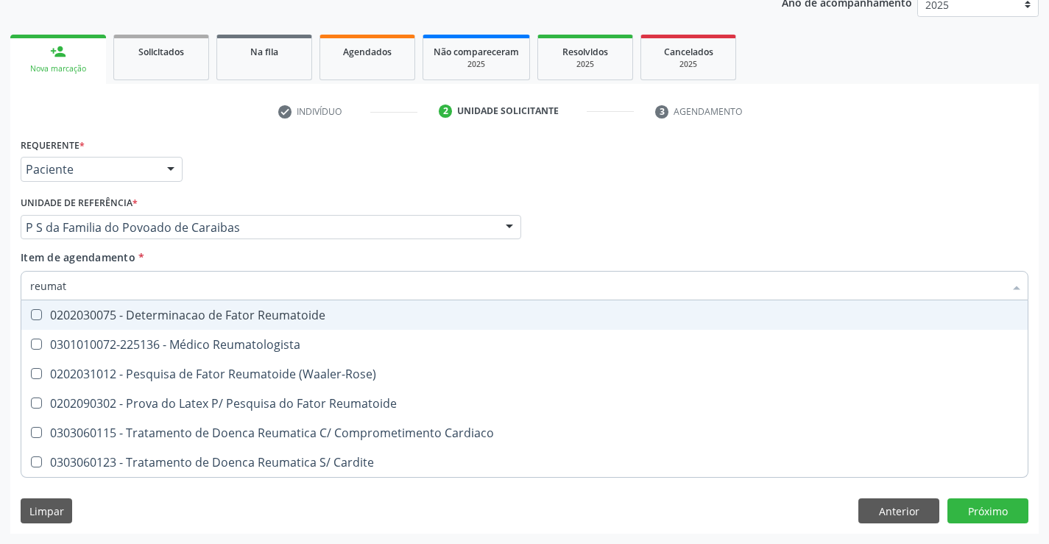
type input "reumato"
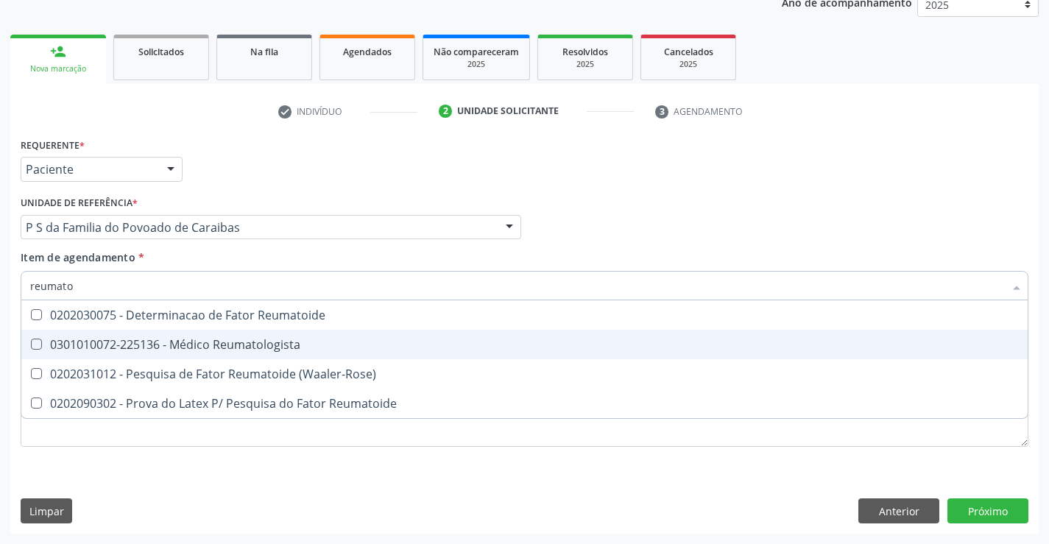
click at [172, 345] on div "0301010072-225136 - Médico Reumatologista" at bounding box center [524, 345] width 989 height 12
checkbox Reumatologista "true"
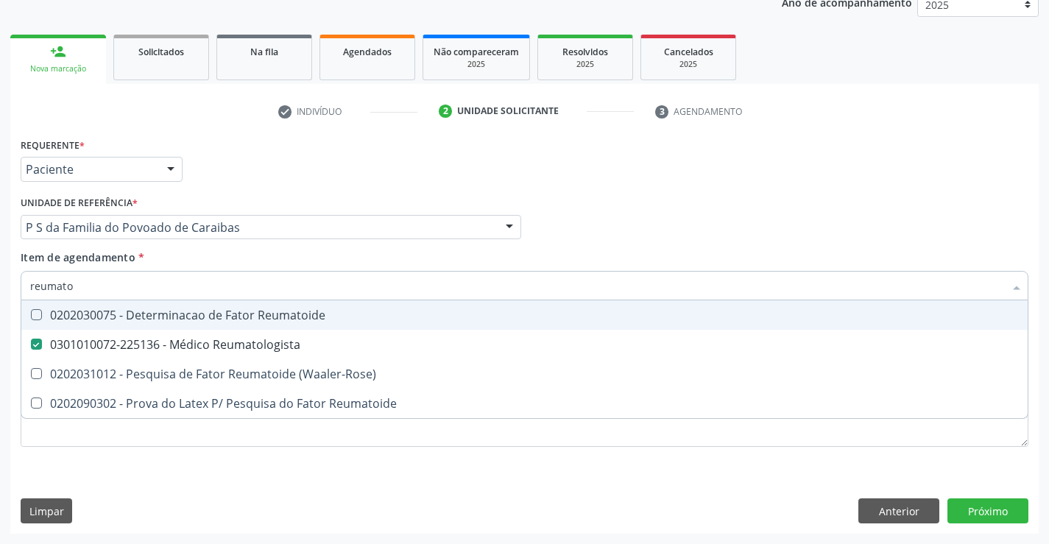
click at [289, 167] on div "Requerente * Paciente Médico(a) Enfermeiro(a) Paciente Nenhum resultado encontr…" at bounding box center [524, 162] width 1015 height 57
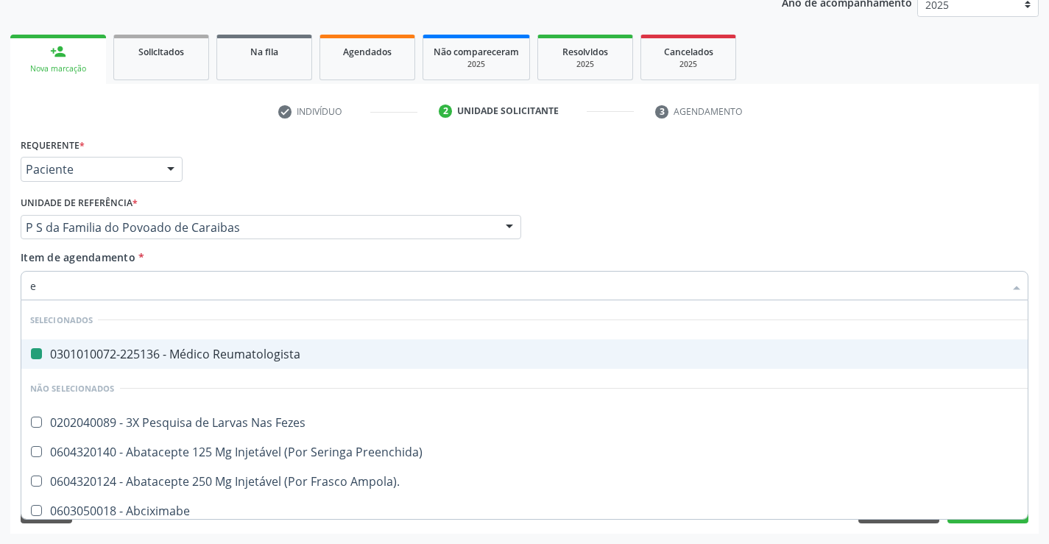
type input "el"
checkbox Reumatologista "false"
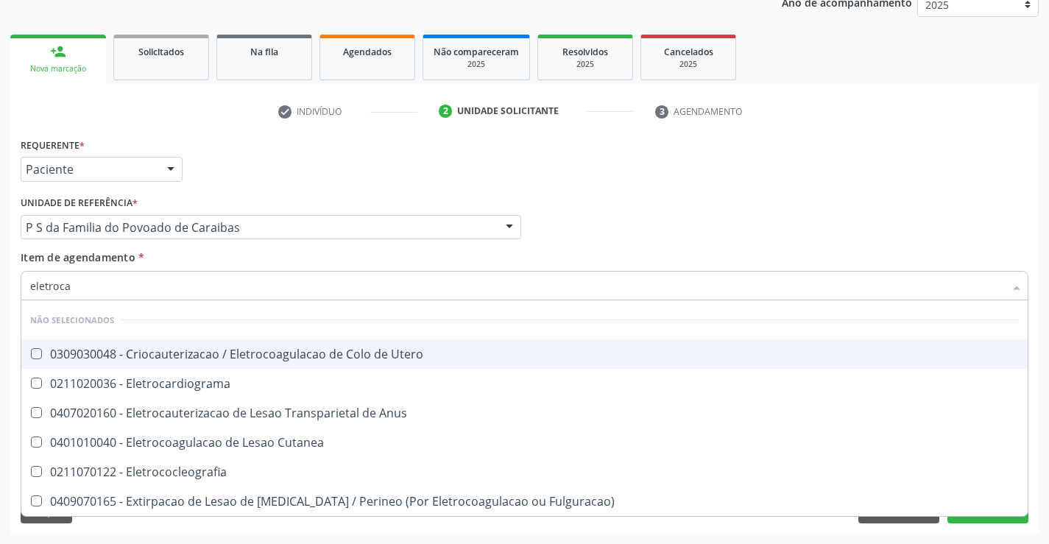
type input "eletrocar"
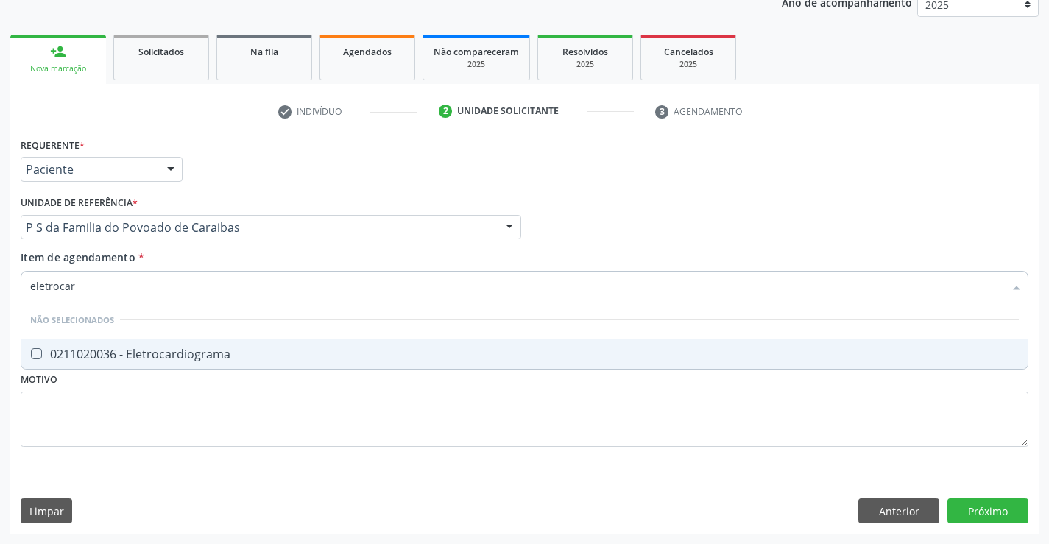
click at [128, 356] on div "0211020036 - Eletrocardiograma" at bounding box center [524, 354] width 989 height 12
checkbox Eletrocardiograma "true"
click at [990, 505] on div "Requerente * Paciente Médico(a) Enfermeiro(a) Paciente Nenhum resultado encontr…" at bounding box center [524, 334] width 1029 height 400
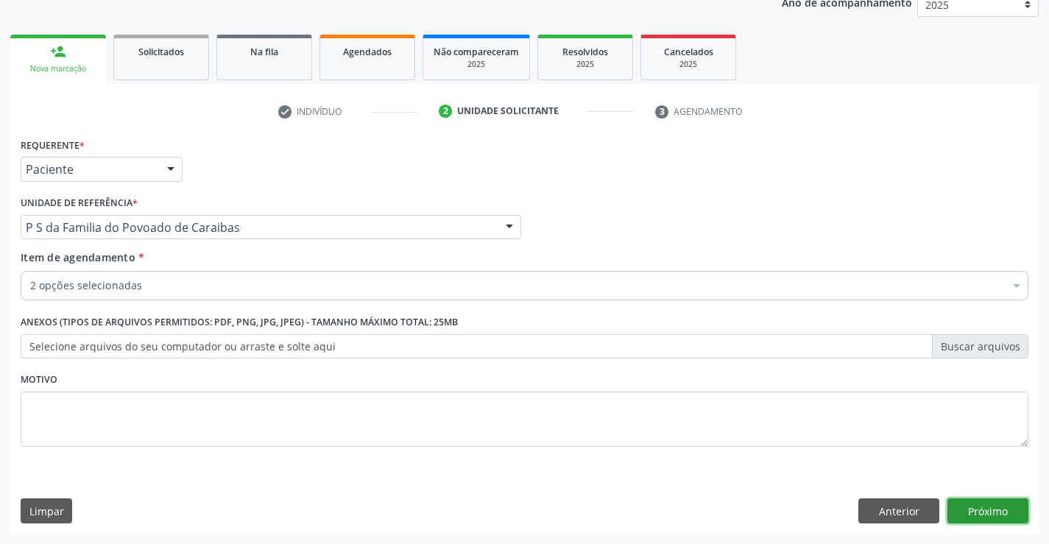
click at [993, 503] on button "Próximo" at bounding box center [988, 510] width 81 height 25
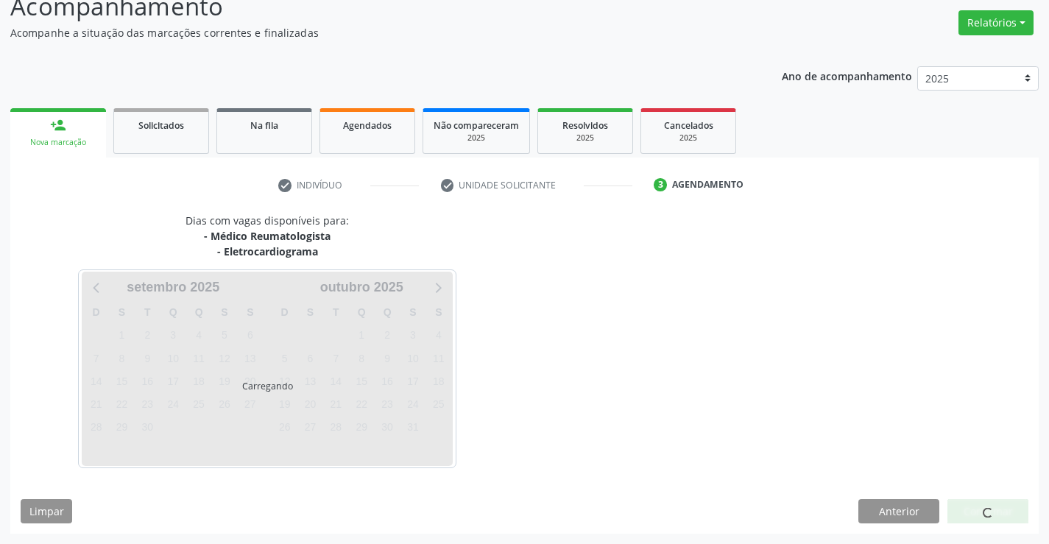
scroll to position [155, 0]
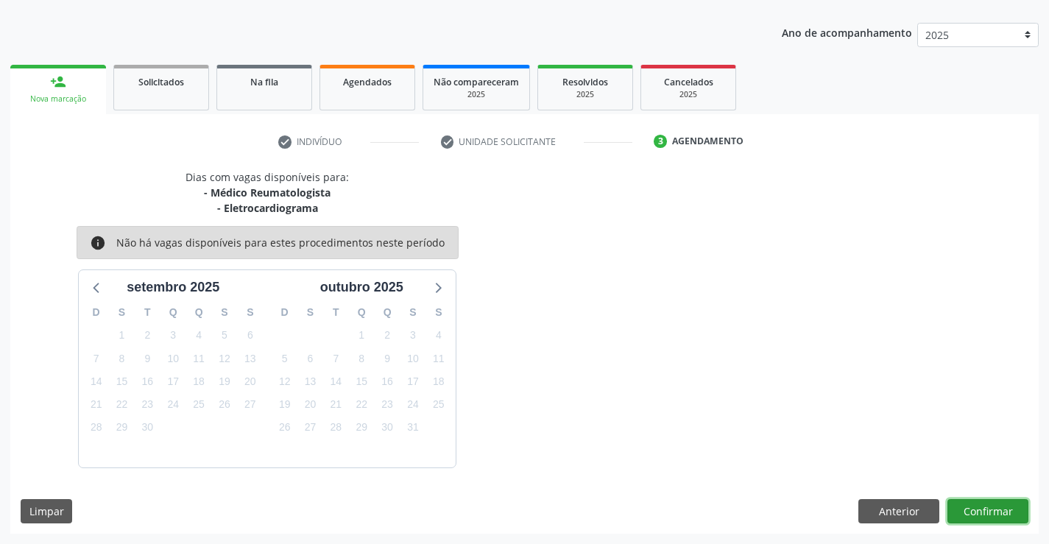
click at [976, 505] on button "Confirmar" at bounding box center [988, 511] width 81 height 25
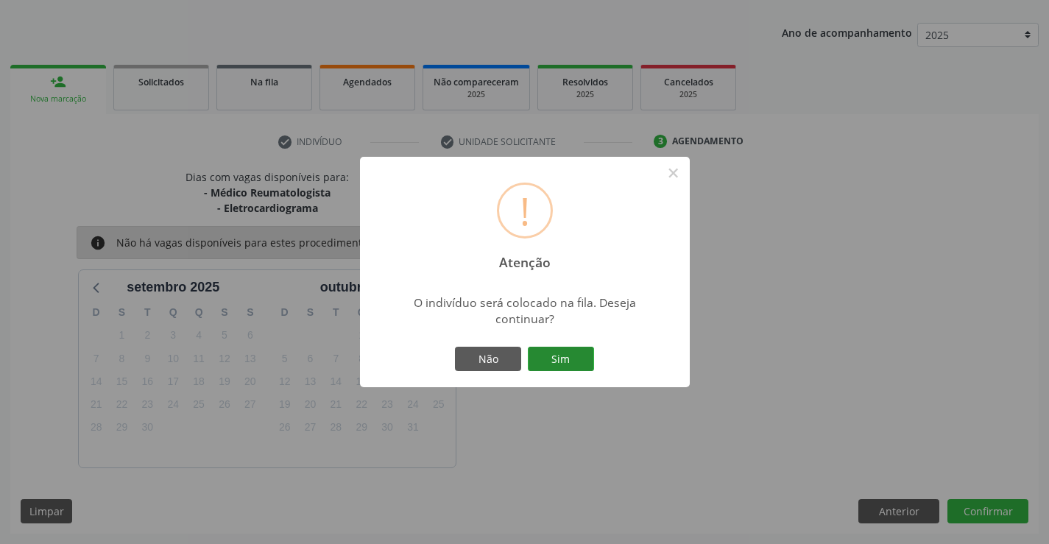
click at [571, 363] on button "Sim" at bounding box center [561, 359] width 66 height 25
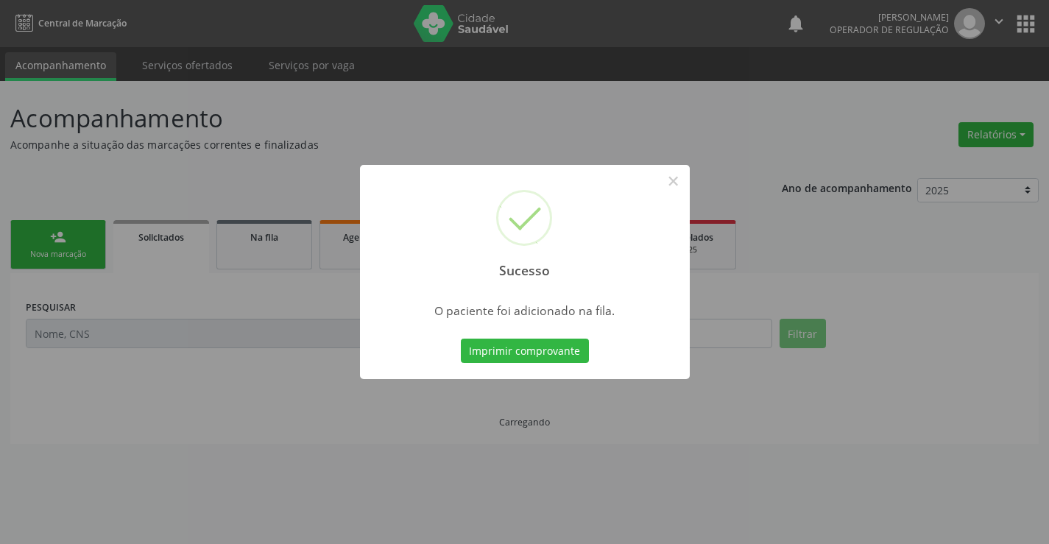
scroll to position [0, 0]
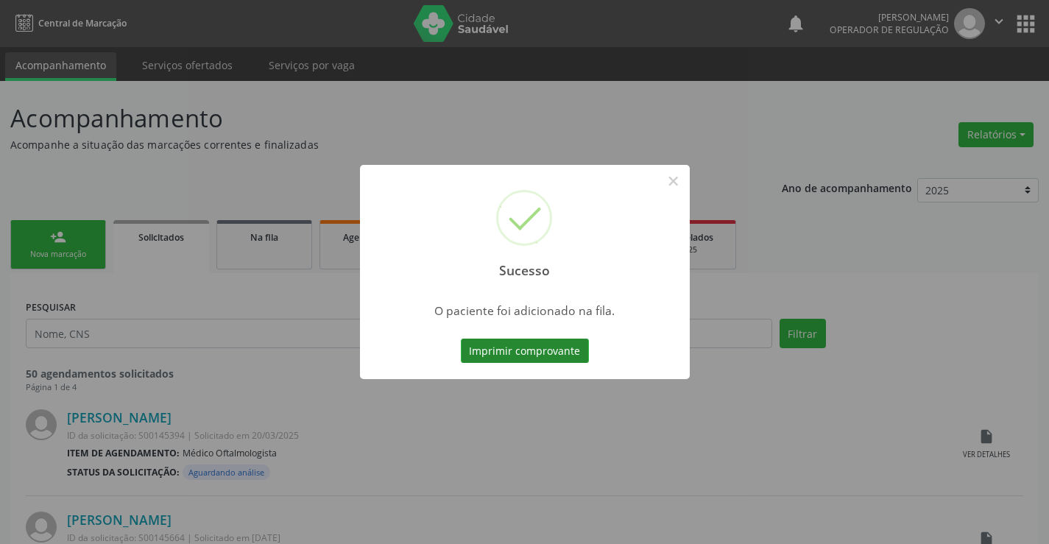
click at [520, 342] on button "Imprimir comprovante" at bounding box center [525, 351] width 128 height 25
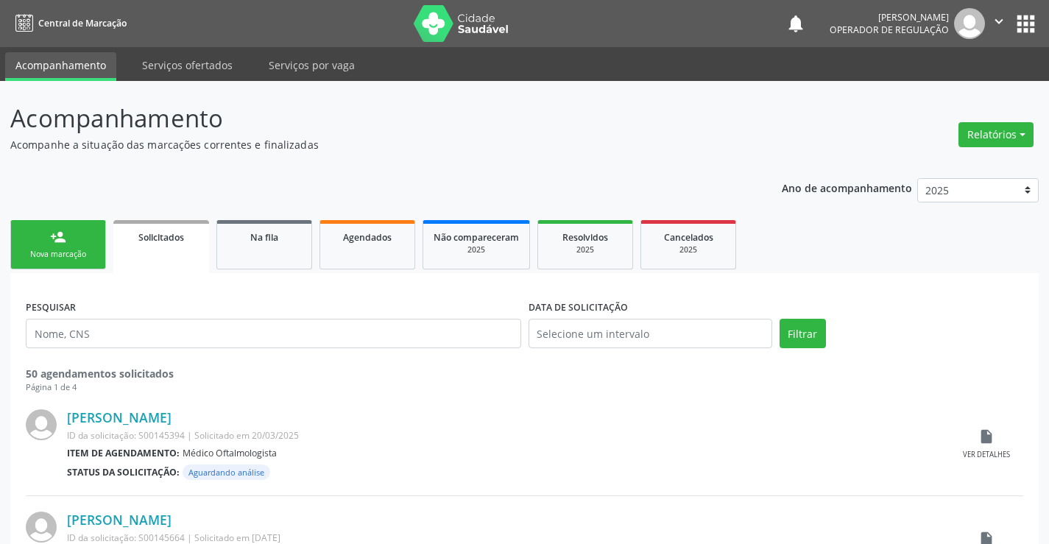
click at [71, 244] on link "person_add Nova marcação" at bounding box center [58, 244] width 96 height 49
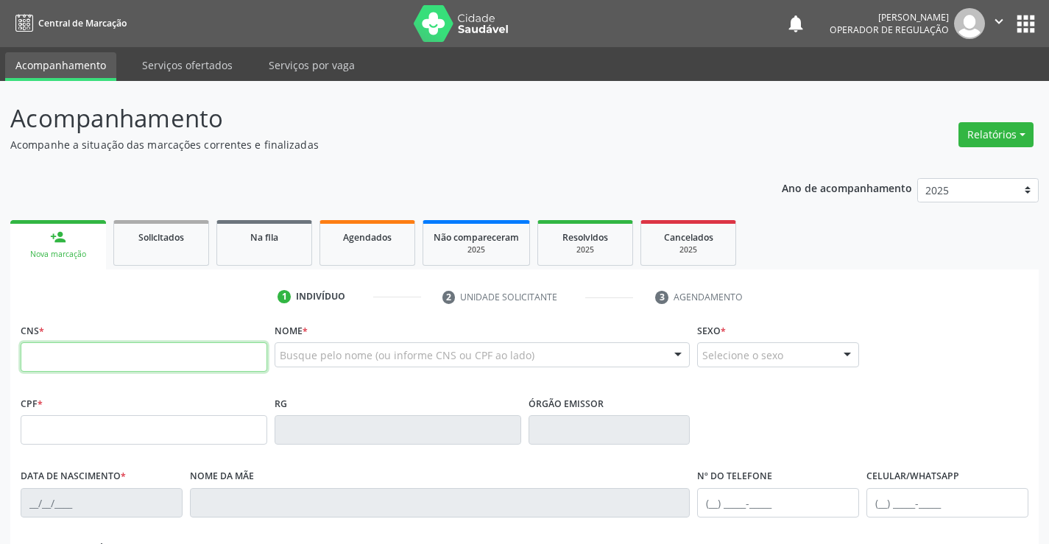
click at [98, 356] on input "text" at bounding box center [144, 356] width 247 height 29
type input "707 6042 0483 6697"
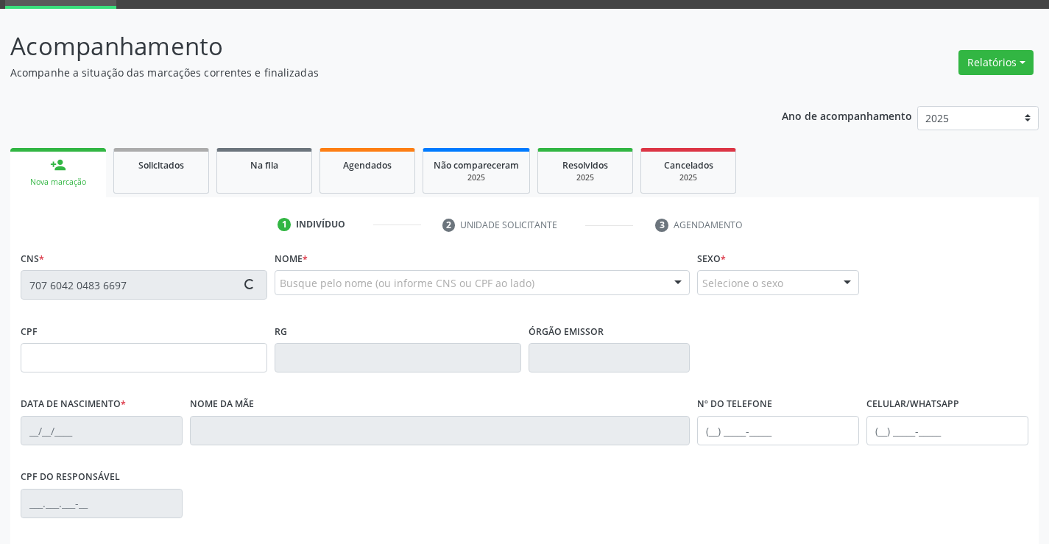
type input "1265669503"
type input "[DATE]"
type input "[PERSON_NAME]"
type input "[PHONE_NUMBER]"
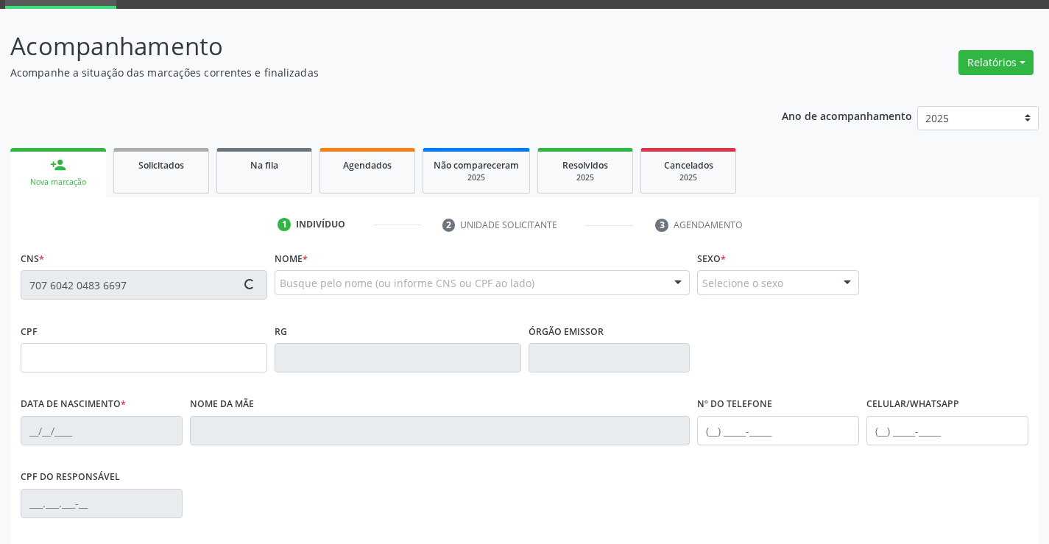
type input "019.180.265-48"
type input "295"
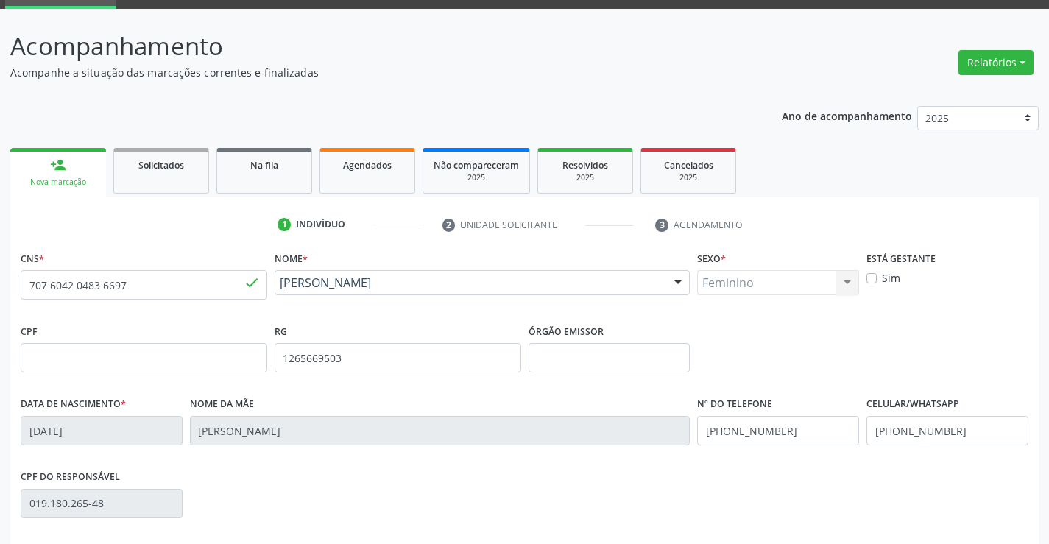
scroll to position [254, 0]
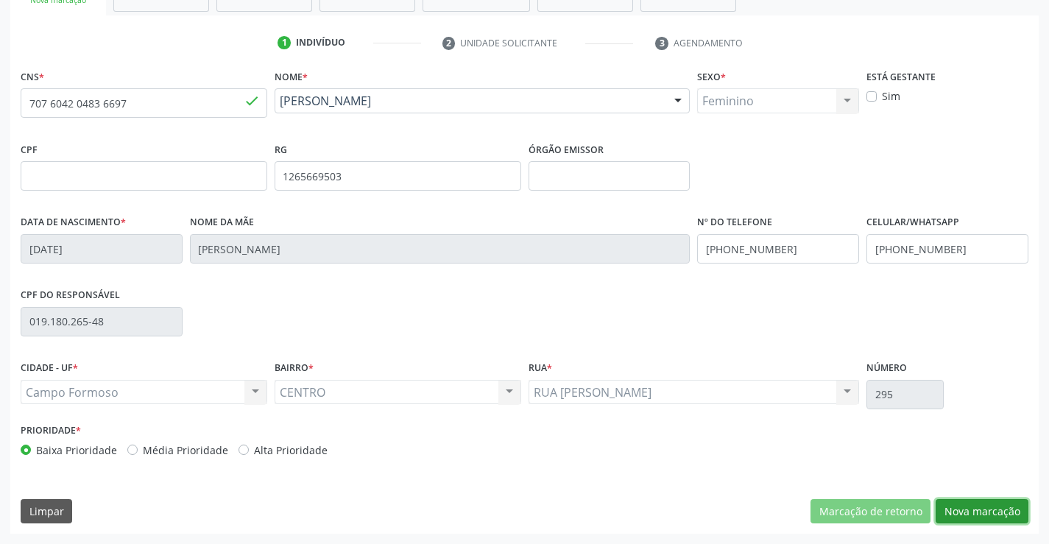
click at [984, 504] on button "Nova marcação" at bounding box center [982, 511] width 93 height 25
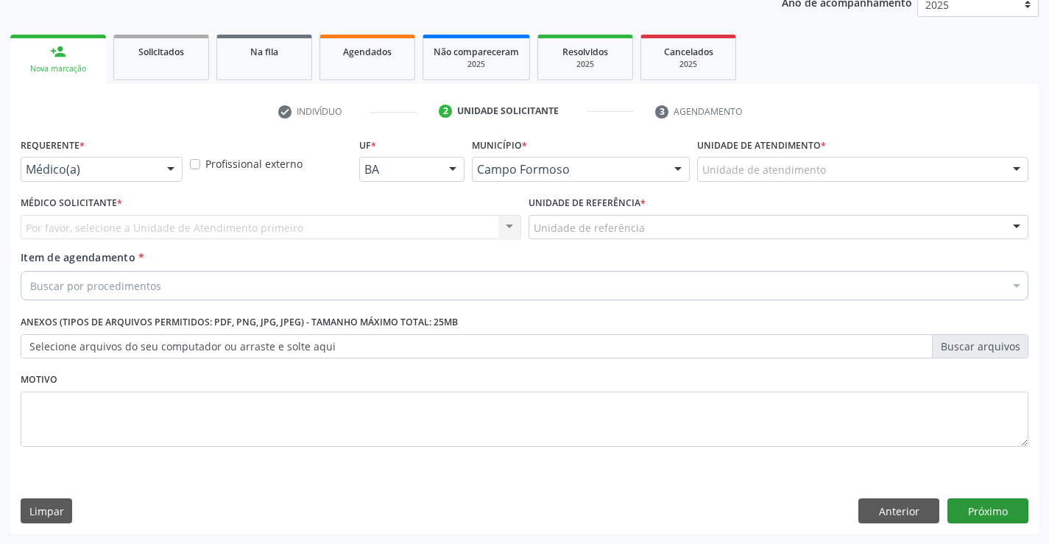
scroll to position [186, 0]
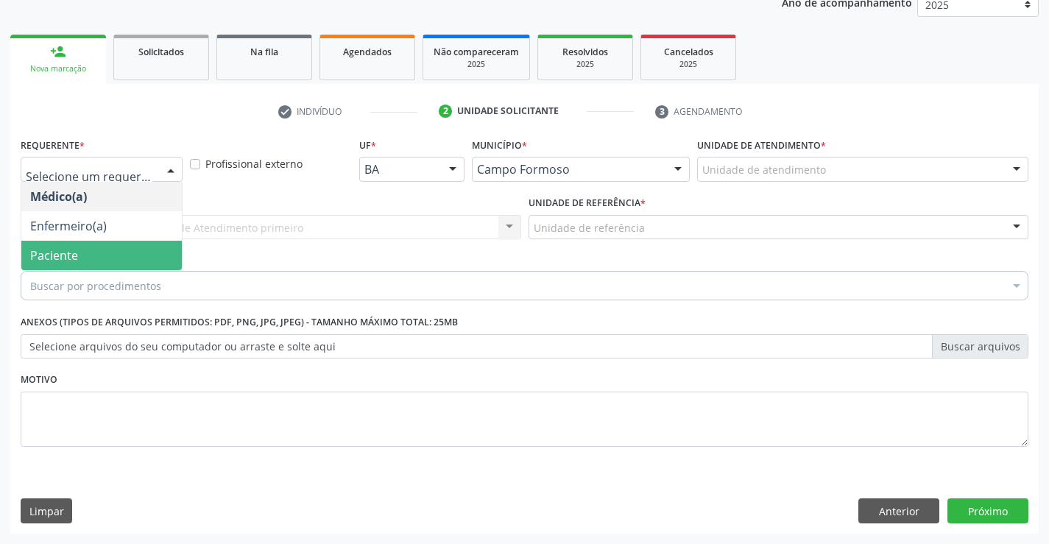
click at [82, 264] on span "Paciente" at bounding box center [101, 255] width 161 height 29
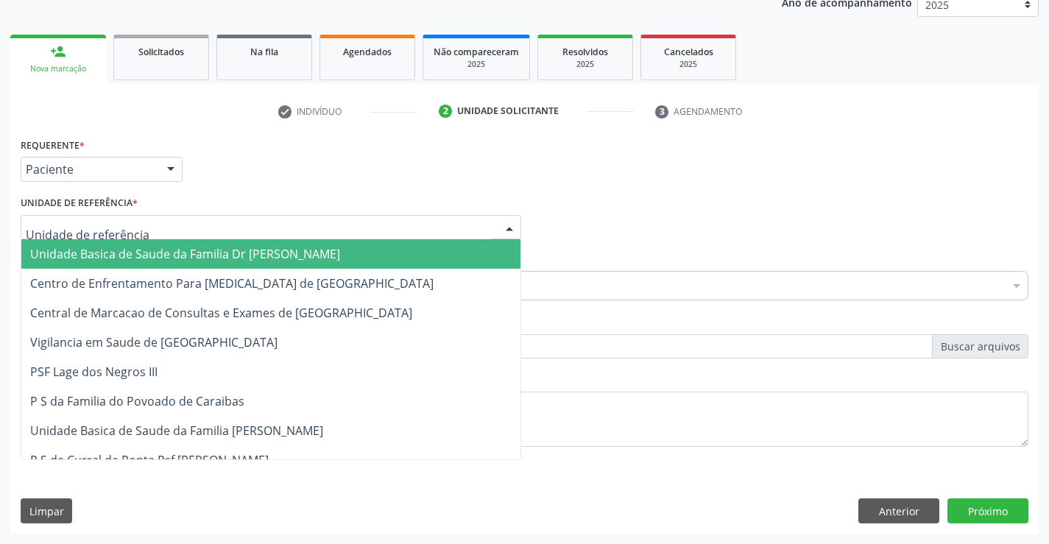
click at [181, 229] on div at bounding box center [271, 227] width 501 height 25
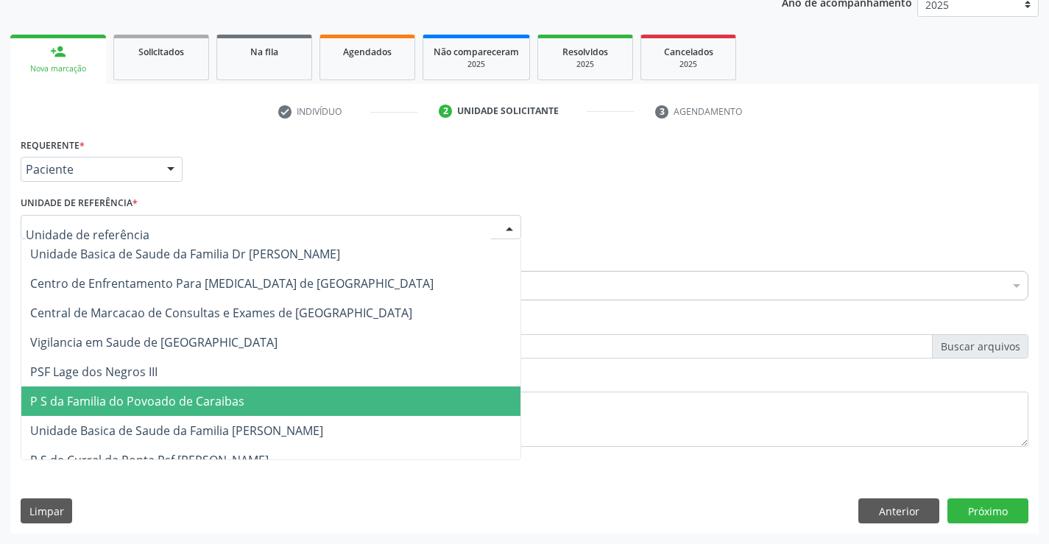
click at [125, 412] on span "P S da Familia do Povoado de Caraibas" at bounding box center [270, 401] width 499 height 29
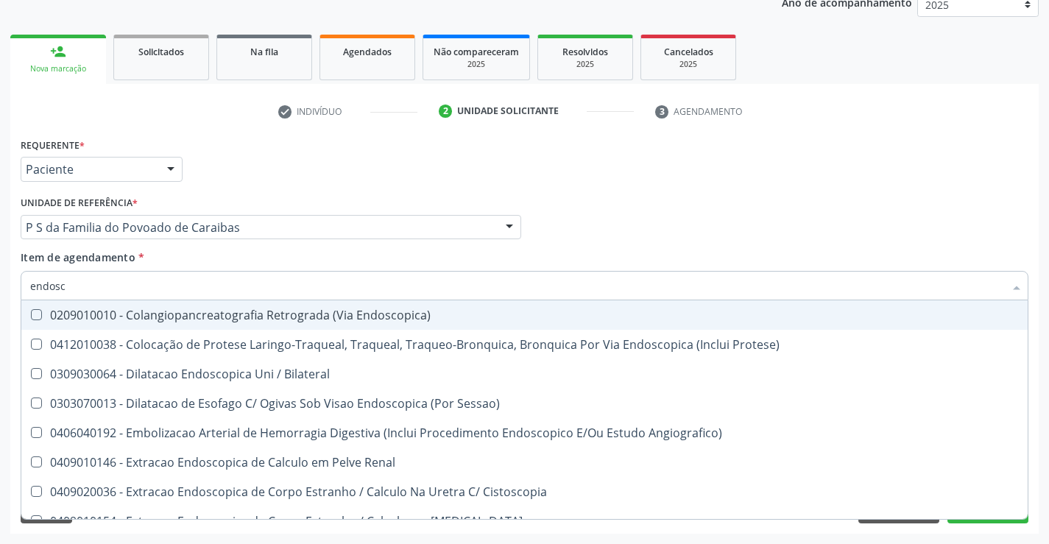
type input "endosco"
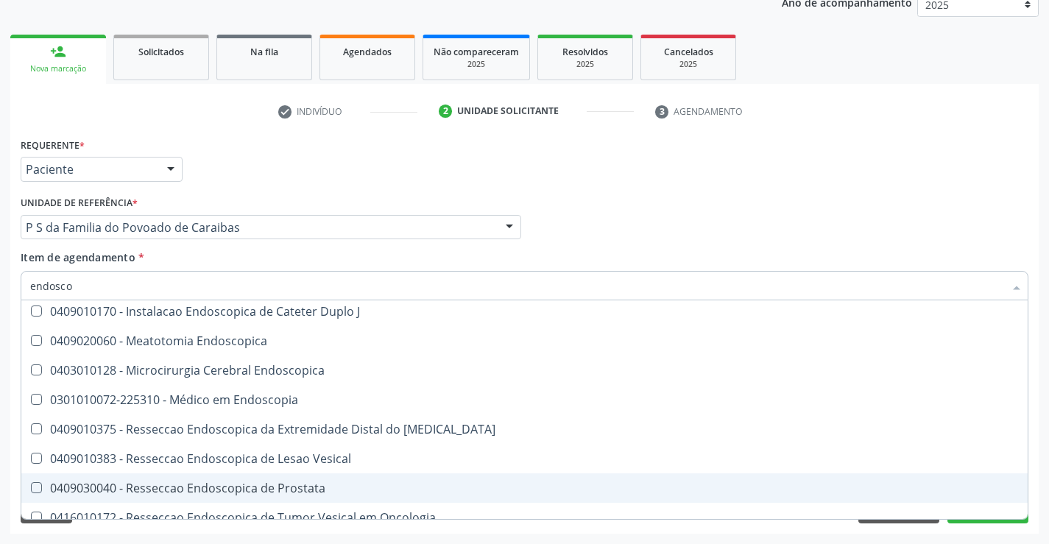
scroll to position [295, 0]
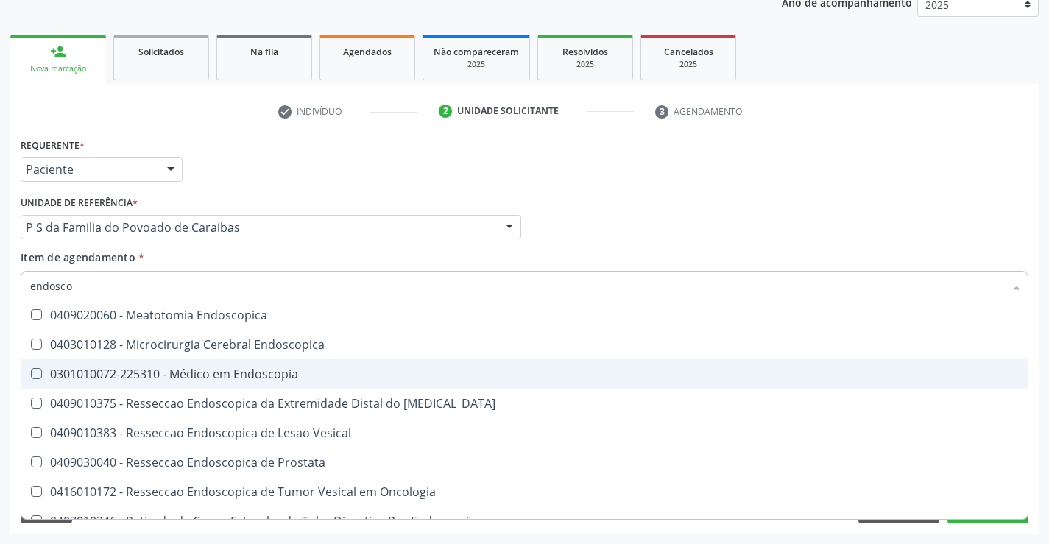
drag, startPoint x: 276, startPoint y: 376, endPoint x: 245, endPoint y: 380, distance: 31.1
click at [272, 378] on div "0301010072-225310 - Médico em Endoscopia" at bounding box center [524, 374] width 989 height 12
checkbox Endoscopia "true"
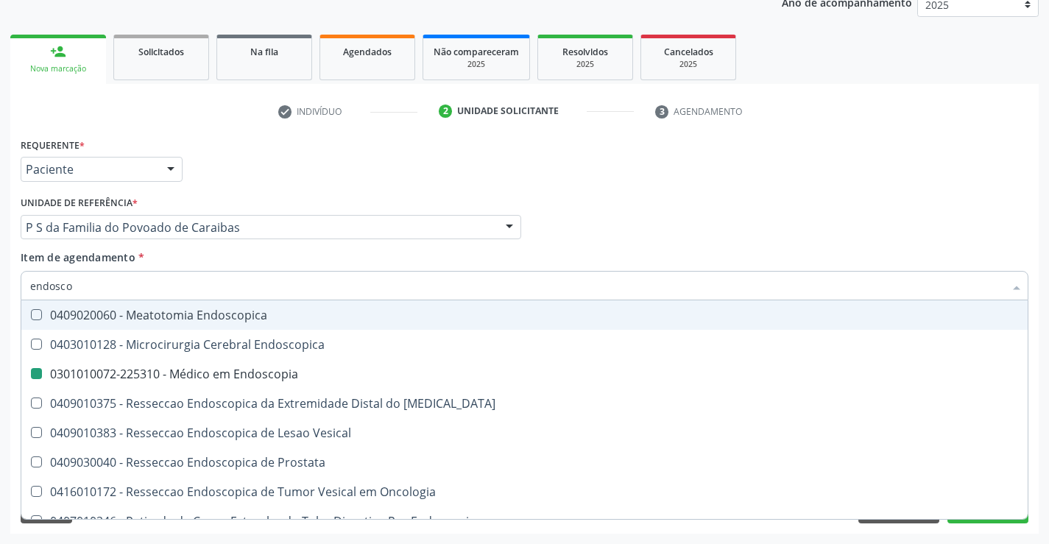
click at [568, 135] on div "Requerente * Paciente Médico(a) Enfermeiro(a) Paciente Nenhum resultado encontr…" at bounding box center [524, 162] width 1015 height 57
checkbox Protese\) "true"
checkbox Endoscopia "false"
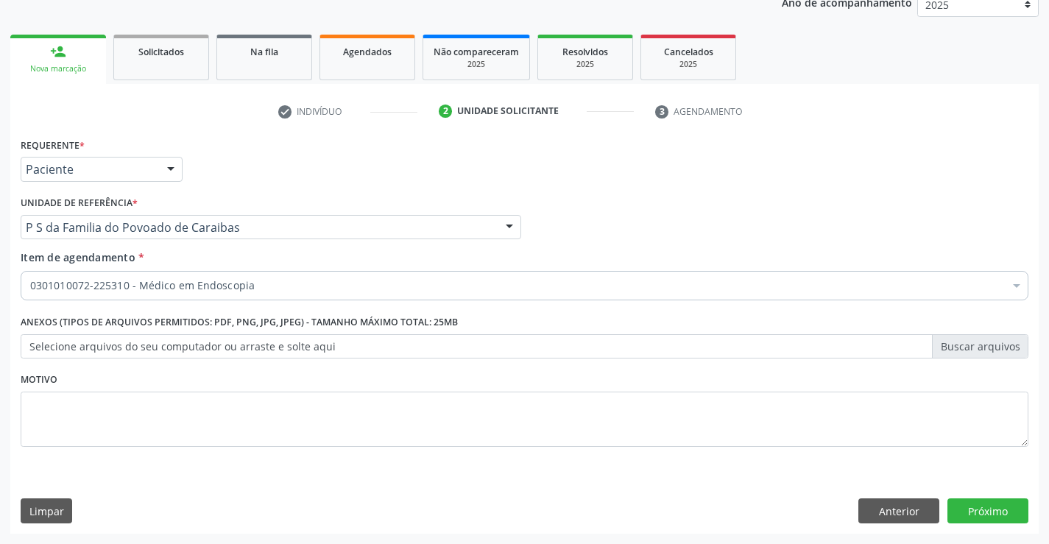
scroll to position [0, 0]
click at [987, 519] on button "Próximo" at bounding box center [988, 510] width 81 height 25
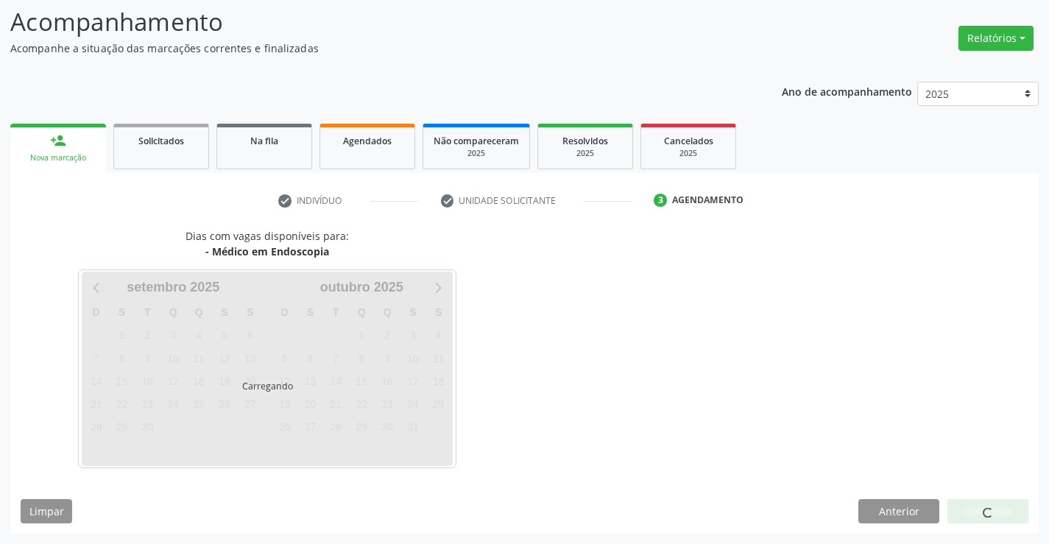
scroll to position [140, 0]
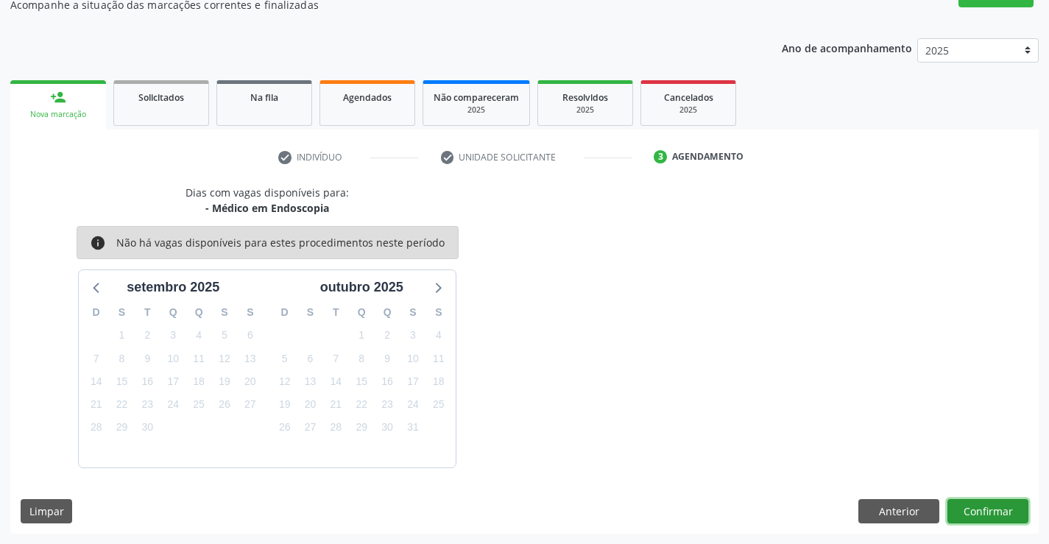
click at [965, 512] on button "Confirmar" at bounding box center [988, 511] width 81 height 25
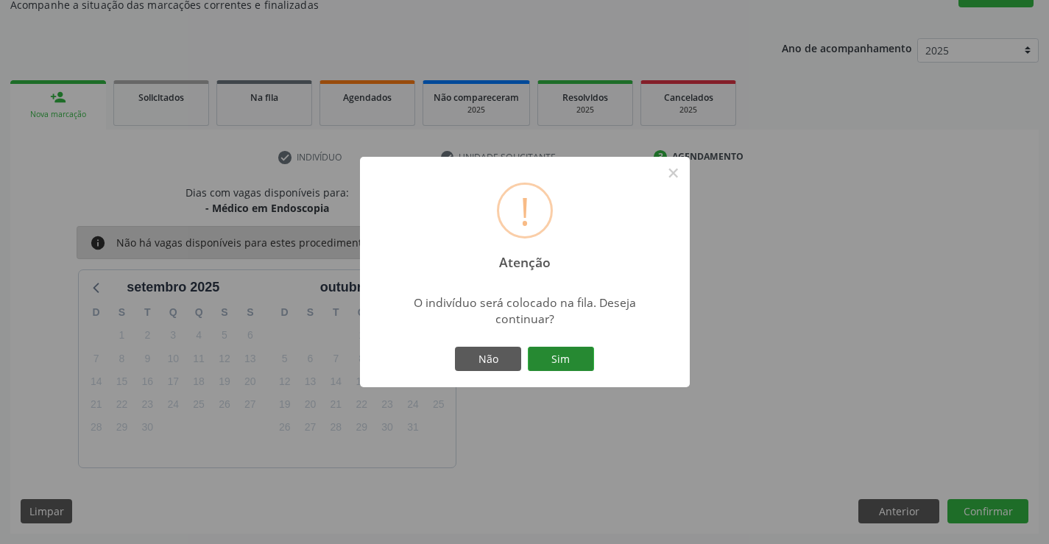
click at [546, 365] on button "Sim" at bounding box center [561, 359] width 66 height 25
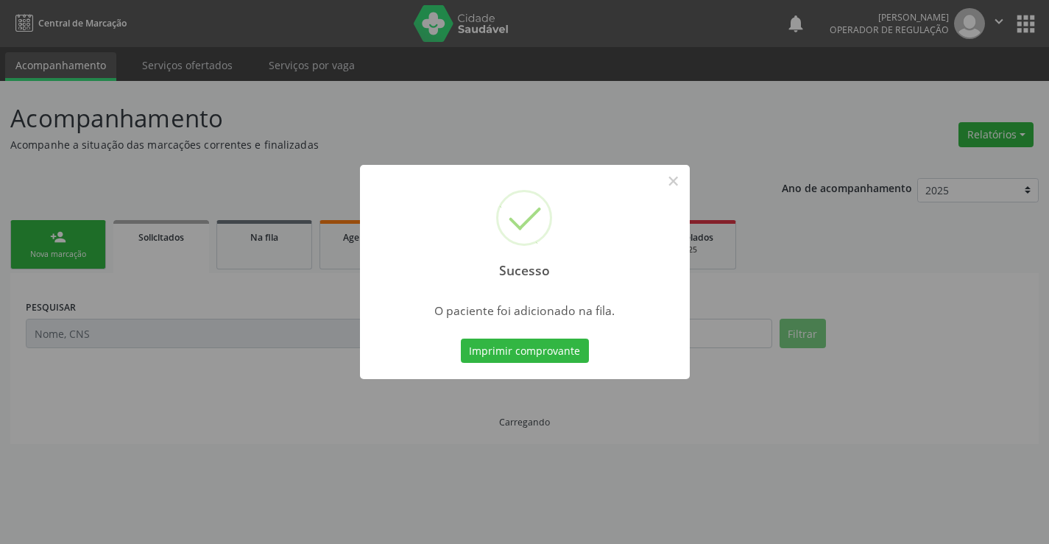
scroll to position [0, 0]
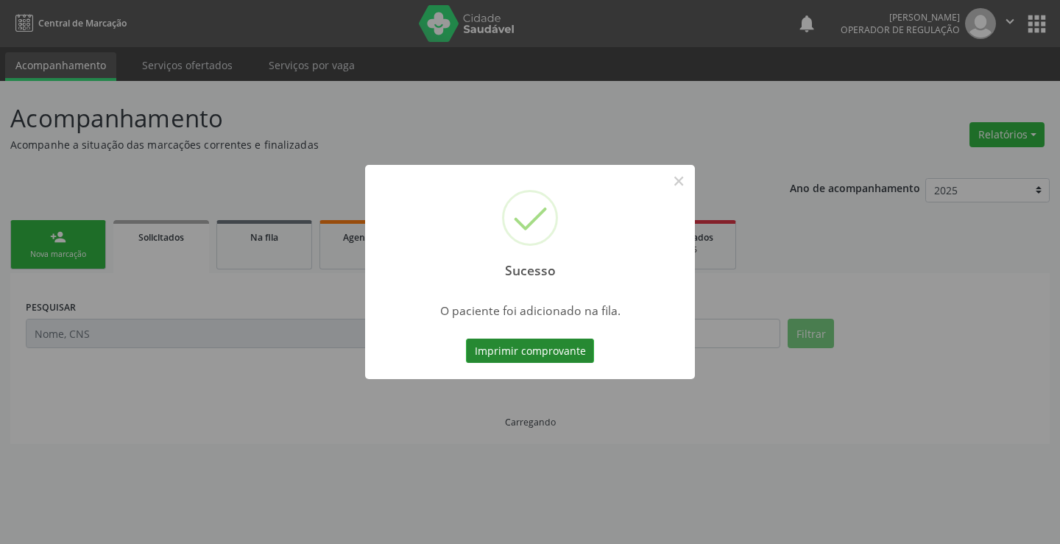
click at [560, 348] on button "Imprimir comprovante" at bounding box center [530, 351] width 128 height 25
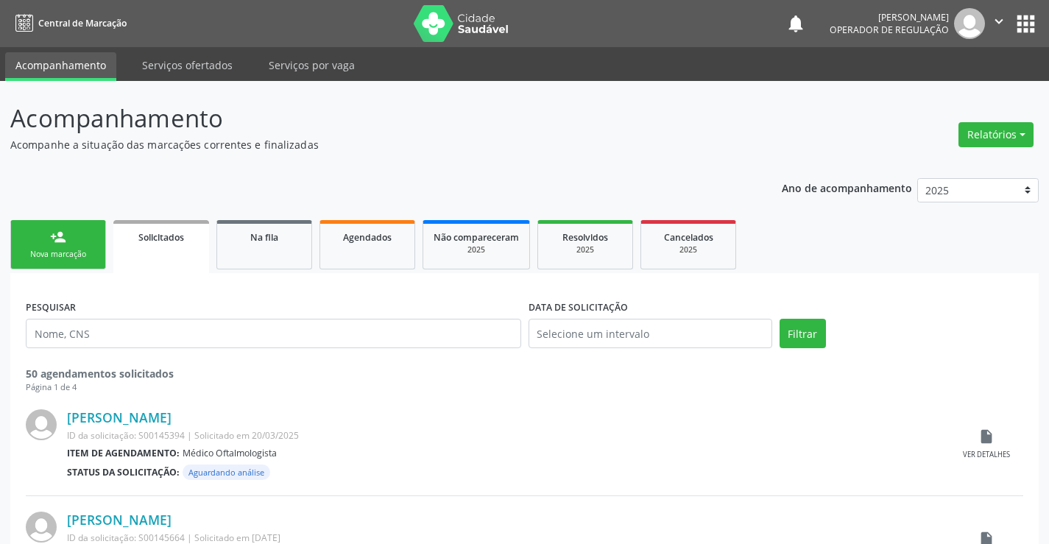
click at [55, 242] on div "person_add" at bounding box center [58, 237] width 16 height 16
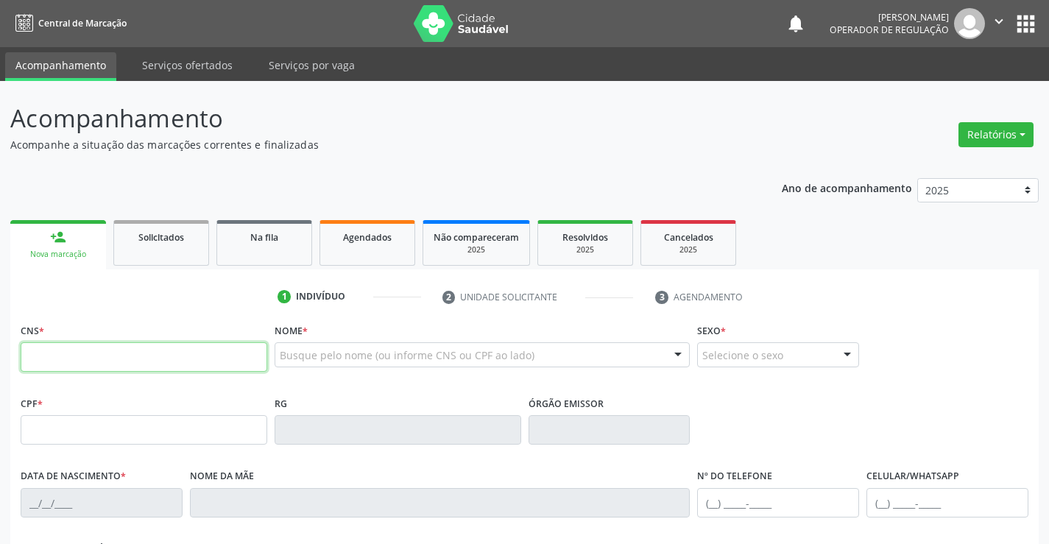
click at [90, 362] on input "text" at bounding box center [144, 356] width 247 height 29
click at [253, 231] on span "Na fila" at bounding box center [264, 237] width 28 height 13
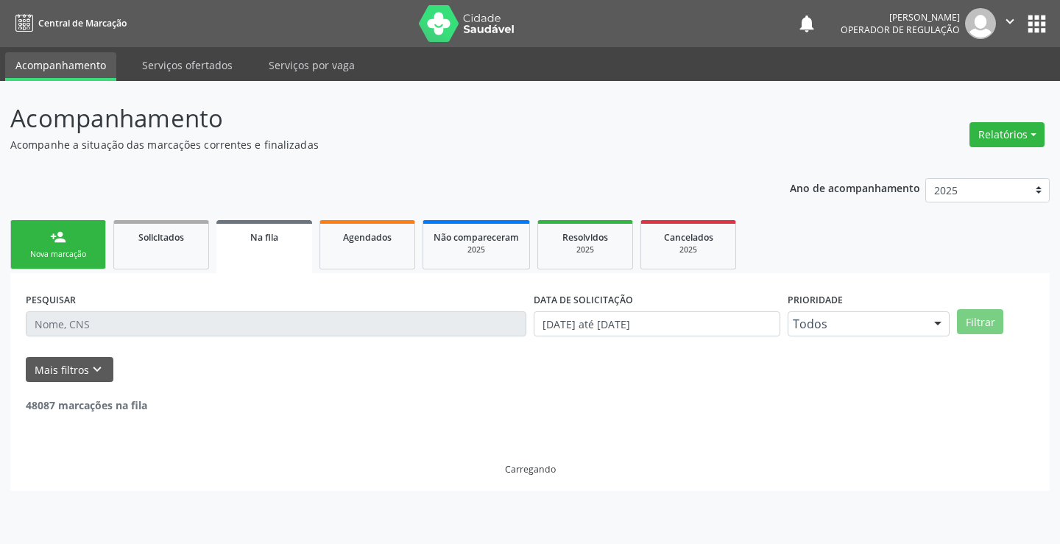
click at [111, 326] on input "text" at bounding box center [276, 323] width 501 height 25
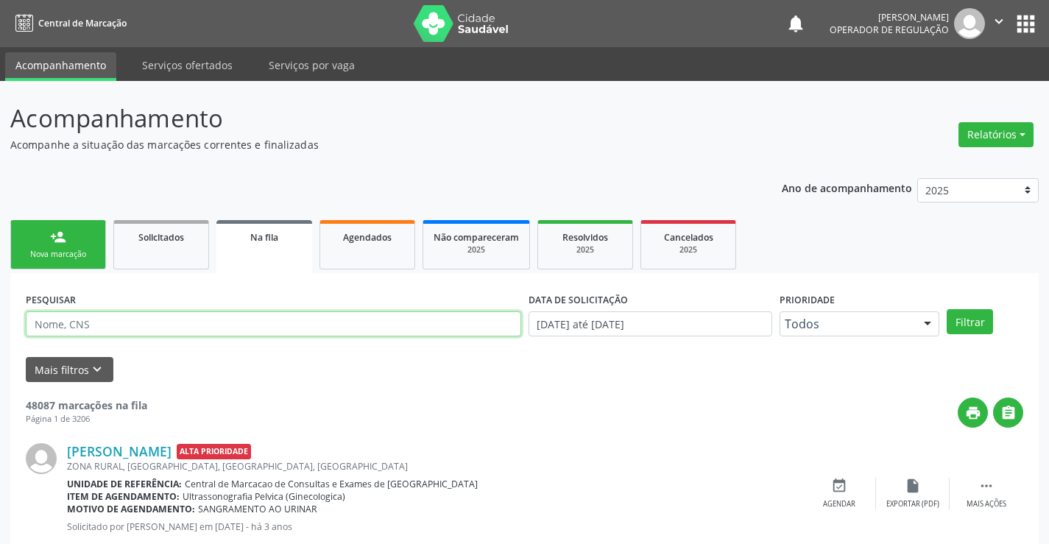
click at [111, 326] on input "text" at bounding box center [274, 323] width 496 height 25
type input "707604204836697"
click at [947, 309] on button "Filtrar" at bounding box center [970, 321] width 46 height 25
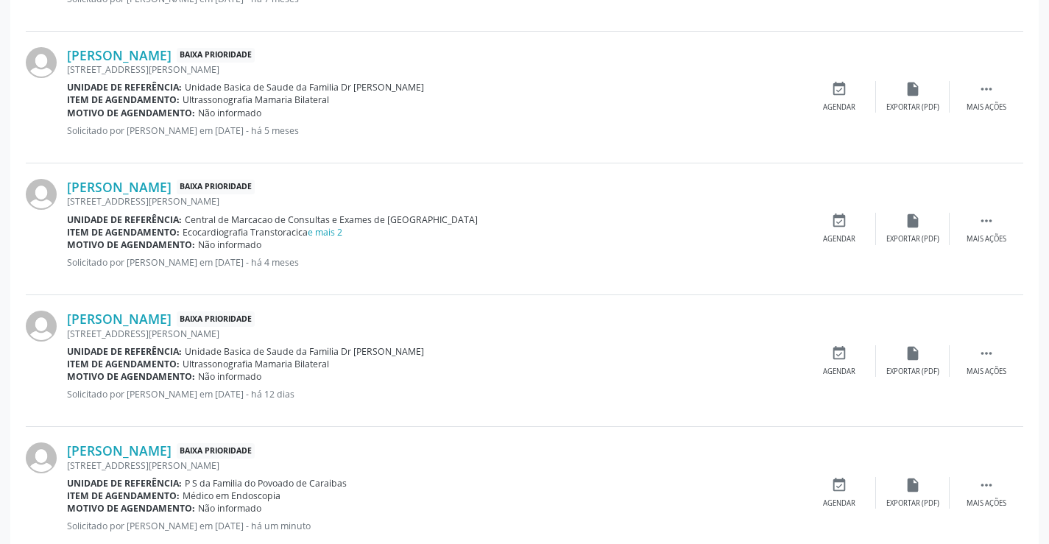
scroll to position [1638, 0]
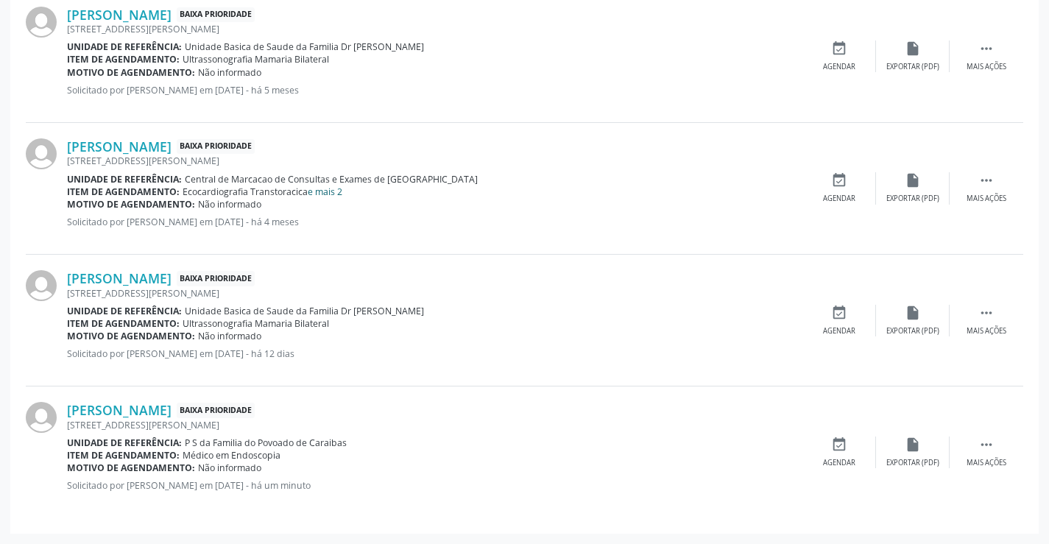
click at [329, 194] on link "e mais 2" at bounding box center [325, 192] width 35 height 13
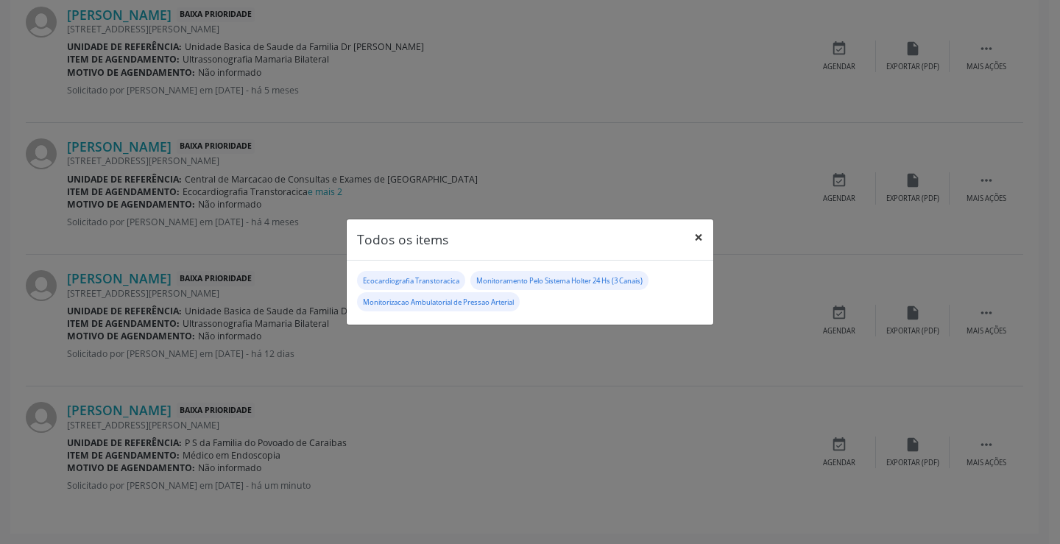
click at [702, 234] on button "×" at bounding box center [698, 237] width 29 height 36
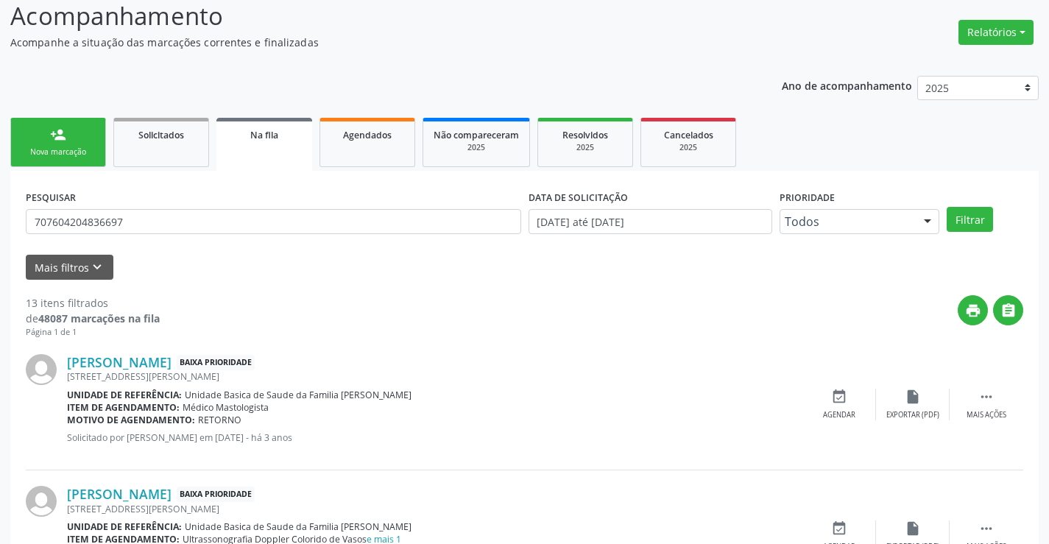
scroll to position [0, 0]
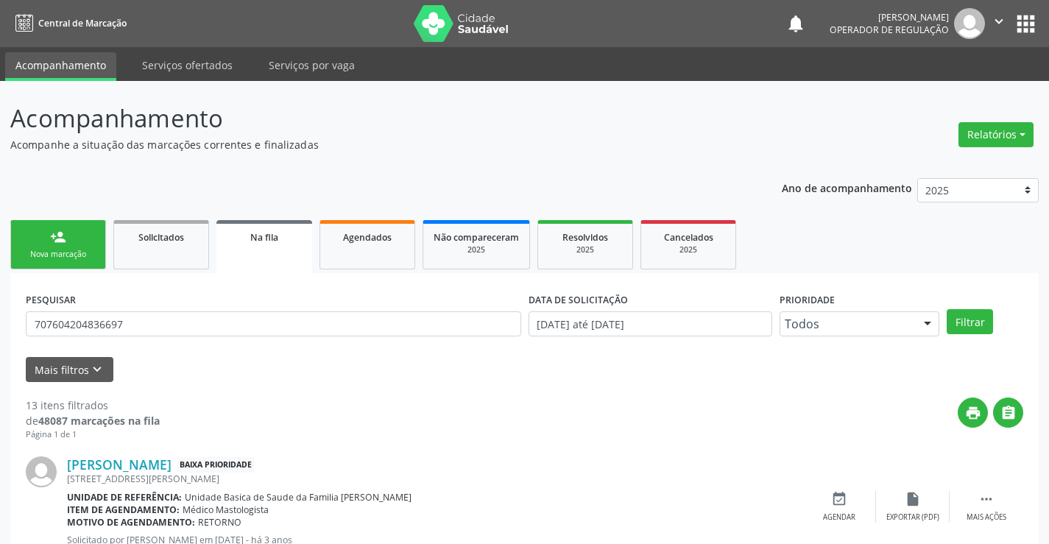
click at [987, 21] on button "" at bounding box center [999, 23] width 28 height 31
click at [940, 87] on link "Sair" at bounding box center [962, 90] width 102 height 21
